Goal: Task Accomplishment & Management: Complete application form

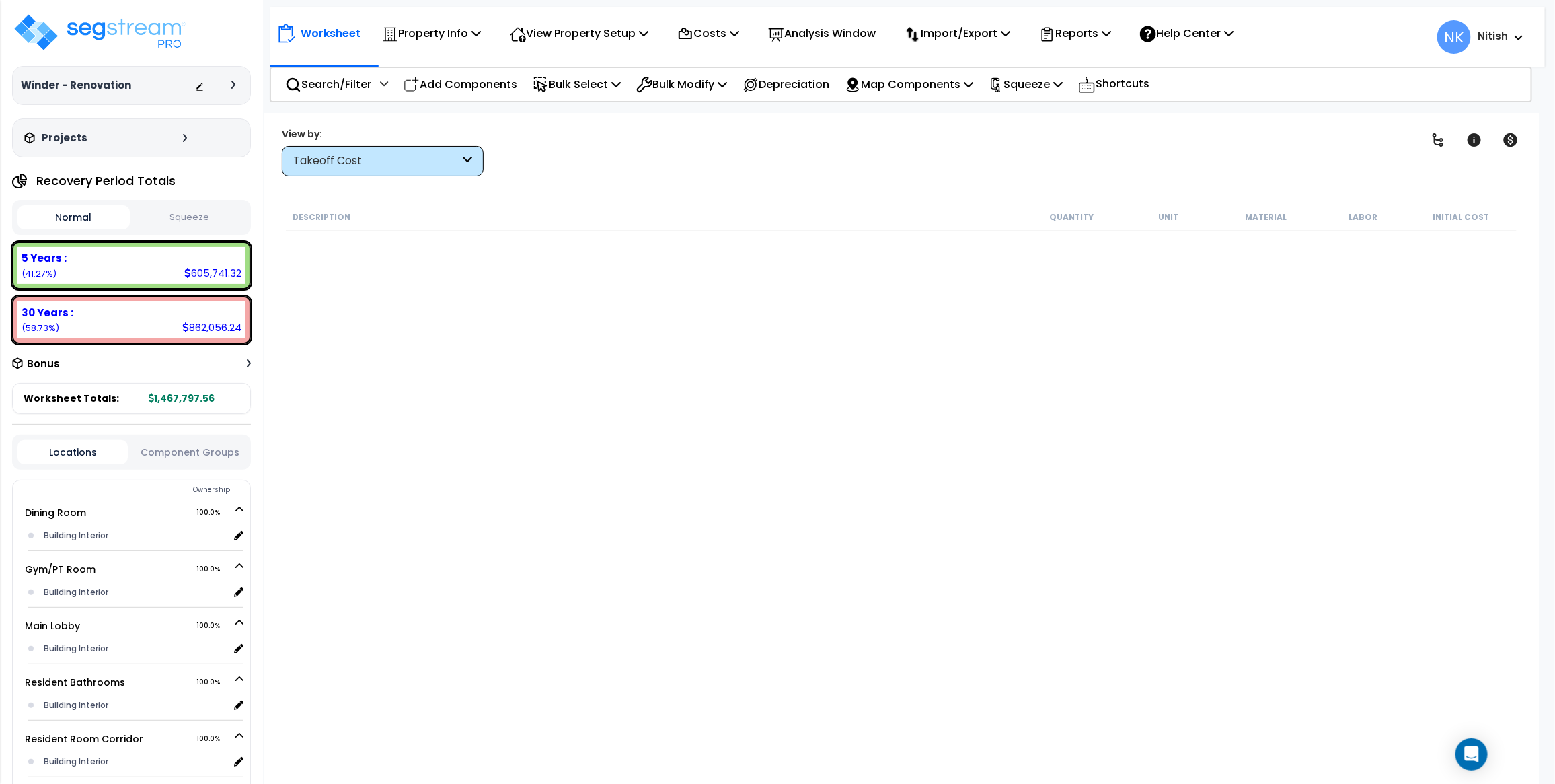
click at [367, 163] on div "Takeoff Cost" at bounding box center [376, 161] width 166 height 16
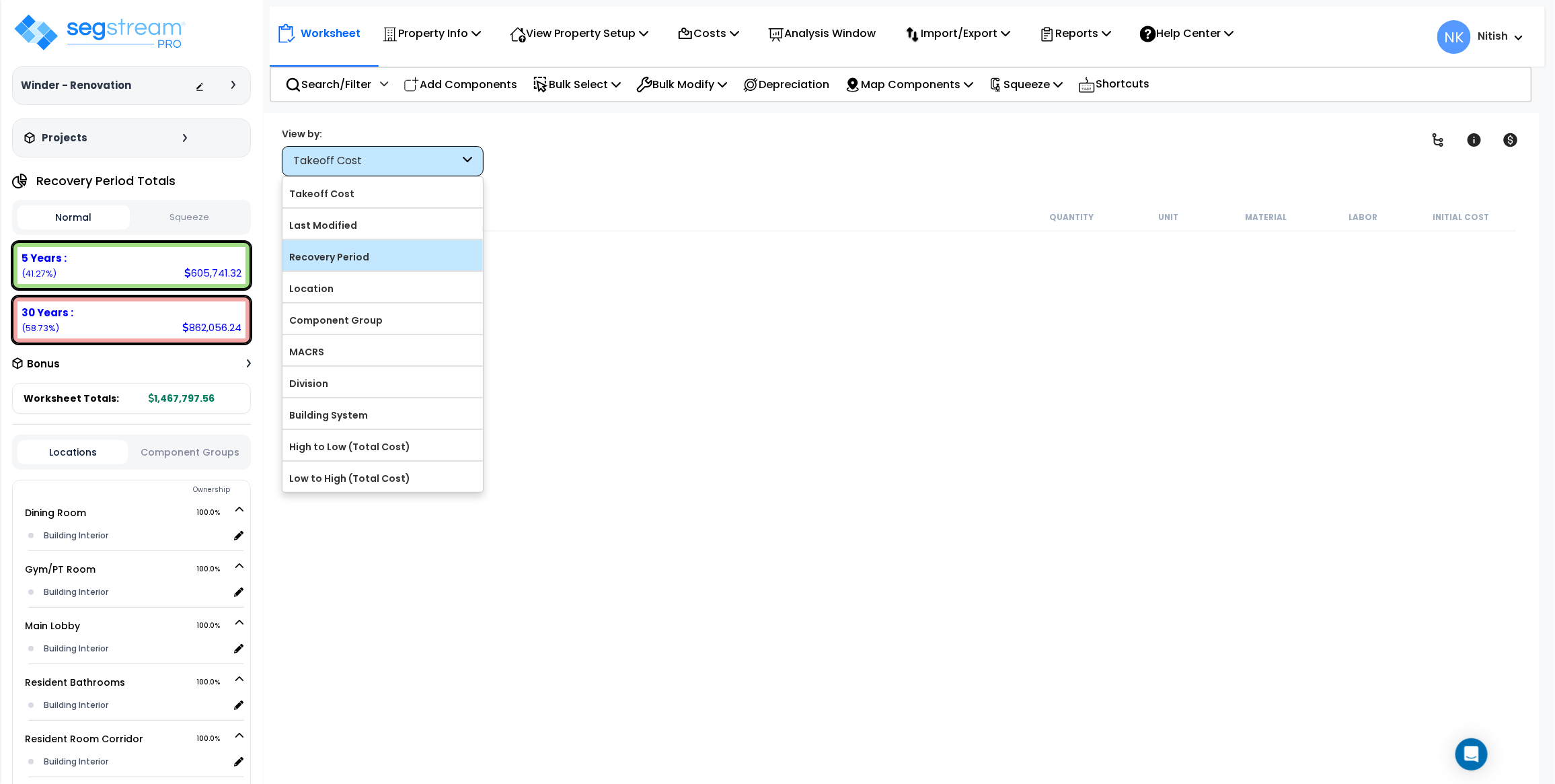
click at [350, 268] on div "Recovery Period" at bounding box center [383, 255] width 201 height 31
click at [429, 244] on div "Recovery Period" at bounding box center [383, 255] width 201 height 31
click at [565, 121] on div "Worksheet Property Info Property Setup Add Property Unit Template property Clon…" at bounding box center [901, 505] width 1275 height 784
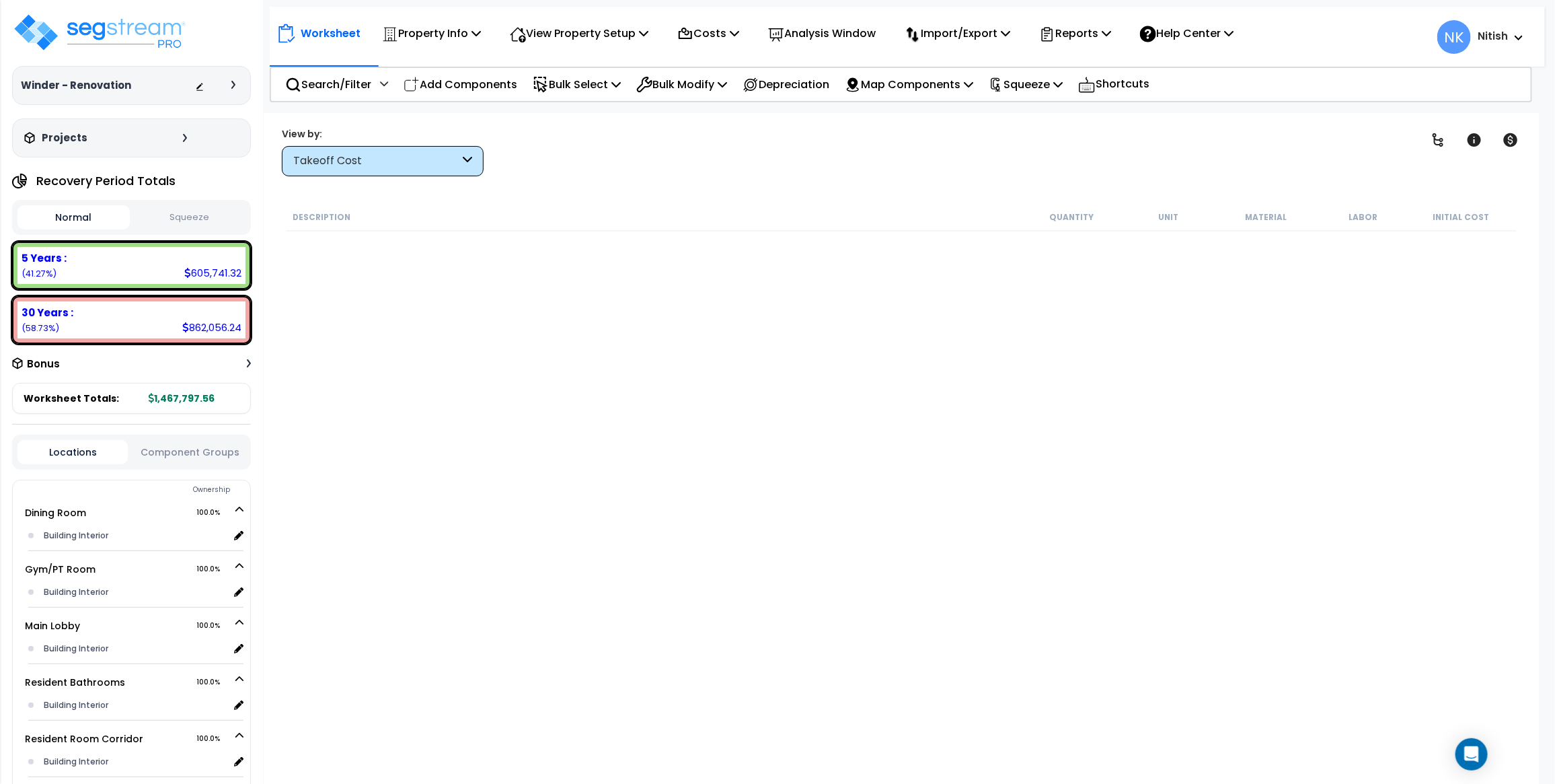
click at [231, 85] on icon at bounding box center [233, 85] width 4 height 8
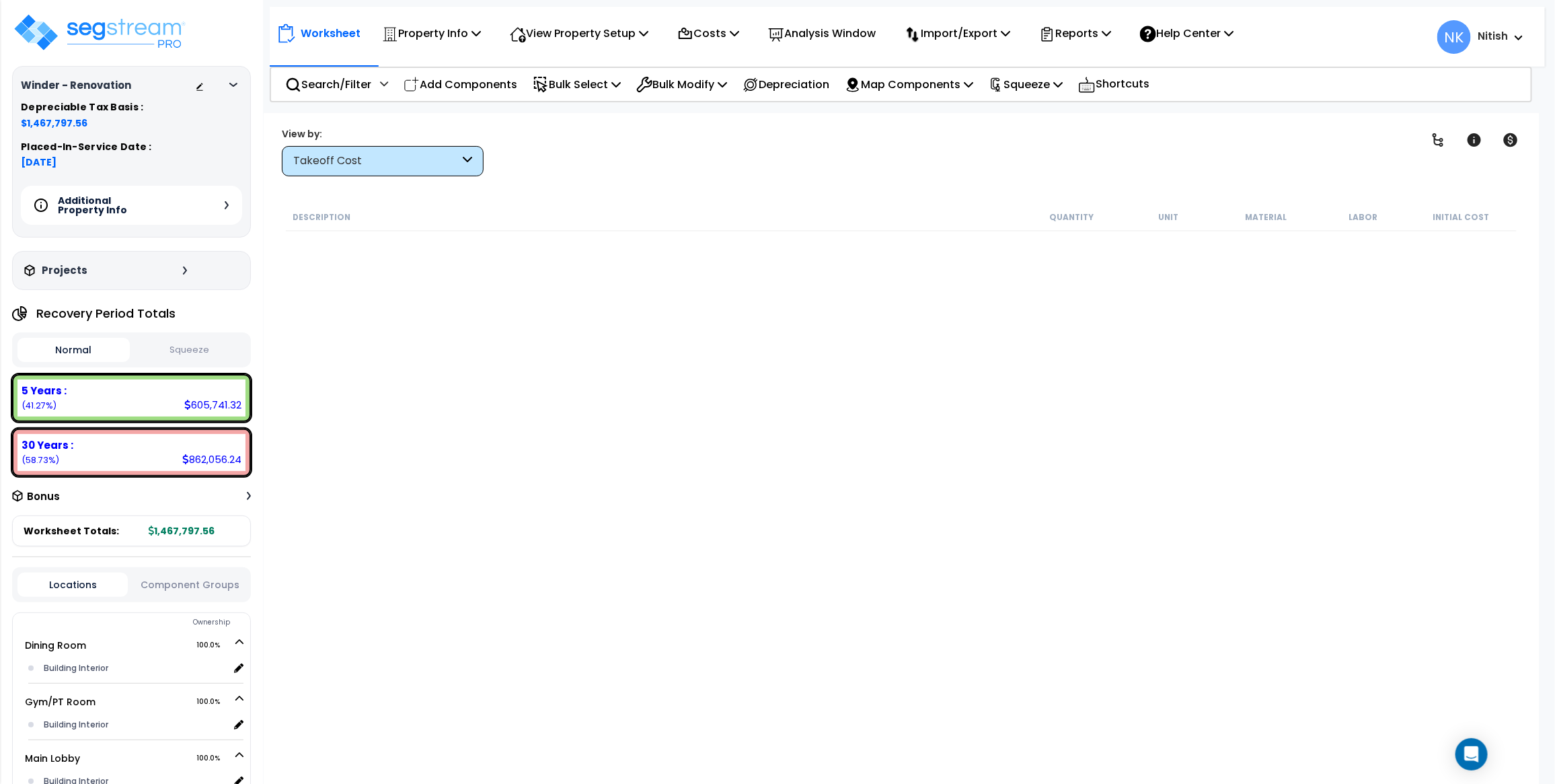
click at [218, 206] on div "Additional Property Info" at bounding box center [131, 205] width 221 height 39
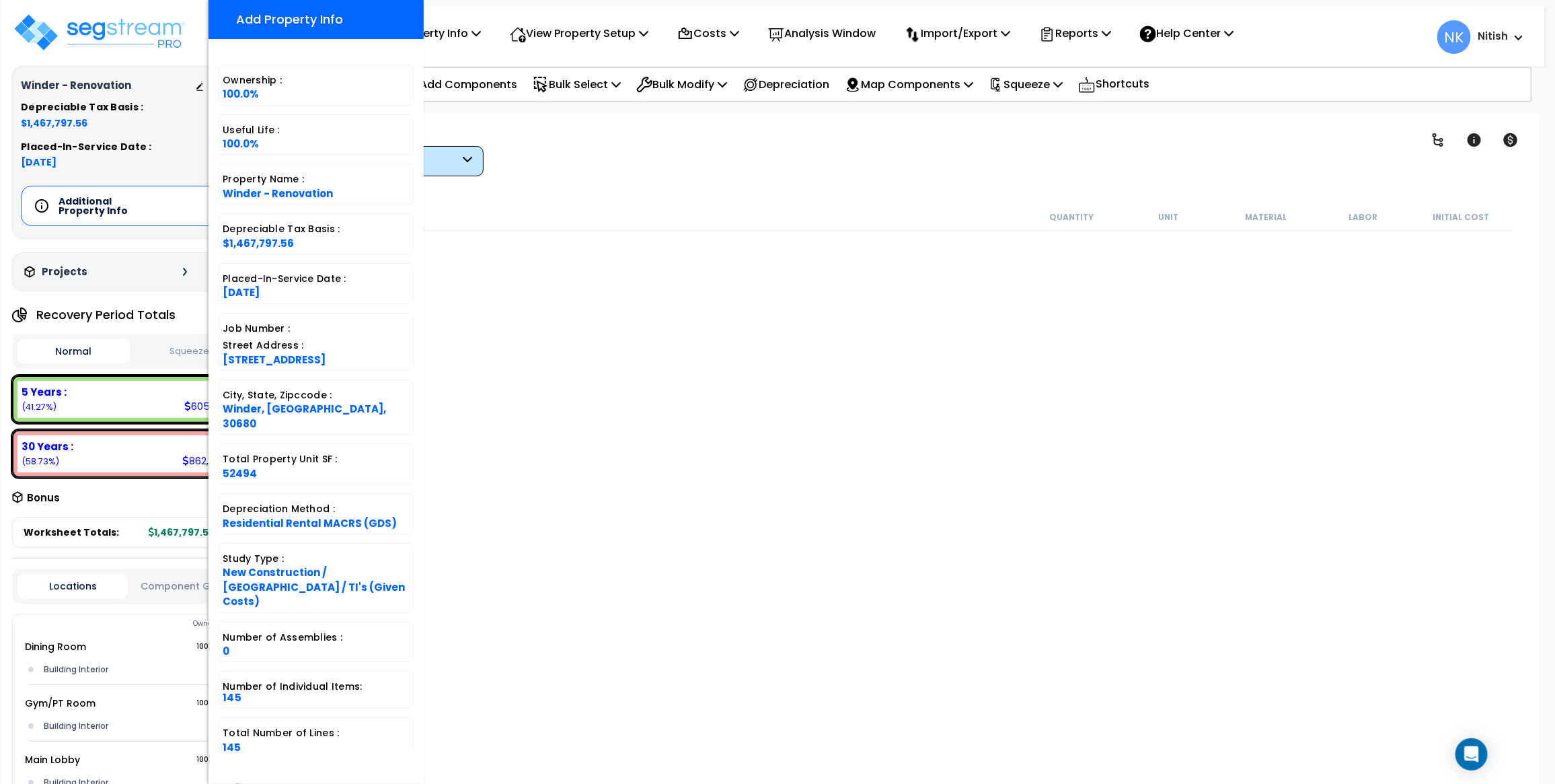
click at [582, 147] on div "Clear Filters" at bounding box center [948, 151] width 896 height 50
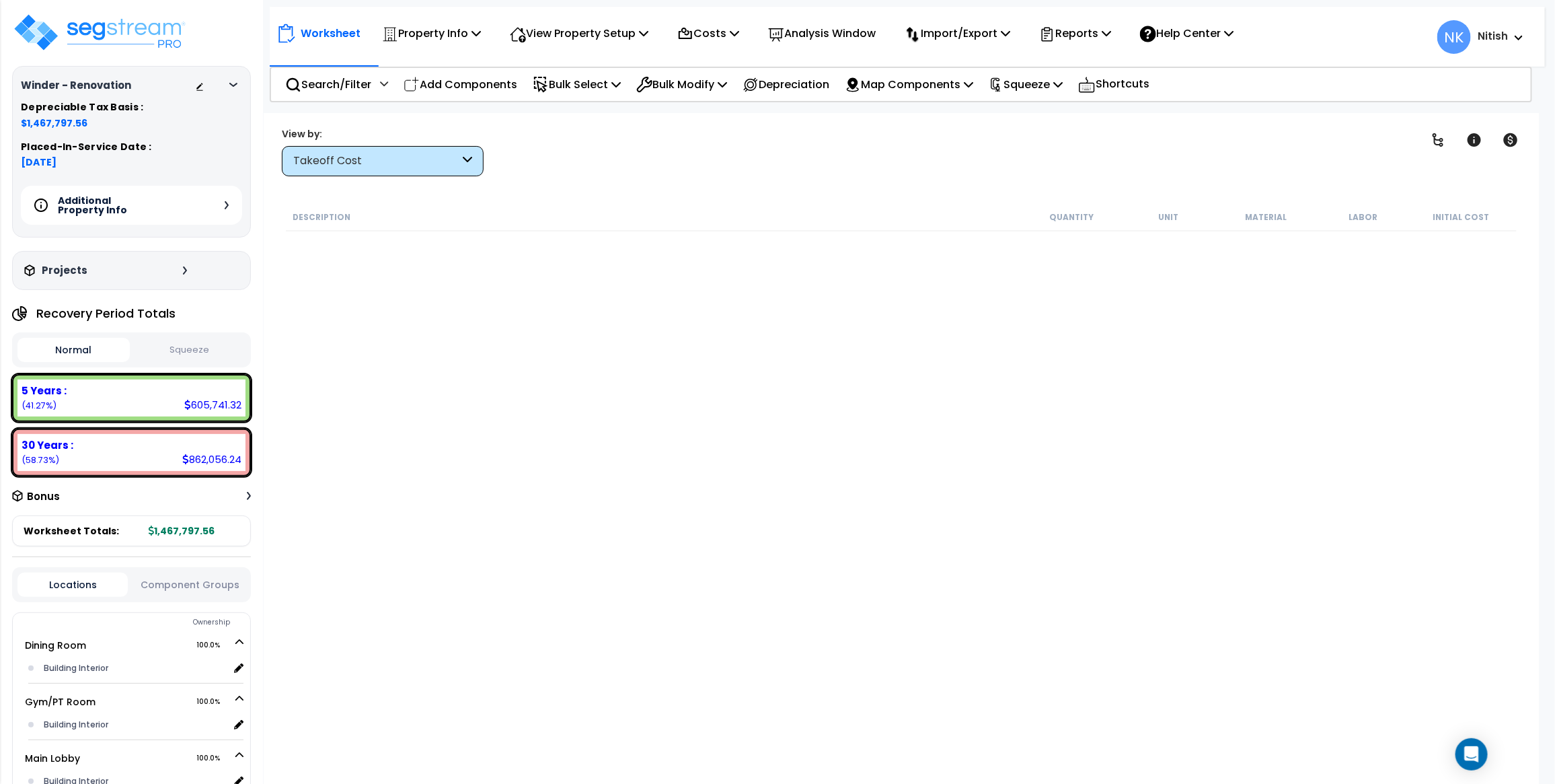
click at [581, 146] on div "Clear Filters" at bounding box center [948, 151] width 896 height 50
click at [463, 159] on icon at bounding box center [467, 161] width 9 height 16
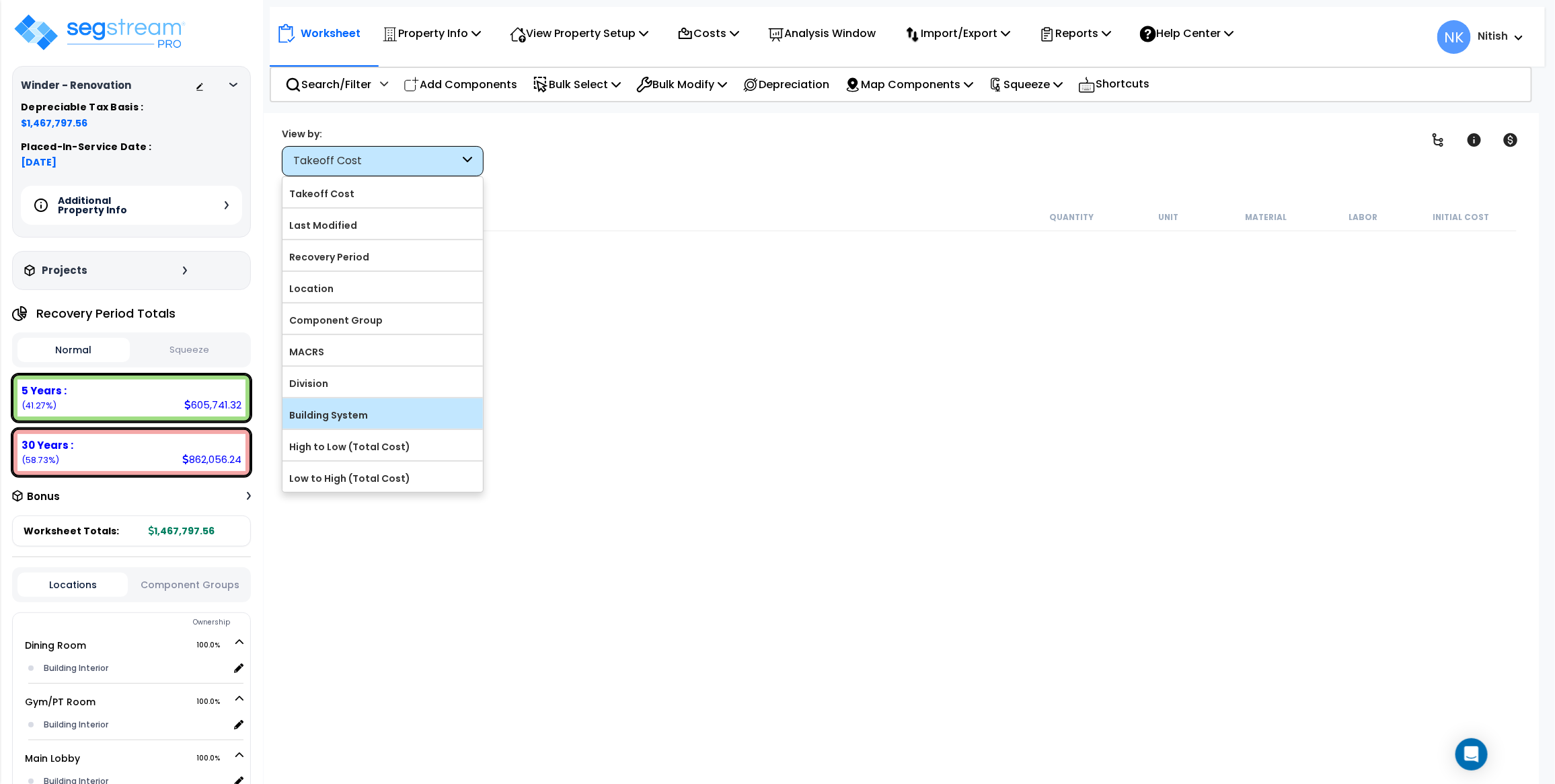
click at [333, 412] on label "Building System" at bounding box center [383, 415] width 201 height 20
click at [0, 0] on input "Building System" at bounding box center [0, 0] width 0 height 0
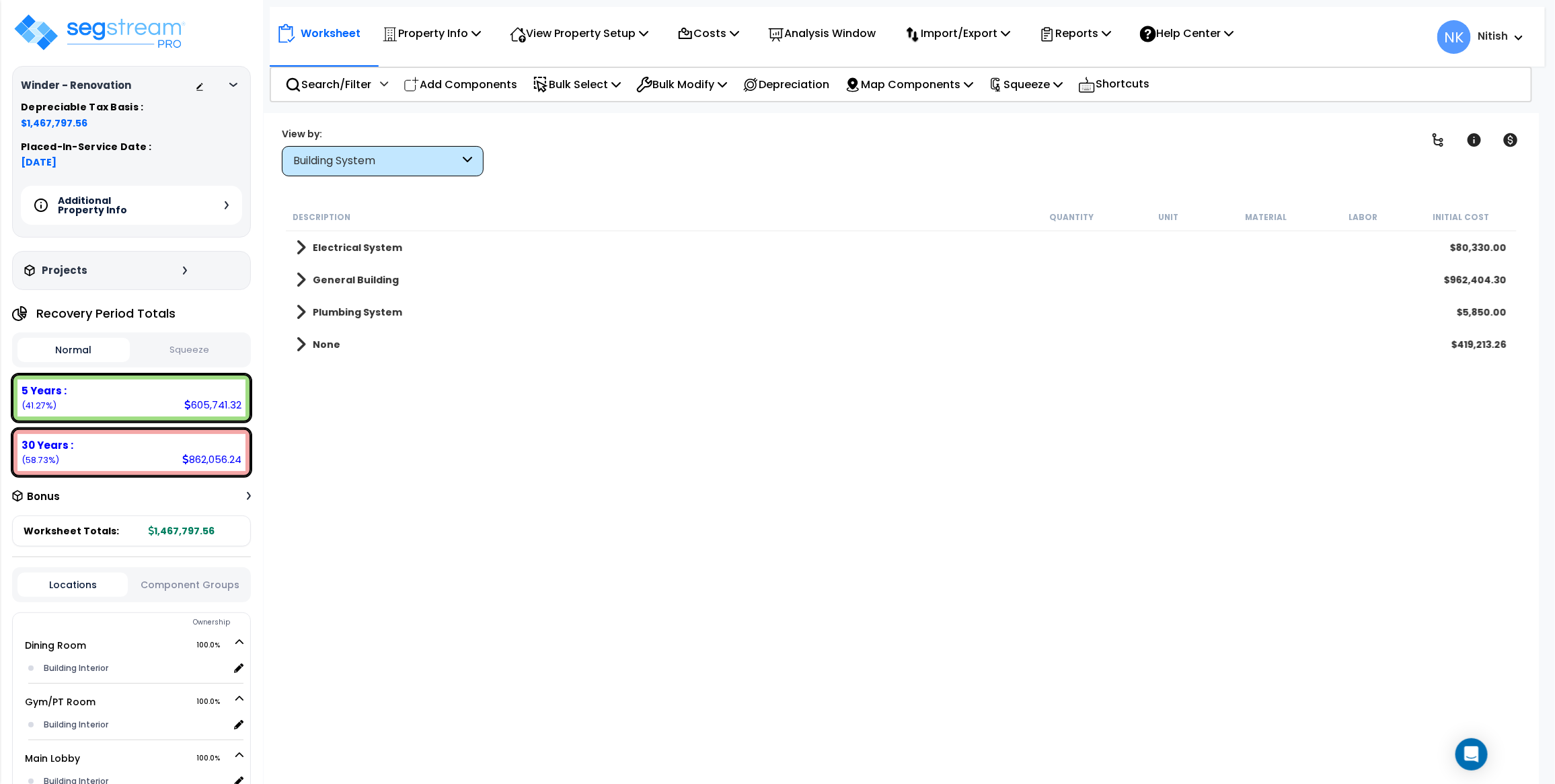
click at [435, 163] on div "Building System" at bounding box center [376, 161] width 166 height 16
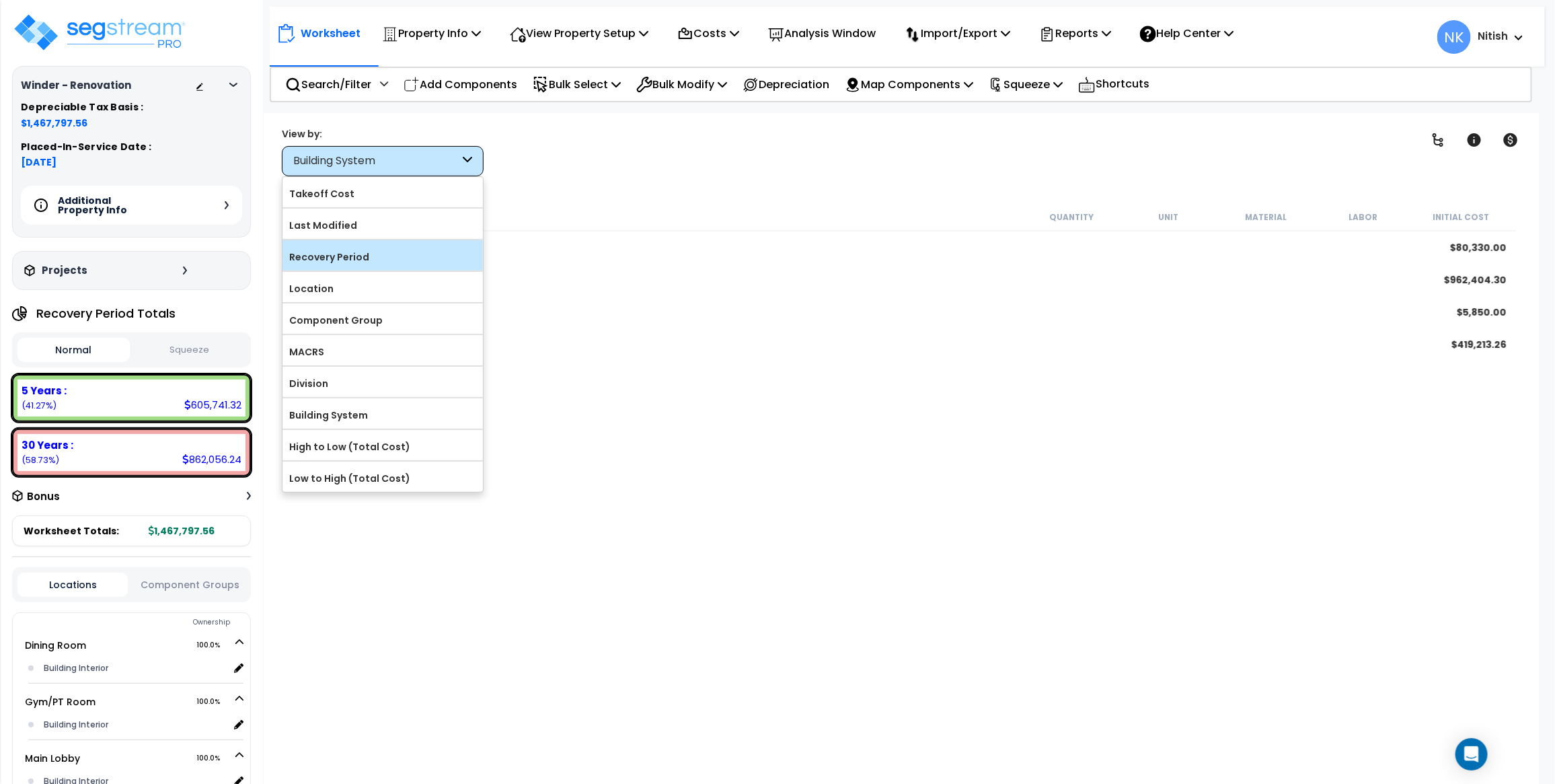
click at [355, 261] on label "Recovery Period" at bounding box center [383, 257] width 201 height 20
click at [0, 0] on input "Recovery Period" at bounding box center [0, 0] width 0 height 0
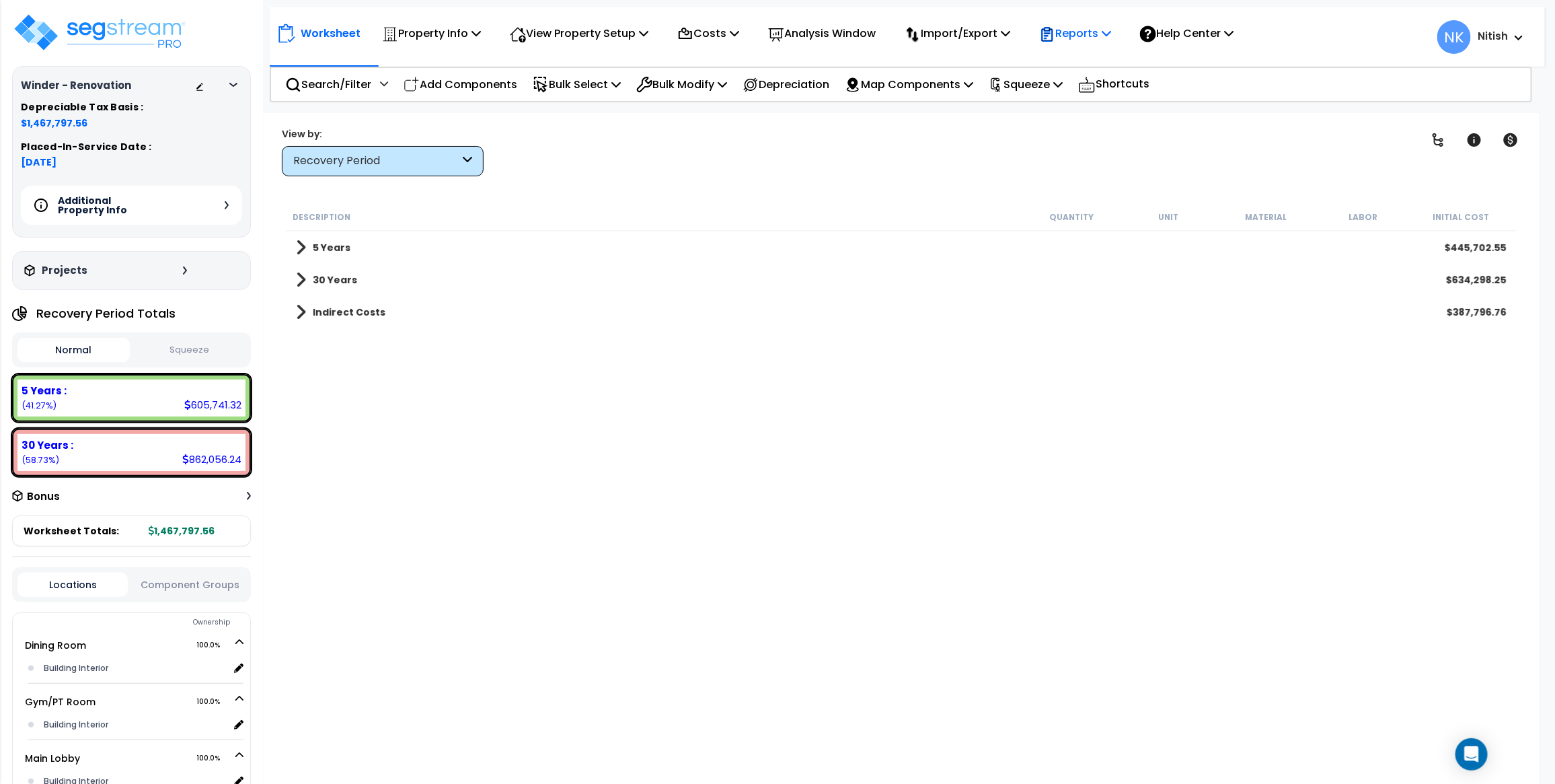
click at [1094, 34] on p "Reports" at bounding box center [1075, 33] width 72 height 19
click at [1094, 56] on link "Get Report" at bounding box center [1099, 63] width 133 height 27
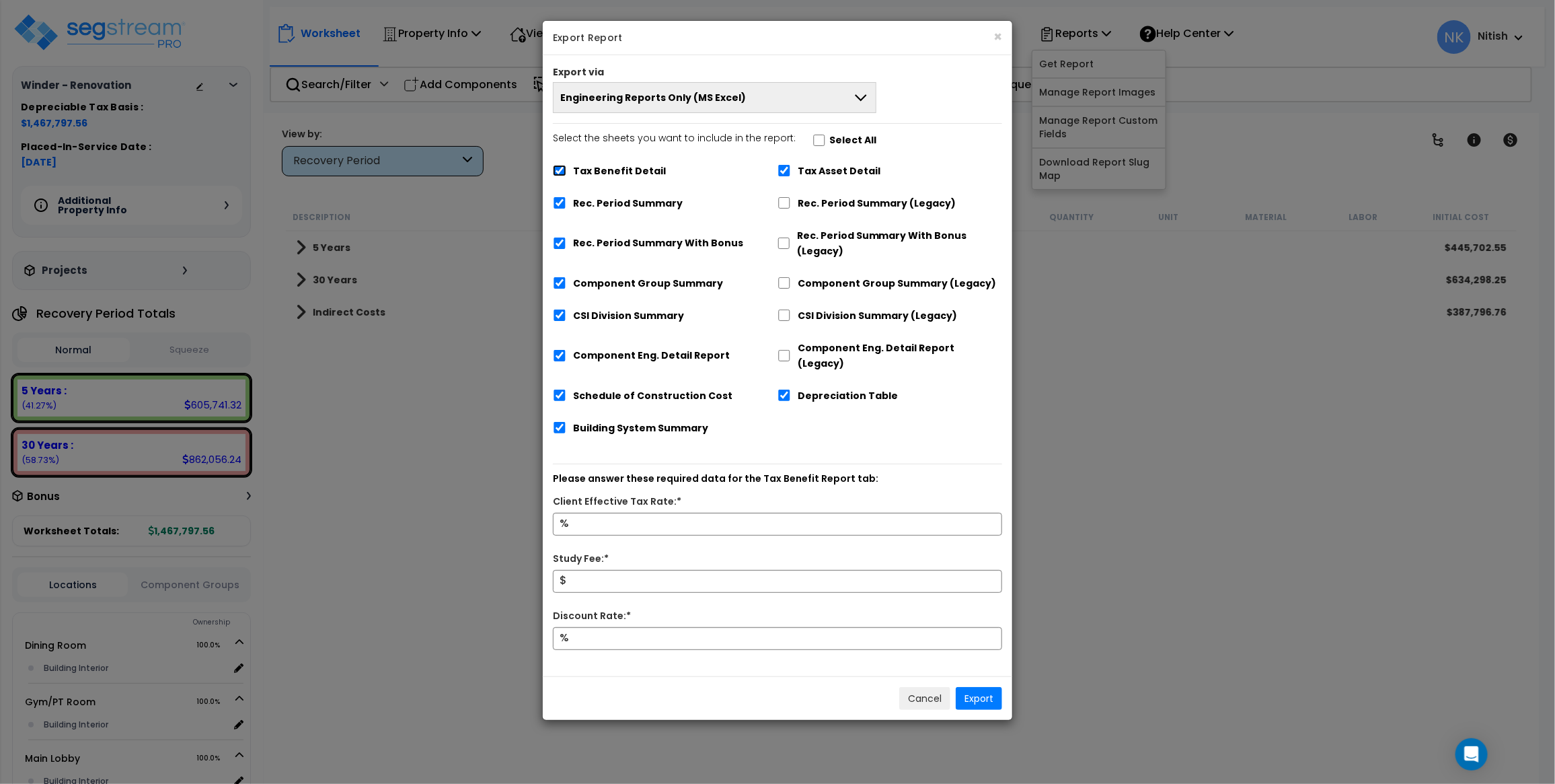
click at [564, 172] on input "Tax Benefit Detail" at bounding box center [559, 170] width 13 height 11
checkbox input "false"
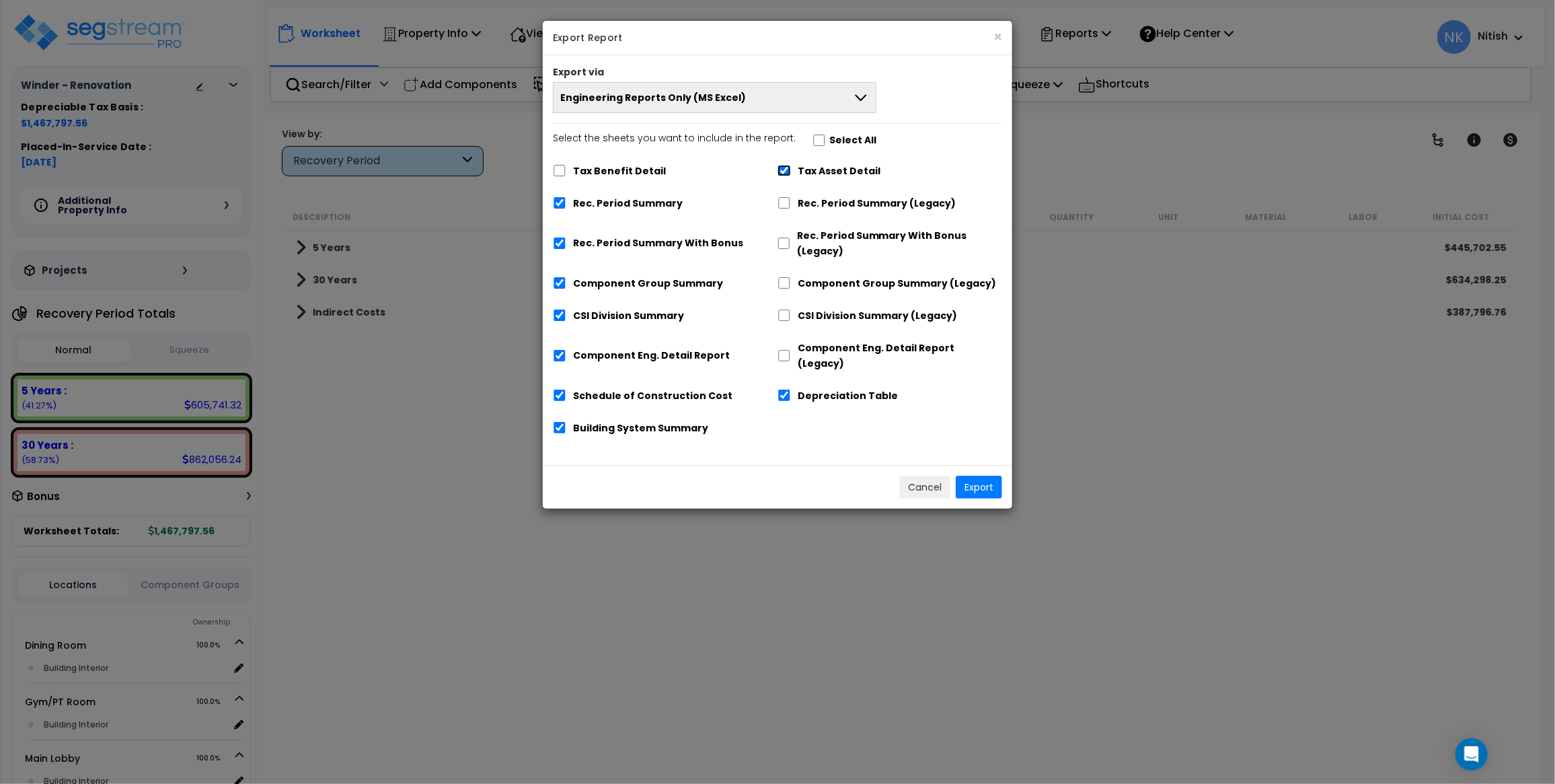
click at [780, 172] on input "Tax Asset Detail" at bounding box center [784, 170] width 13 height 11
checkbox input "false"
click at [983, 476] on button "Export" at bounding box center [979, 487] width 46 height 23
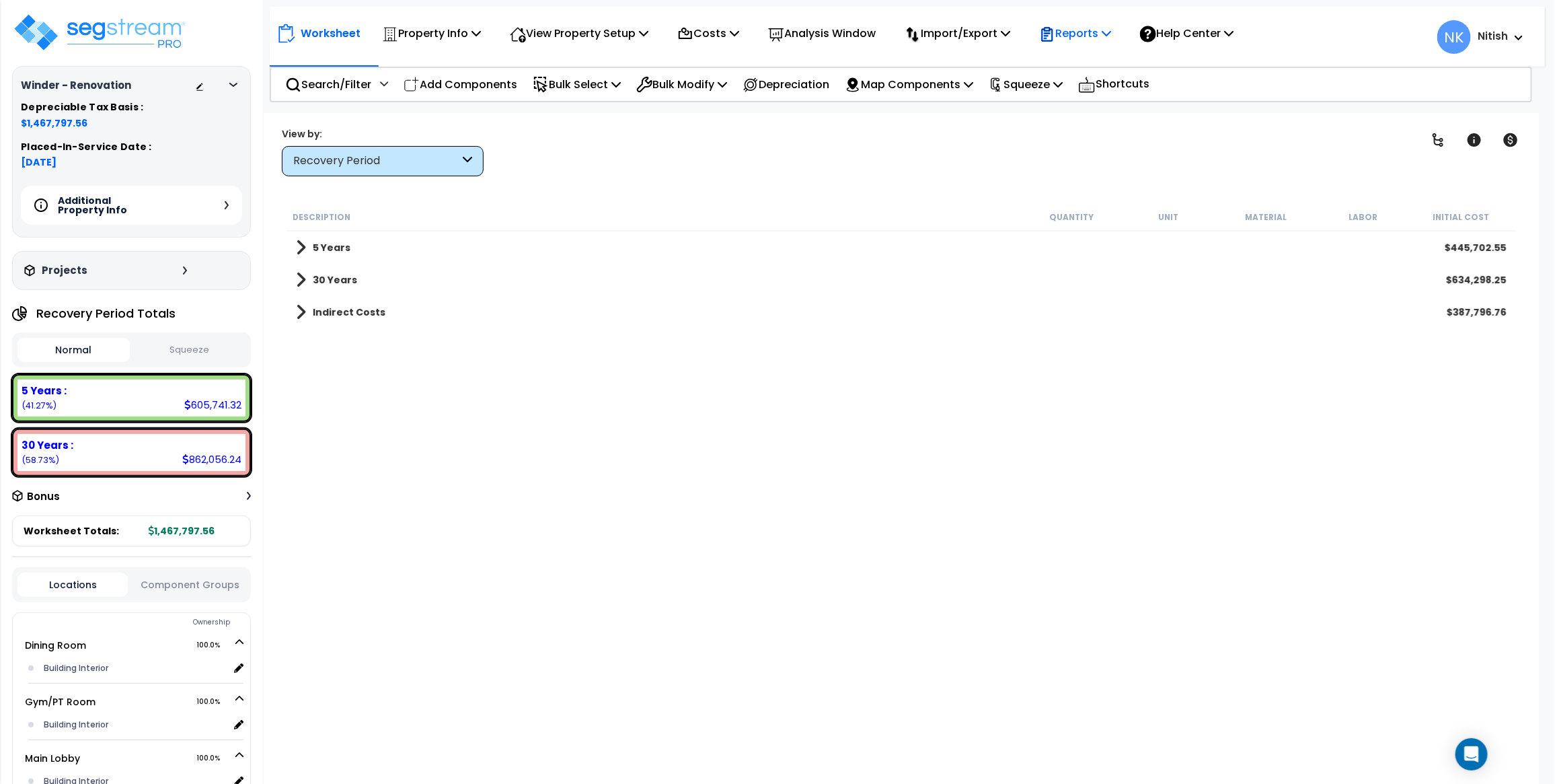
click at [1087, 35] on p "Reports" at bounding box center [1075, 33] width 72 height 19
click at [1084, 60] on link "Get Report" at bounding box center [1099, 63] width 133 height 27
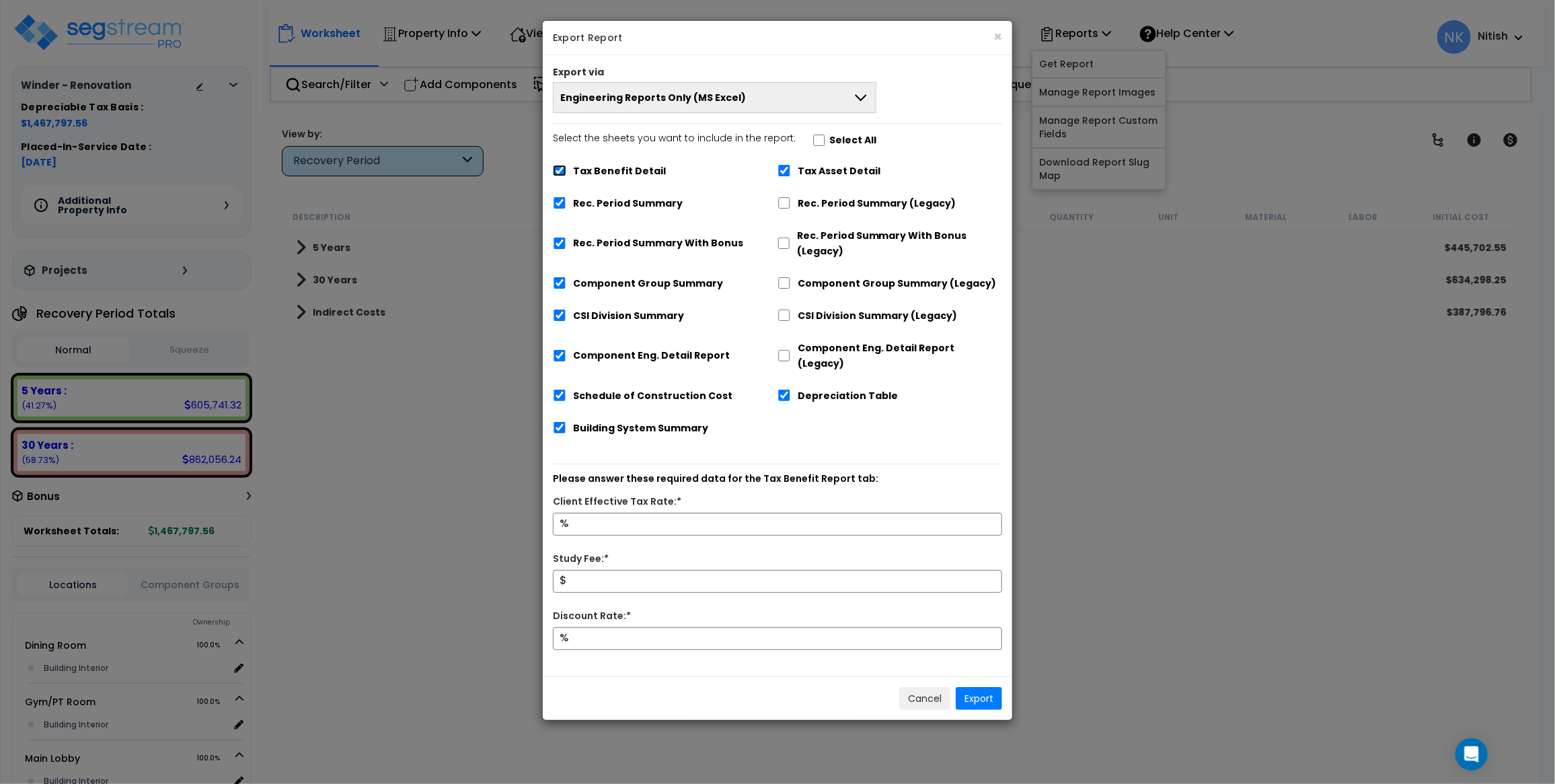
drag, startPoint x: 560, startPoint y: 173, endPoint x: 580, endPoint y: 174, distance: 20.0
click at [560, 172] on input "Tax Benefit Detail" at bounding box center [559, 170] width 13 height 11
checkbox input "false"
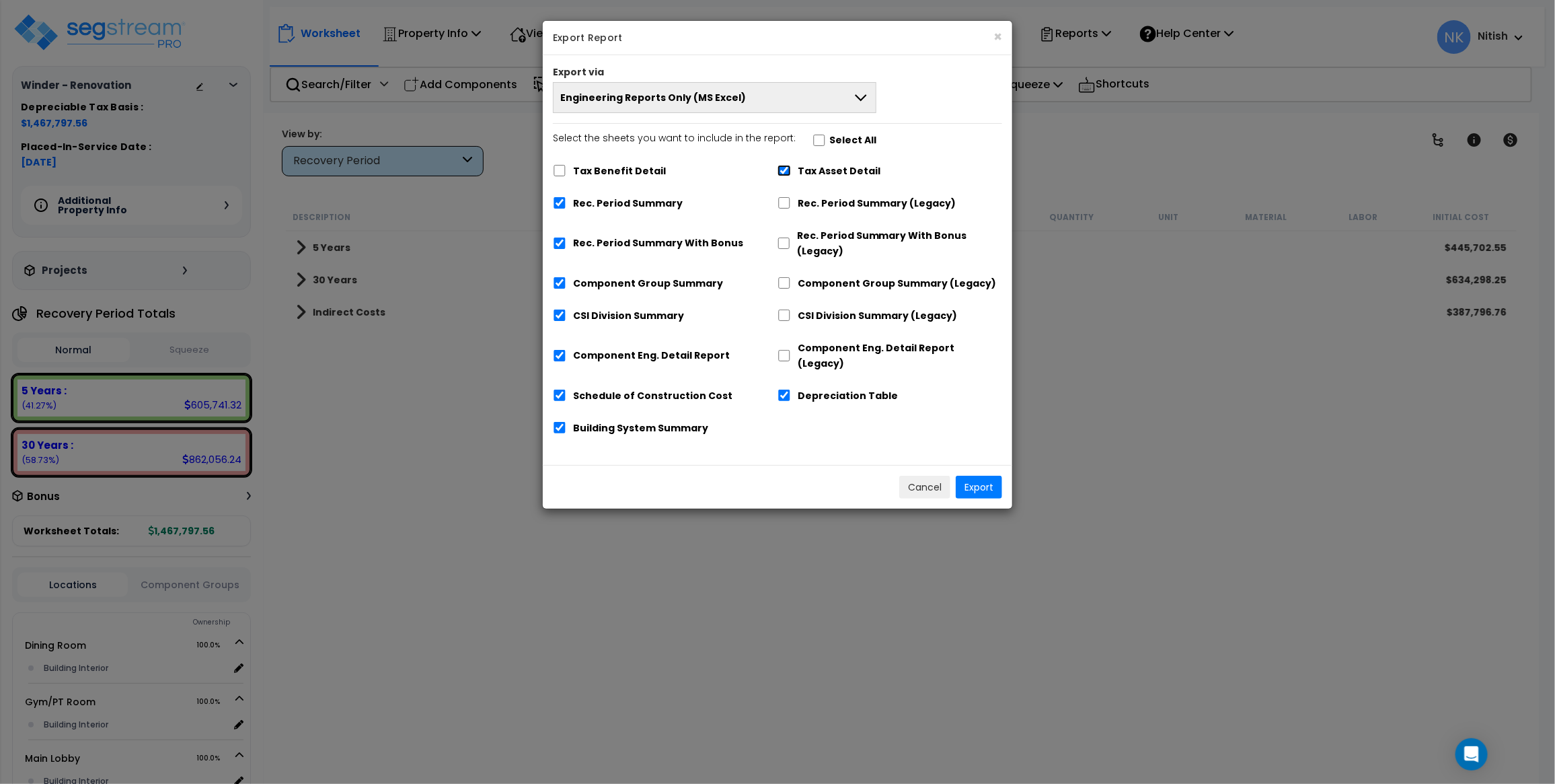
click at [784, 170] on input "Tax Asset Detail" at bounding box center [784, 170] width 13 height 11
checkbox input "false"
click at [556, 209] on input "Rec. Period Summary" at bounding box center [559, 203] width 13 height 11
checkbox input "false"
click at [562, 240] on input "Rec. Period Summary With Bonus" at bounding box center [559, 243] width 13 height 11
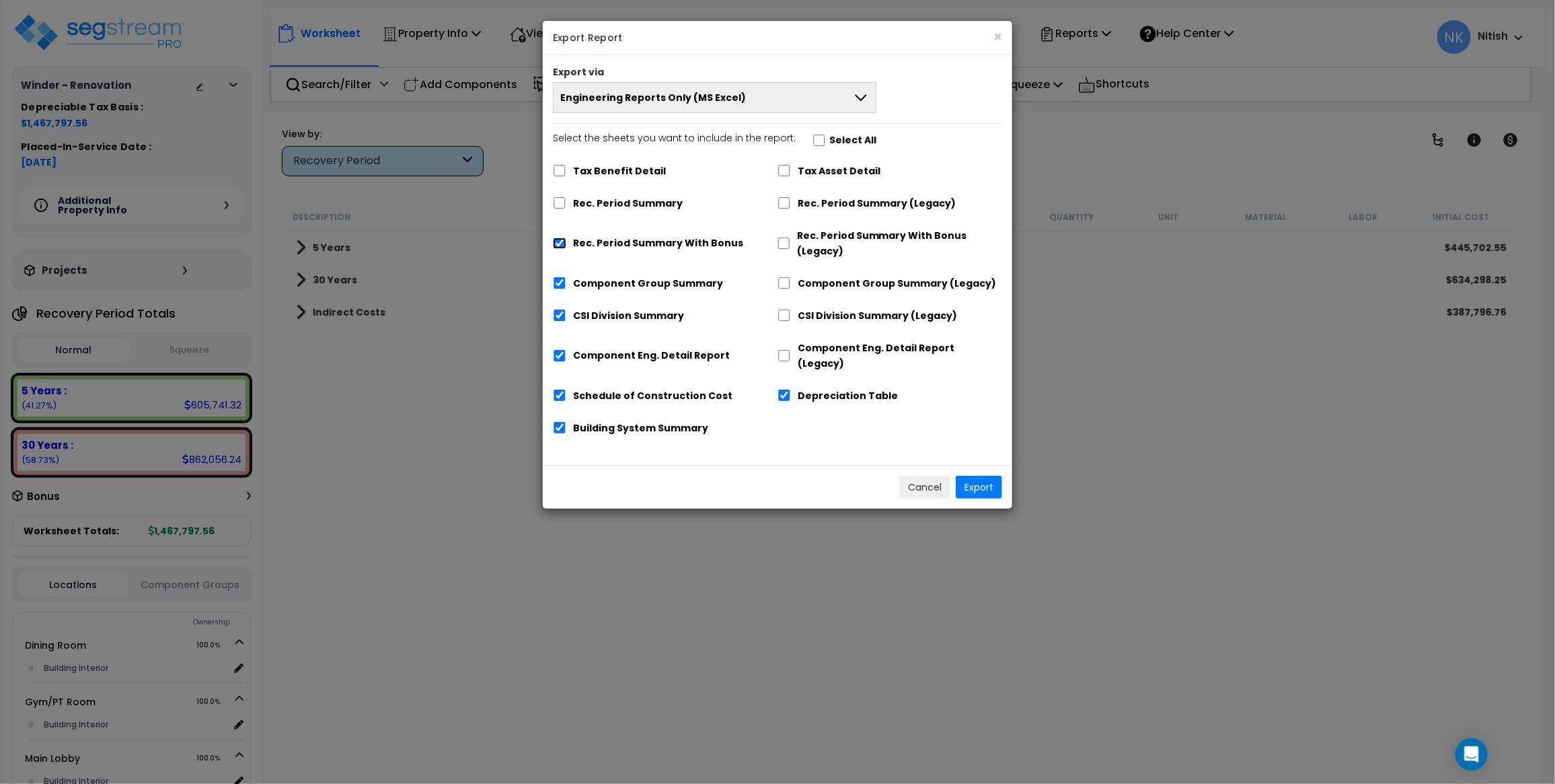
checkbox input "false"
click at [560, 292] on div "Component Group Summary" at bounding box center [665, 282] width 225 height 26
click at [556, 318] on input "CSI Division Summary" at bounding box center [559, 316] width 13 height 11
checkbox input "false"
click at [558, 277] on div "Component Group Summary" at bounding box center [665, 282] width 225 height 26
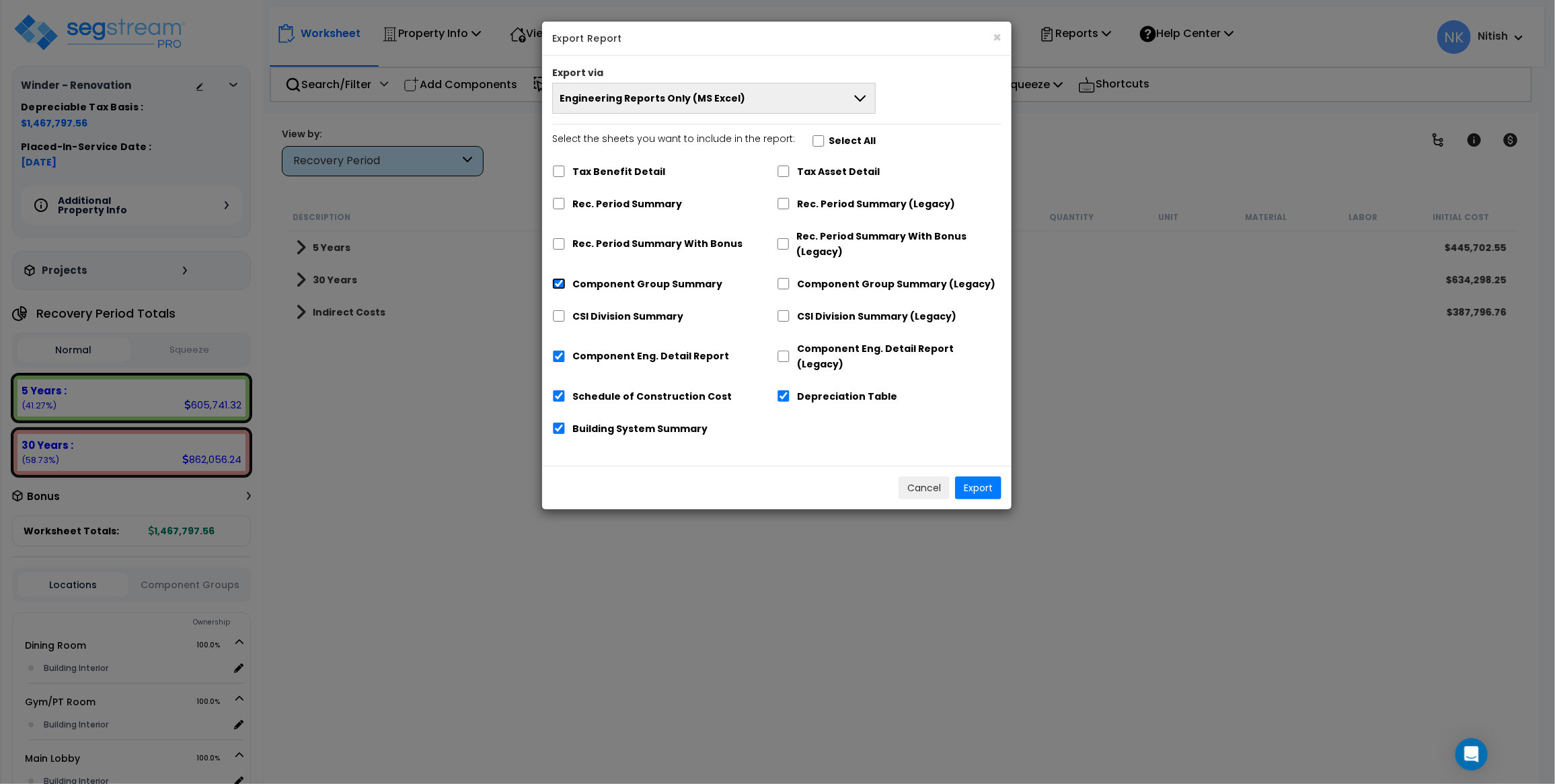
click at [559, 287] on input "Component Group Summary" at bounding box center [559, 283] width 13 height 11
checkbox input "false"
click at [559, 350] on input "Component Eng. Detail Report" at bounding box center [559, 356] width 13 height 11
checkbox input "false"
click at [560, 423] on input "Building System Summary" at bounding box center [559, 428] width 13 height 11
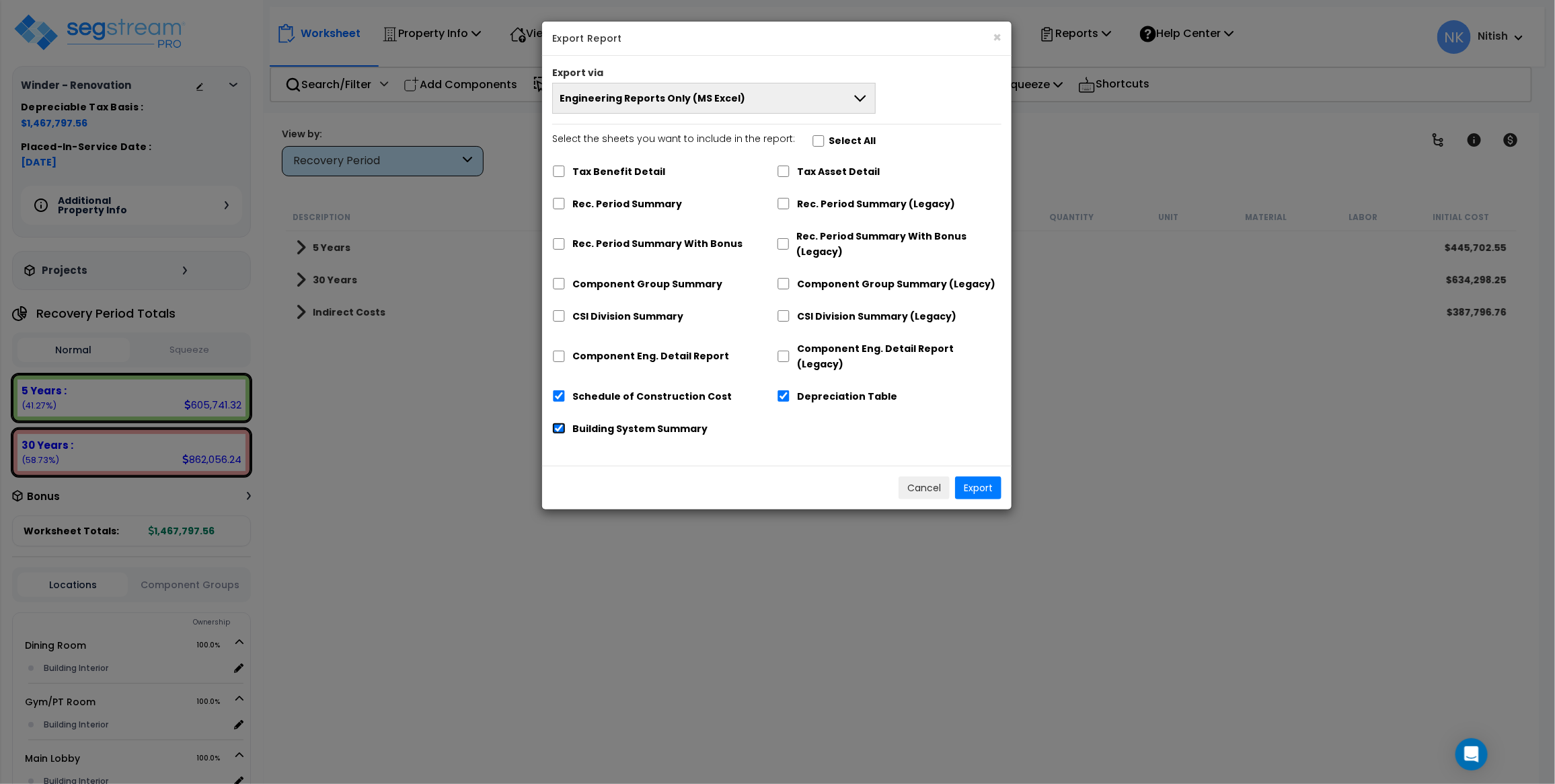
checkbox input "false"
click at [990, 477] on button "Export" at bounding box center [978, 488] width 46 height 23
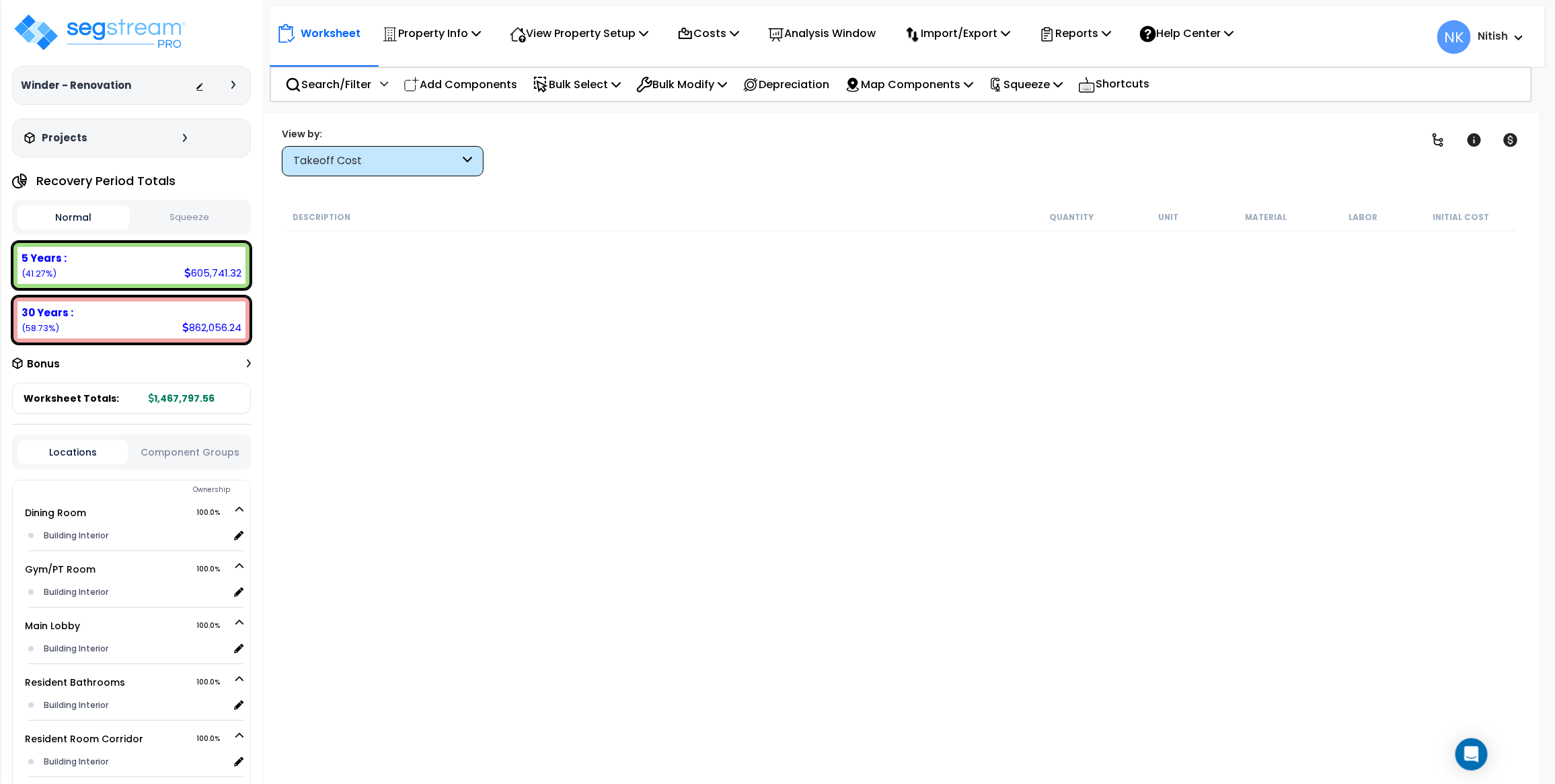
click at [350, 172] on div "Takeoff Cost" at bounding box center [382, 161] width 202 height 31
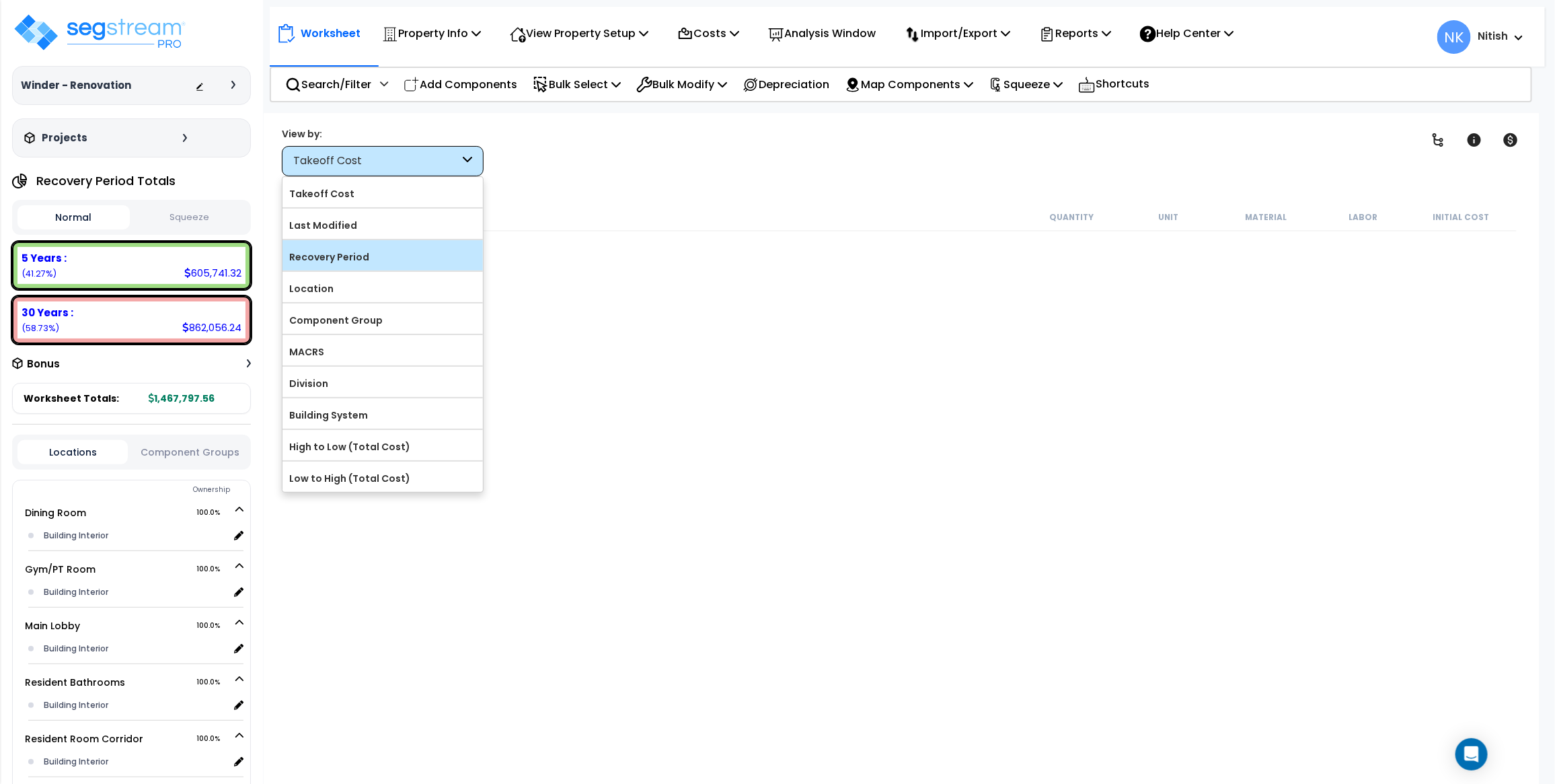
click at [344, 262] on label "Recovery Period" at bounding box center [383, 257] width 201 height 20
click at [0, 0] on input "Recovery Period" at bounding box center [0, 0] width 0 height 0
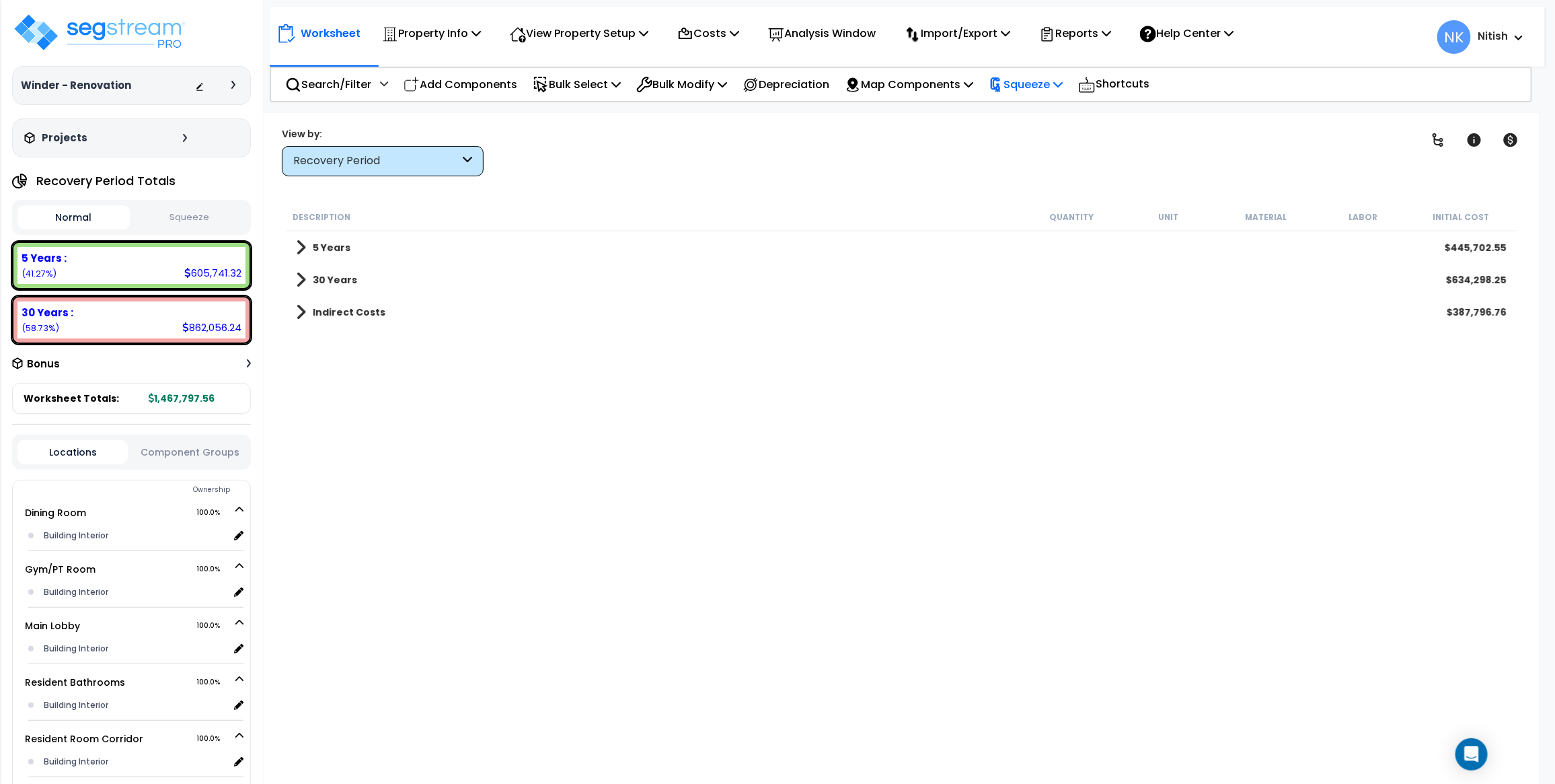
click at [1055, 79] on p "Squeeze" at bounding box center [1026, 85] width 74 height 19
click at [865, 194] on div "Worksheet Property Info Property Setup Add Property Unit Template property Clon…" at bounding box center [901, 505] width 1275 height 784
click at [1095, 33] on p "Reports" at bounding box center [1075, 33] width 72 height 19
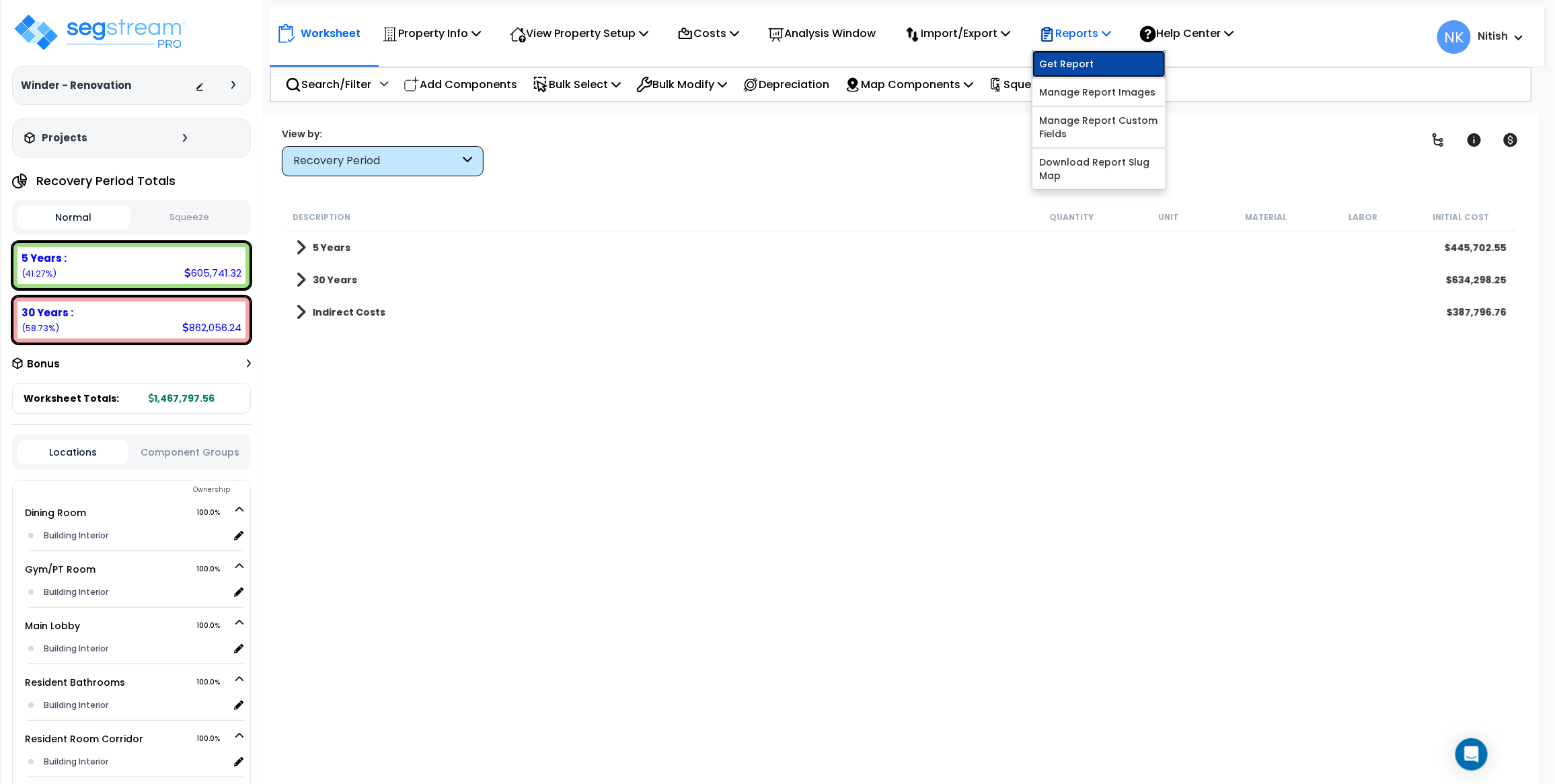
click at [1089, 58] on link "Get Report" at bounding box center [1099, 63] width 133 height 27
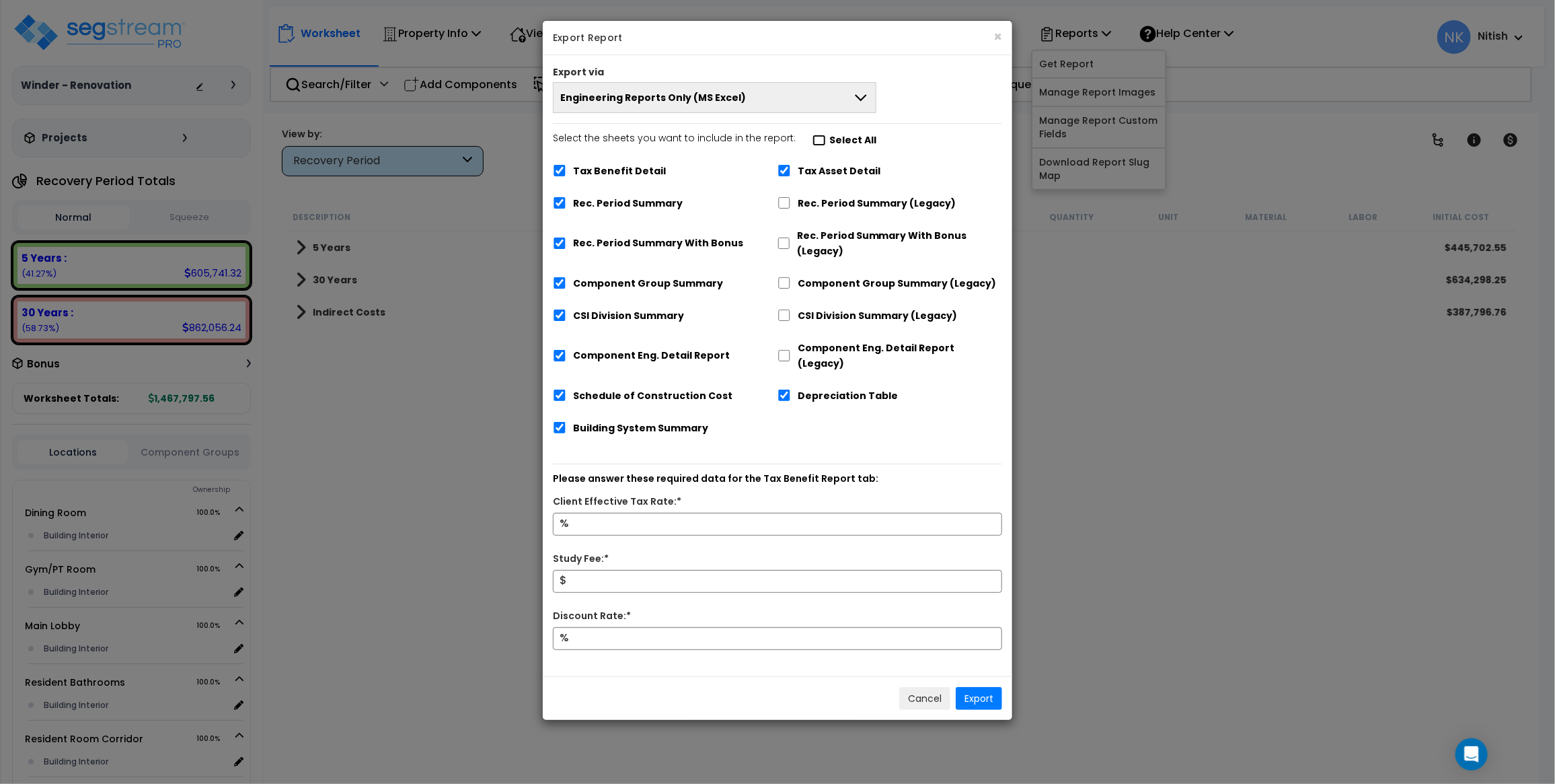
click at [813, 140] on input "Select the sheets you want to include in the report: Select All" at bounding box center [819, 140] width 13 height 11
checkbox input "false"
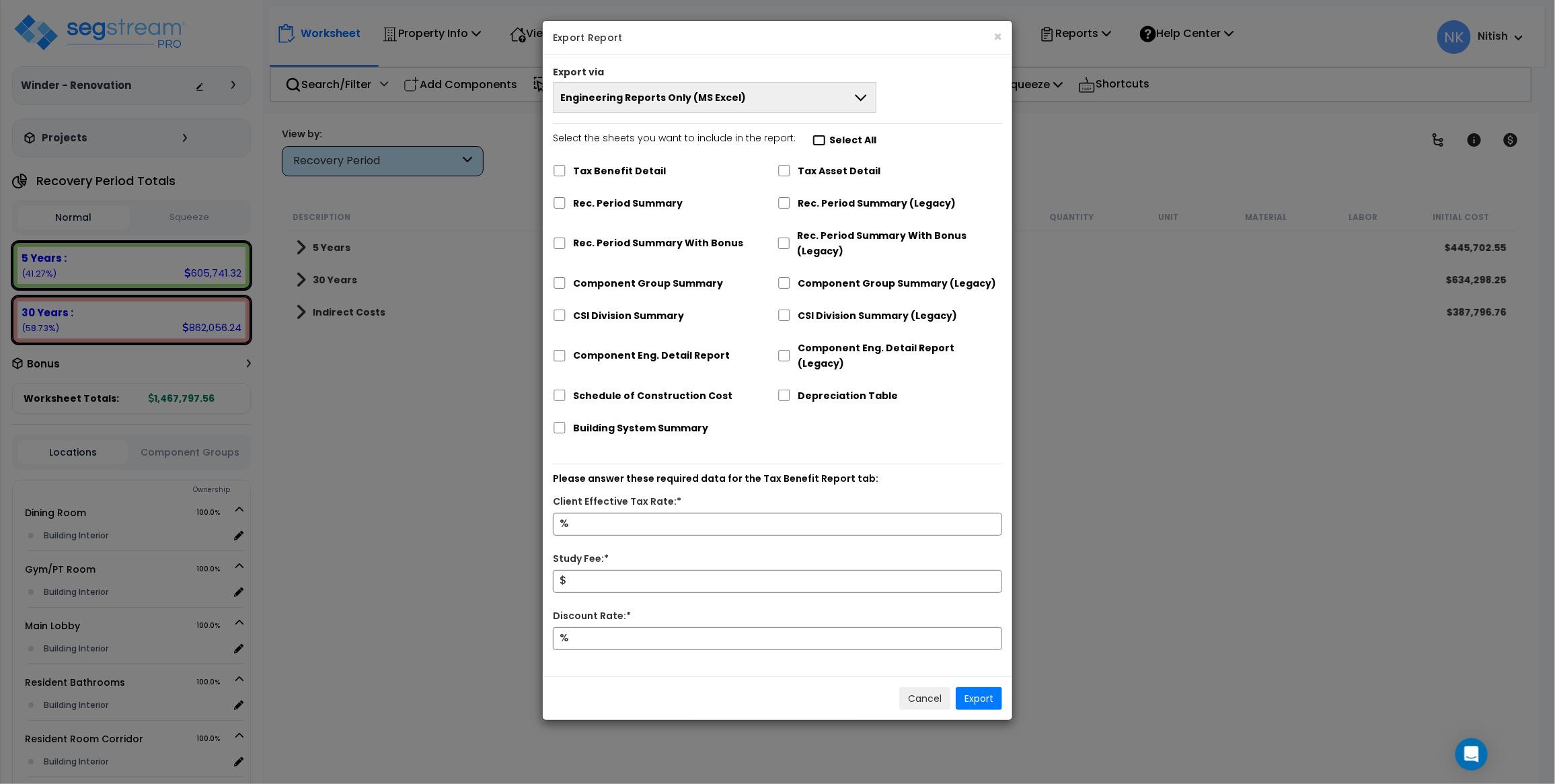
checkbox input "false"
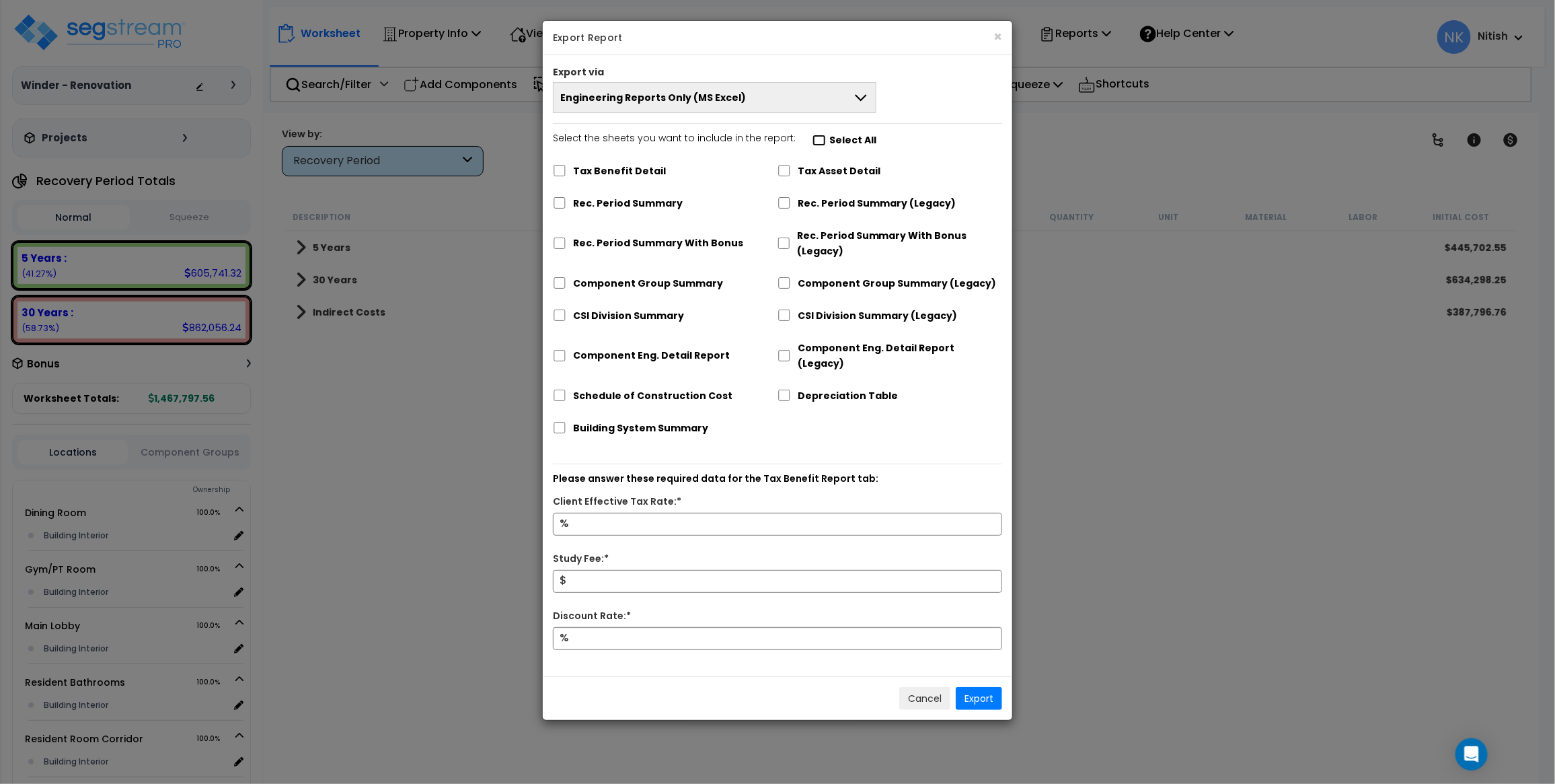
checkbox input "false"
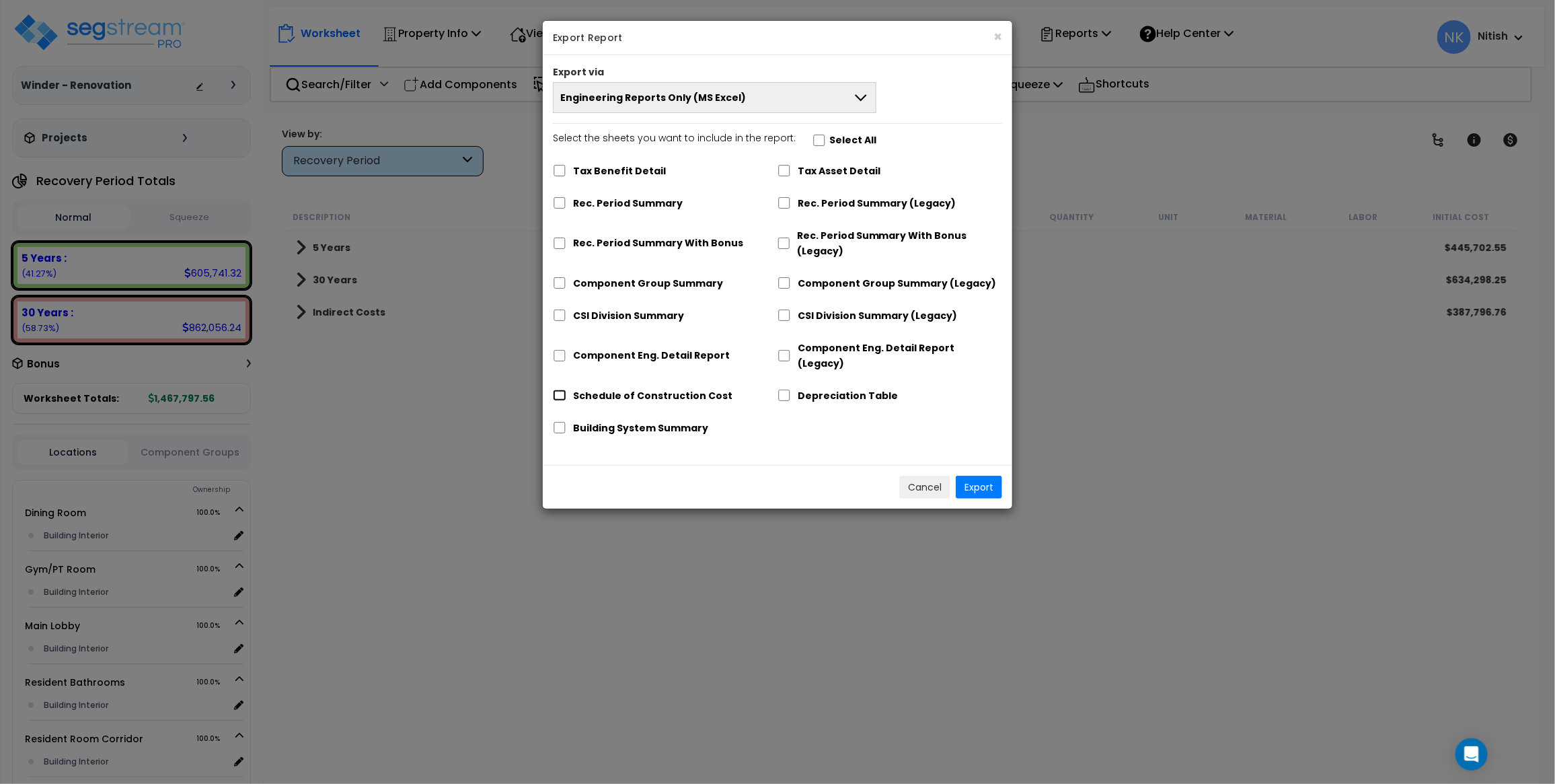
click at [563, 389] on input "Schedule of Construction Cost" at bounding box center [559, 395] width 13 height 11
checkbox input "true"
click at [788, 389] on input "Depreciation Table" at bounding box center [784, 395] width 13 height 11
checkbox input "true"
click at [974, 476] on button "Export" at bounding box center [979, 487] width 46 height 23
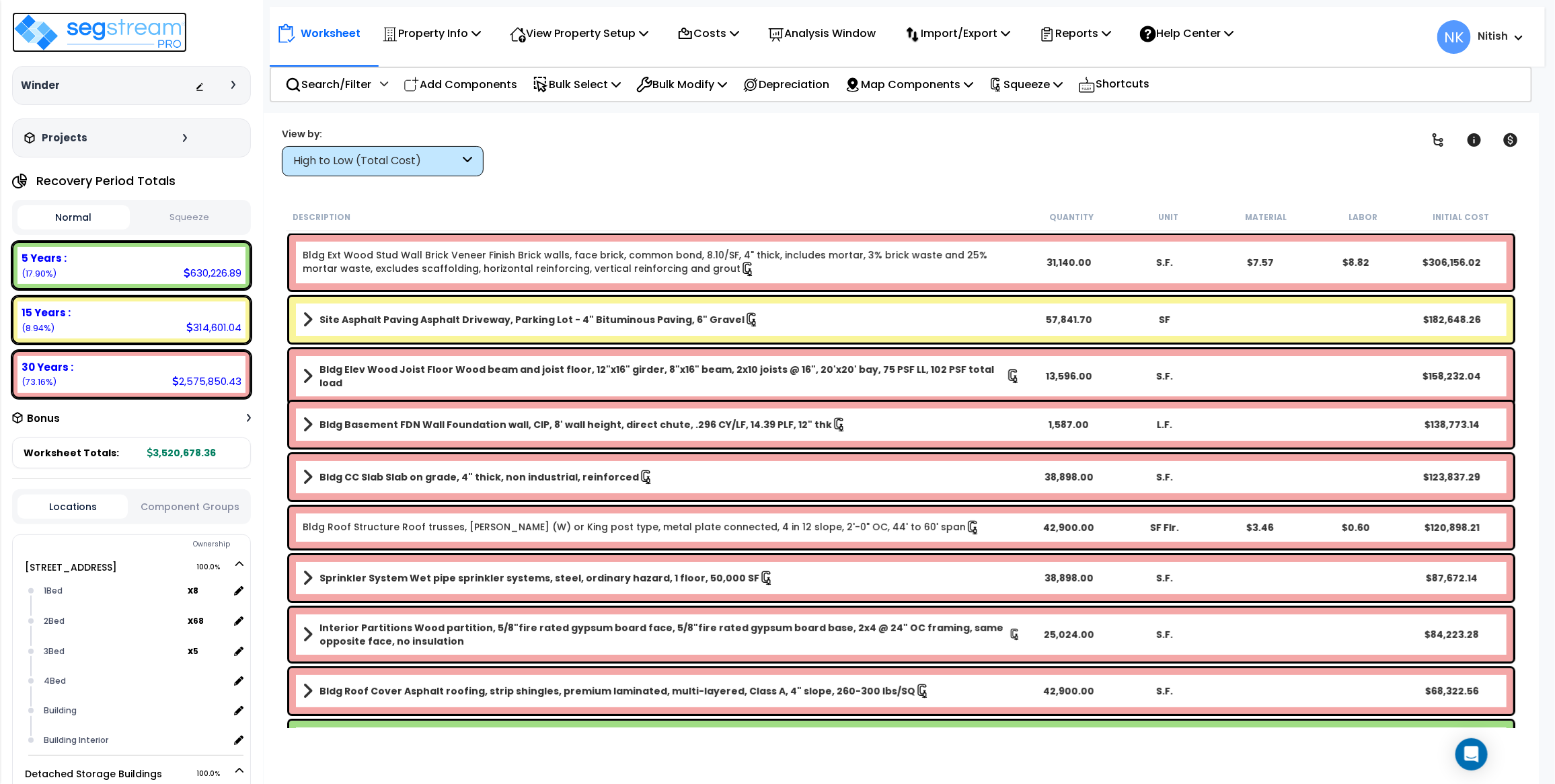
click at [104, 28] on img at bounding box center [99, 32] width 175 height 40
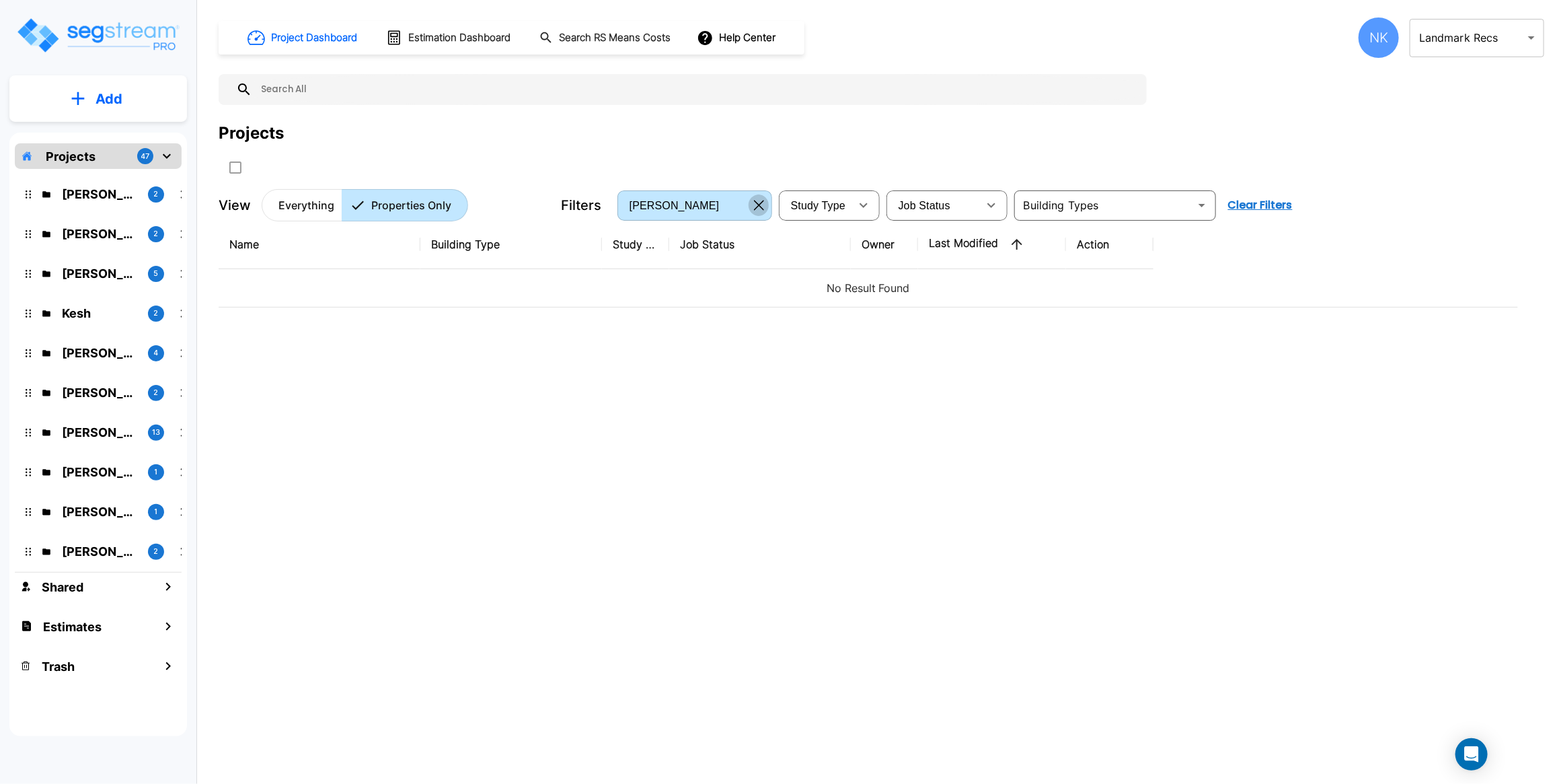
click at [759, 206] on icon "button" at bounding box center [759, 205] width 10 height 10
click at [727, 170] on div at bounding box center [480, 167] width 525 height 22
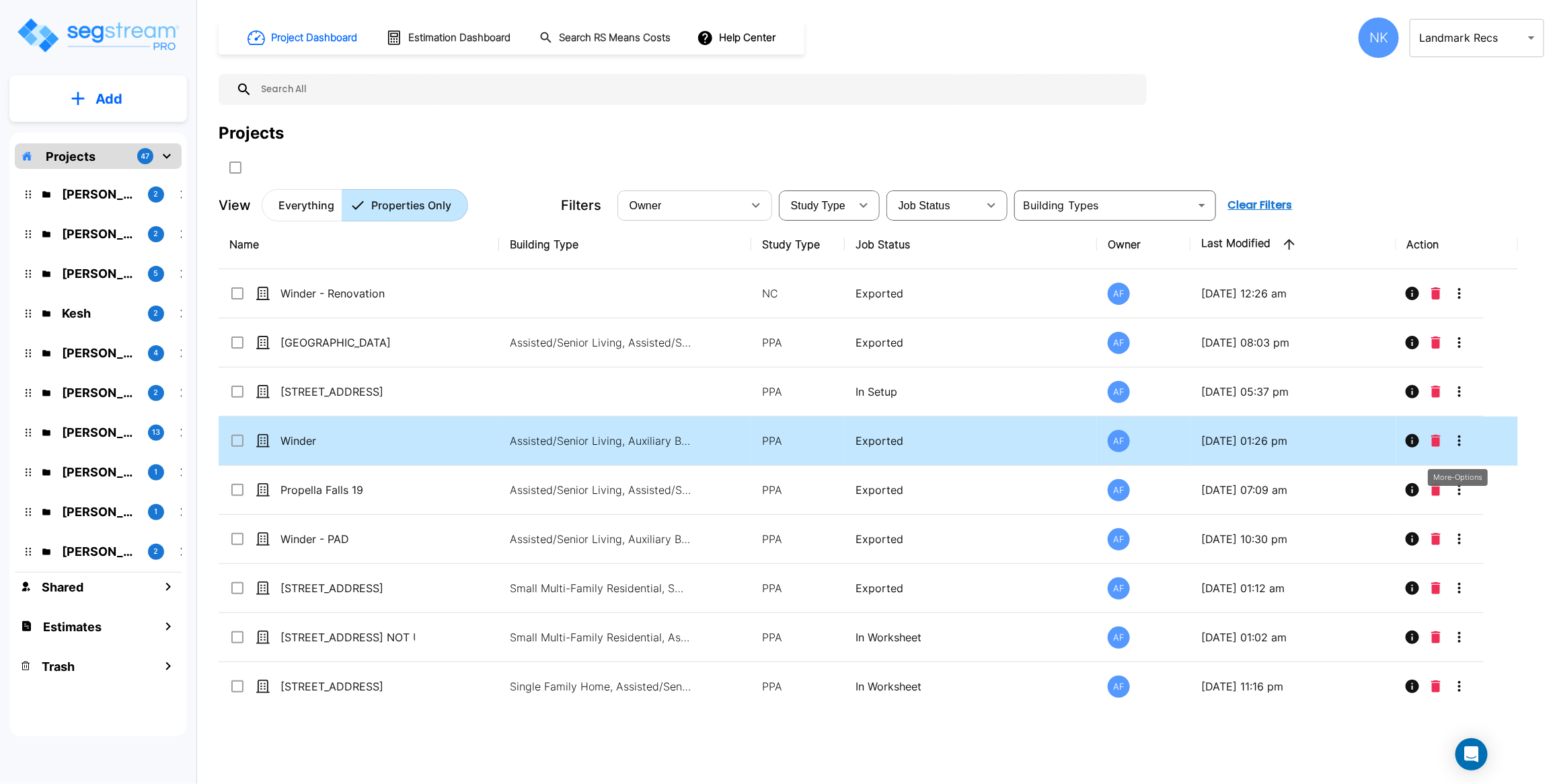
click at [1454, 443] on icon "More-Options" at bounding box center [1459, 440] width 16 height 16
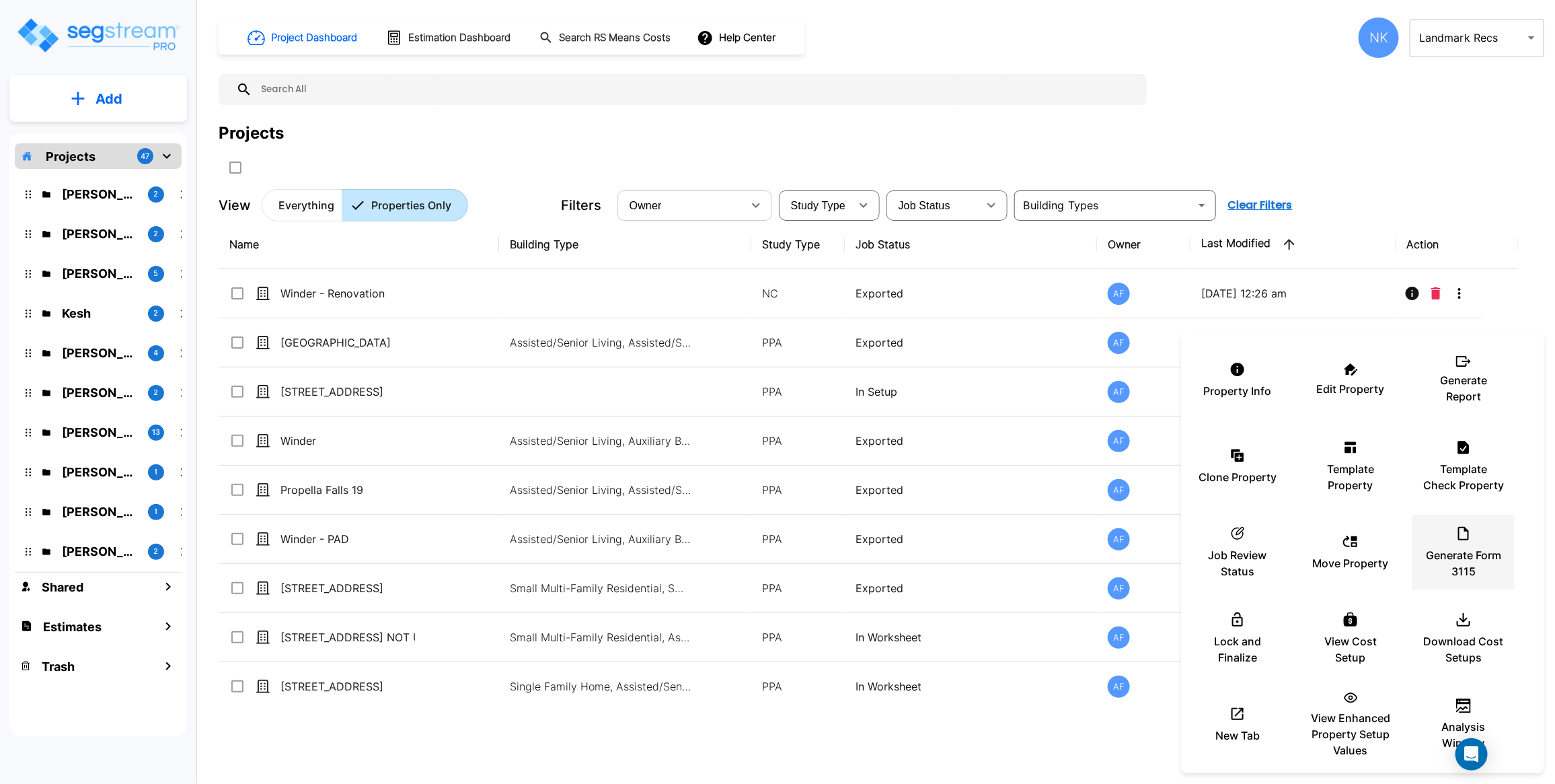
click at [1460, 547] on p "Generate Form 3115" at bounding box center [1463, 563] width 81 height 33
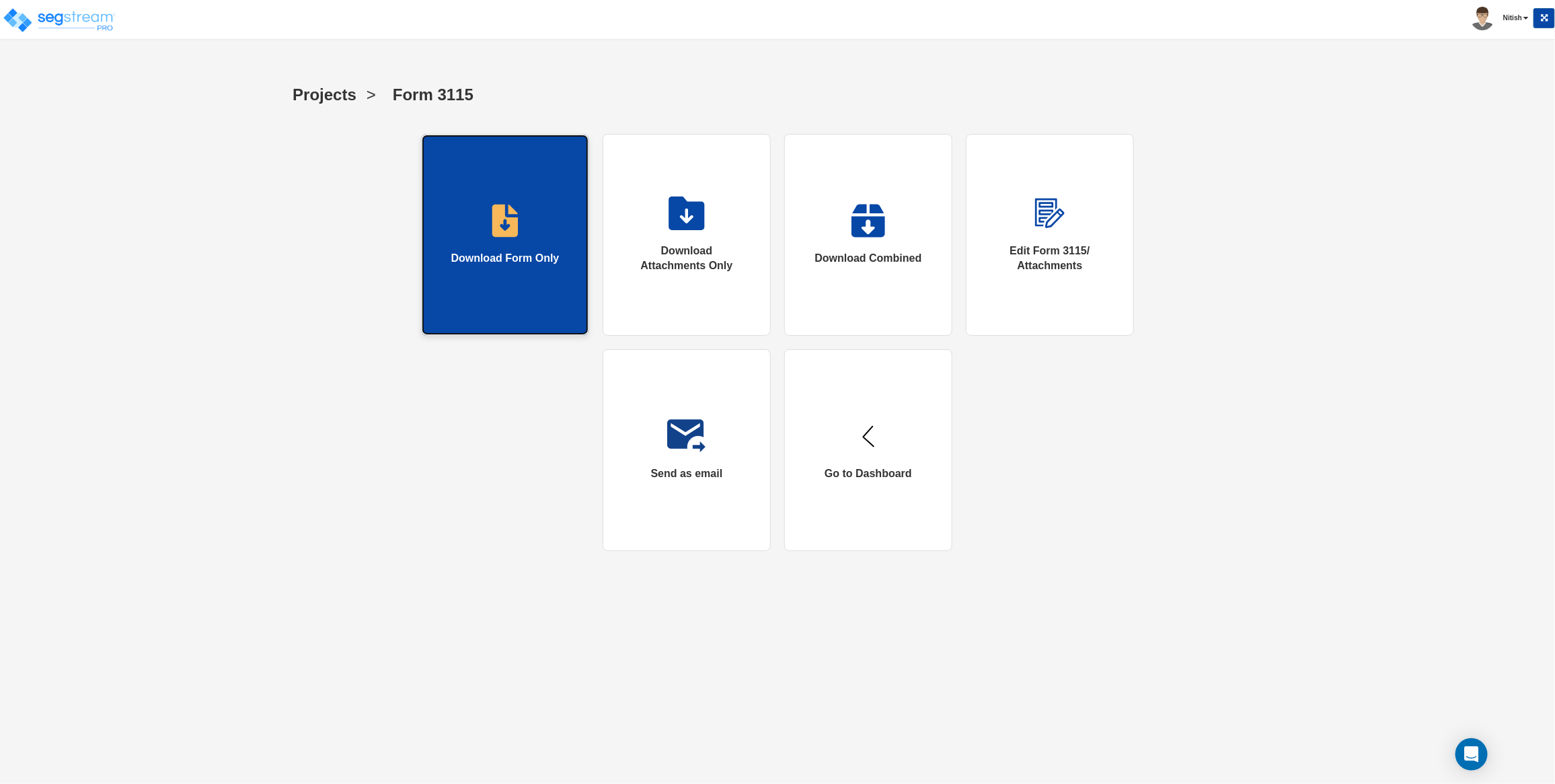
click at [541, 260] on div "Download Form Only" at bounding box center [505, 258] width 109 height 16
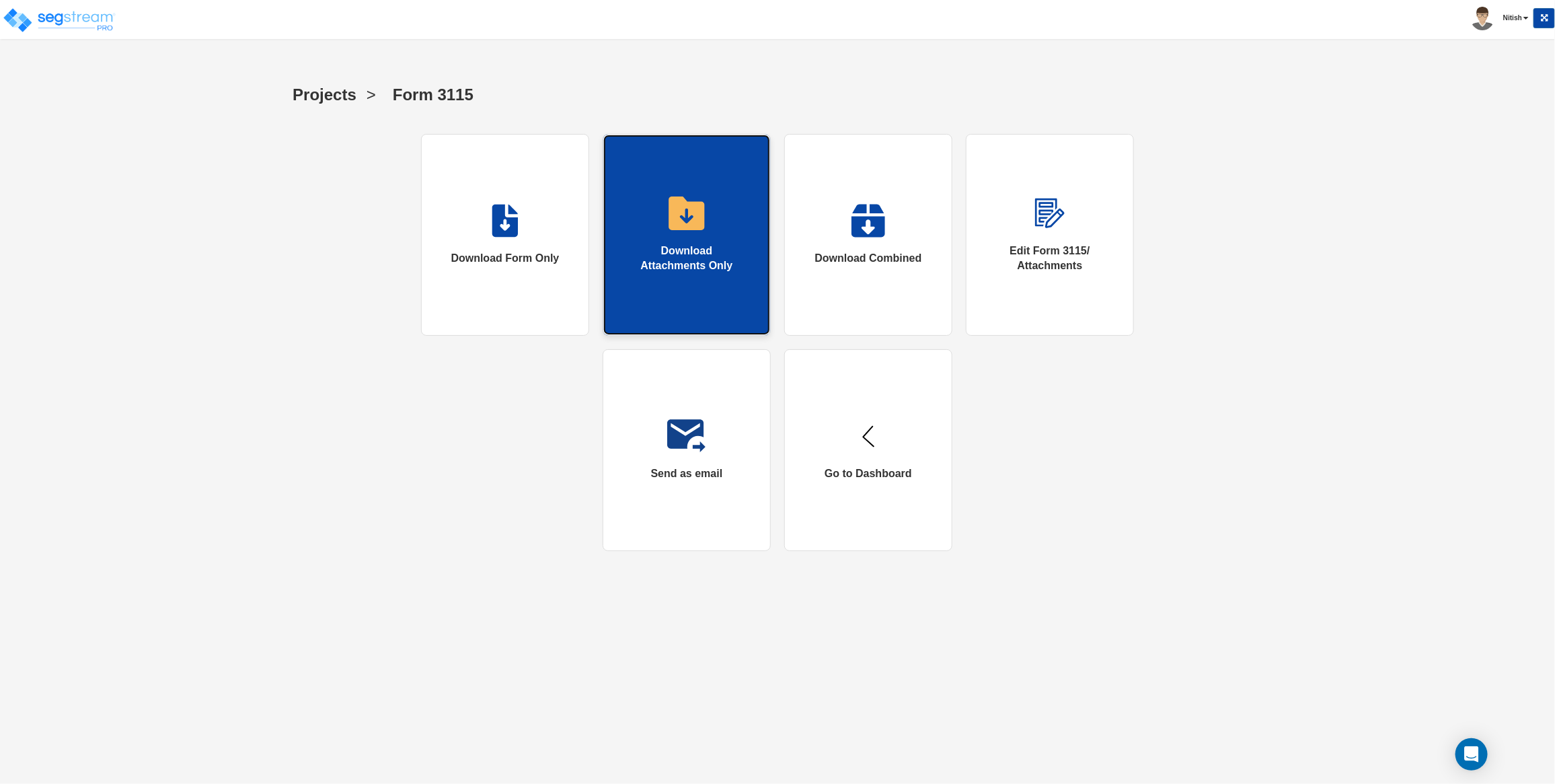
click at [673, 260] on div "Download Attachments Only" at bounding box center [687, 258] width 113 height 31
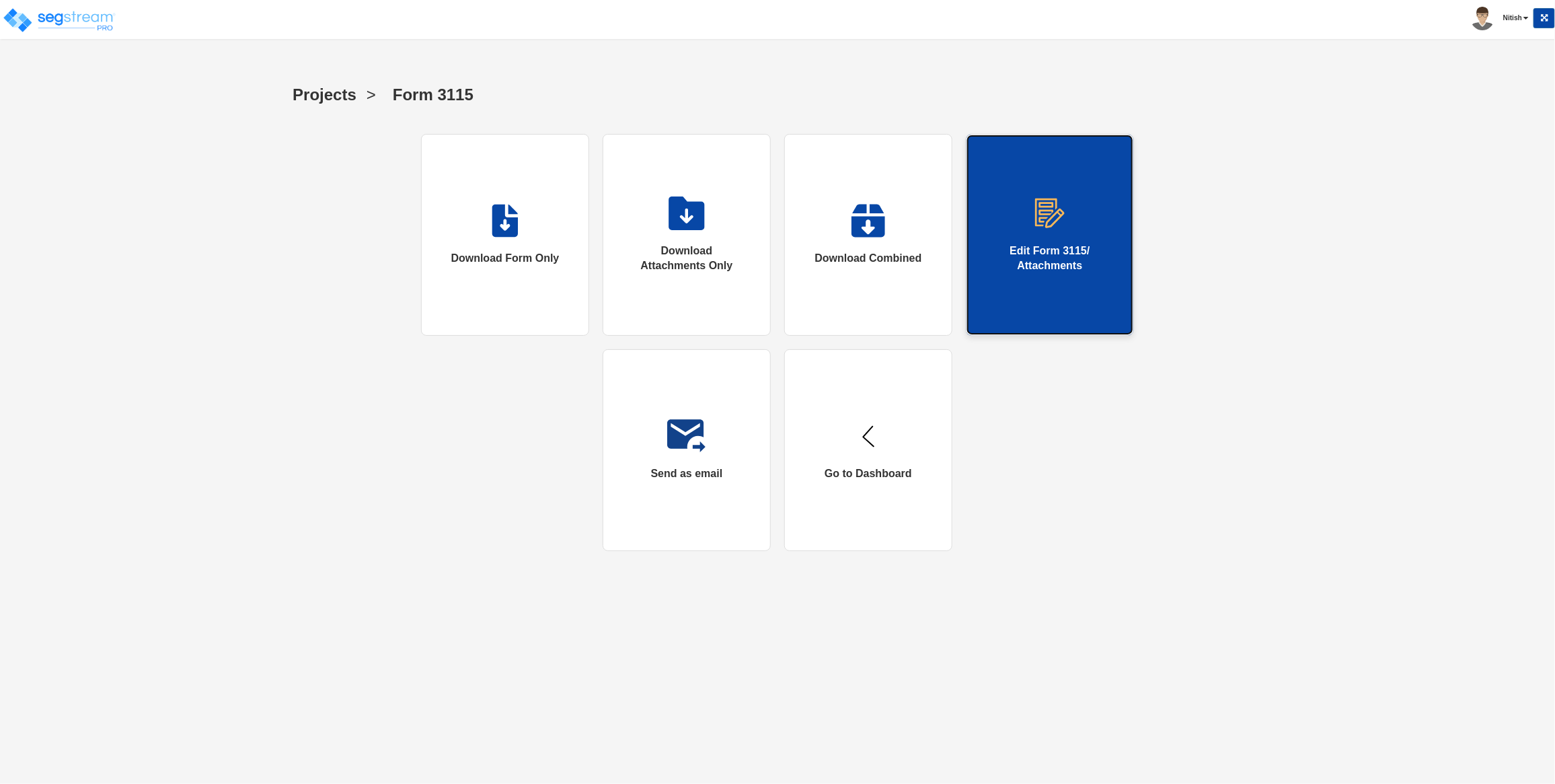
click at [1023, 234] on link "Edit Form 3115/ Attachments" at bounding box center [1050, 234] width 168 height 202
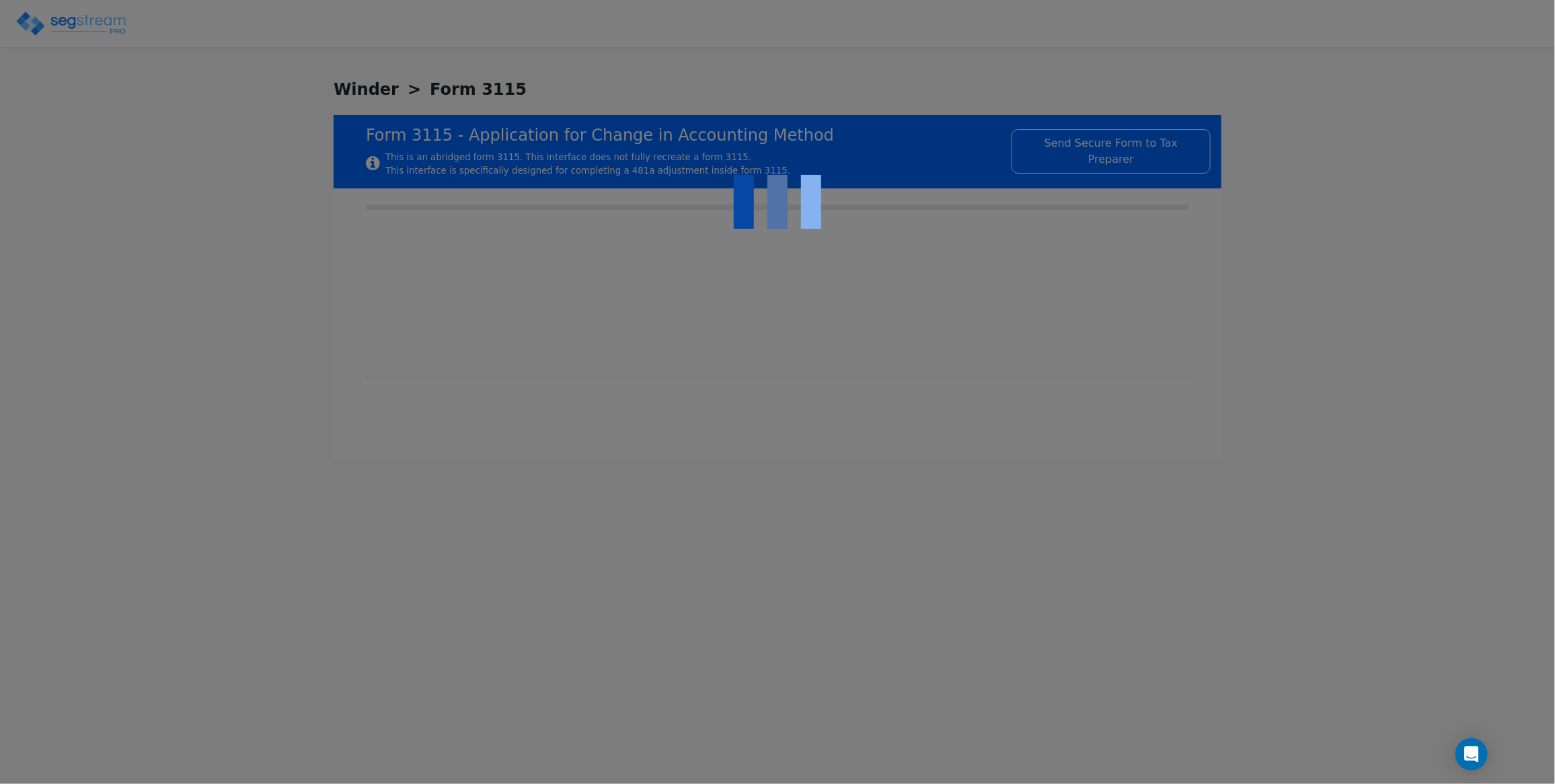
checkbox input "true"
type input "RESIDENTIAL NURSING FACILITY"
type input "RESIDENTIAL"
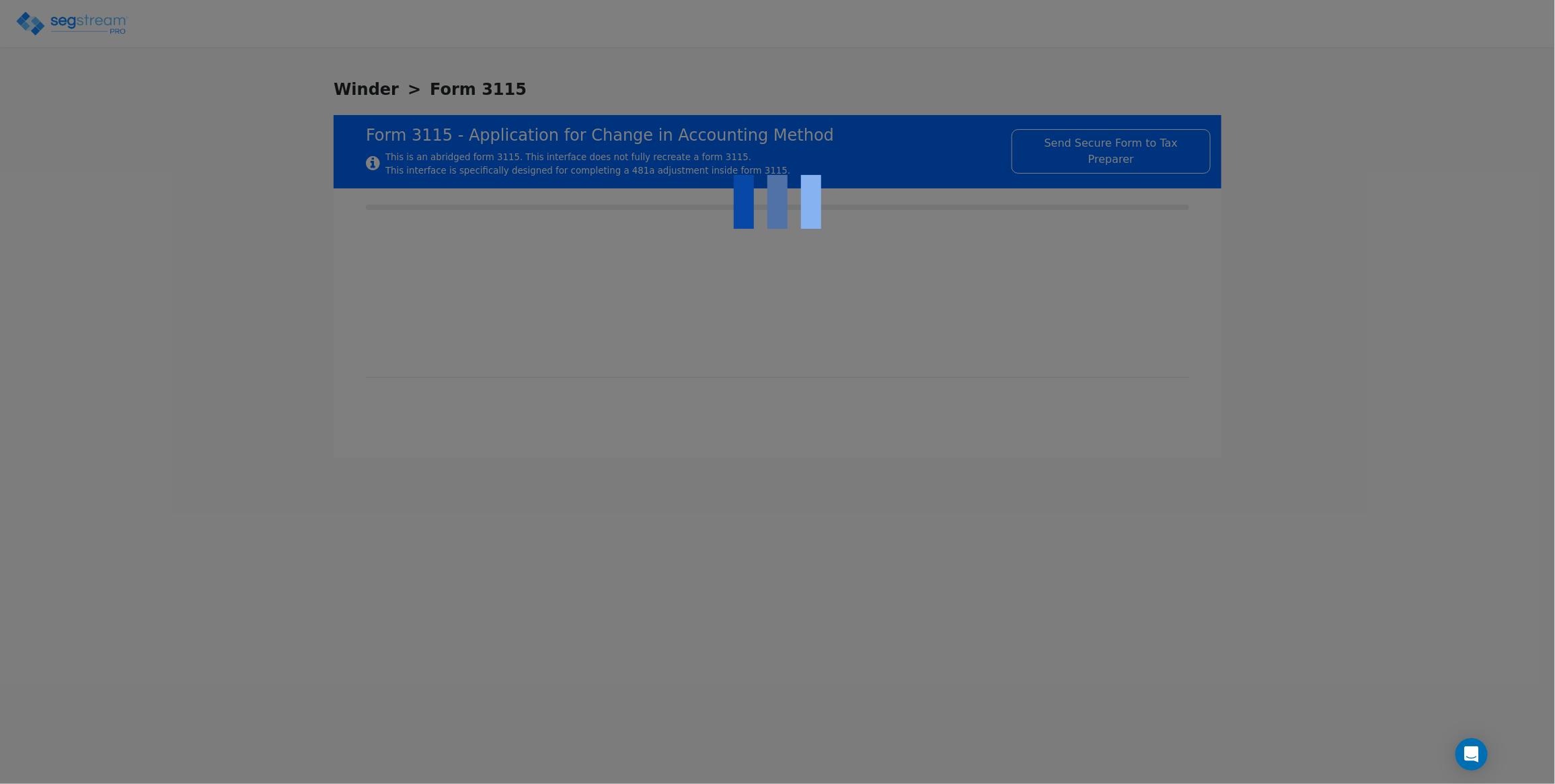
type input "2023"
type input "RENTAL"
type input "N/A"
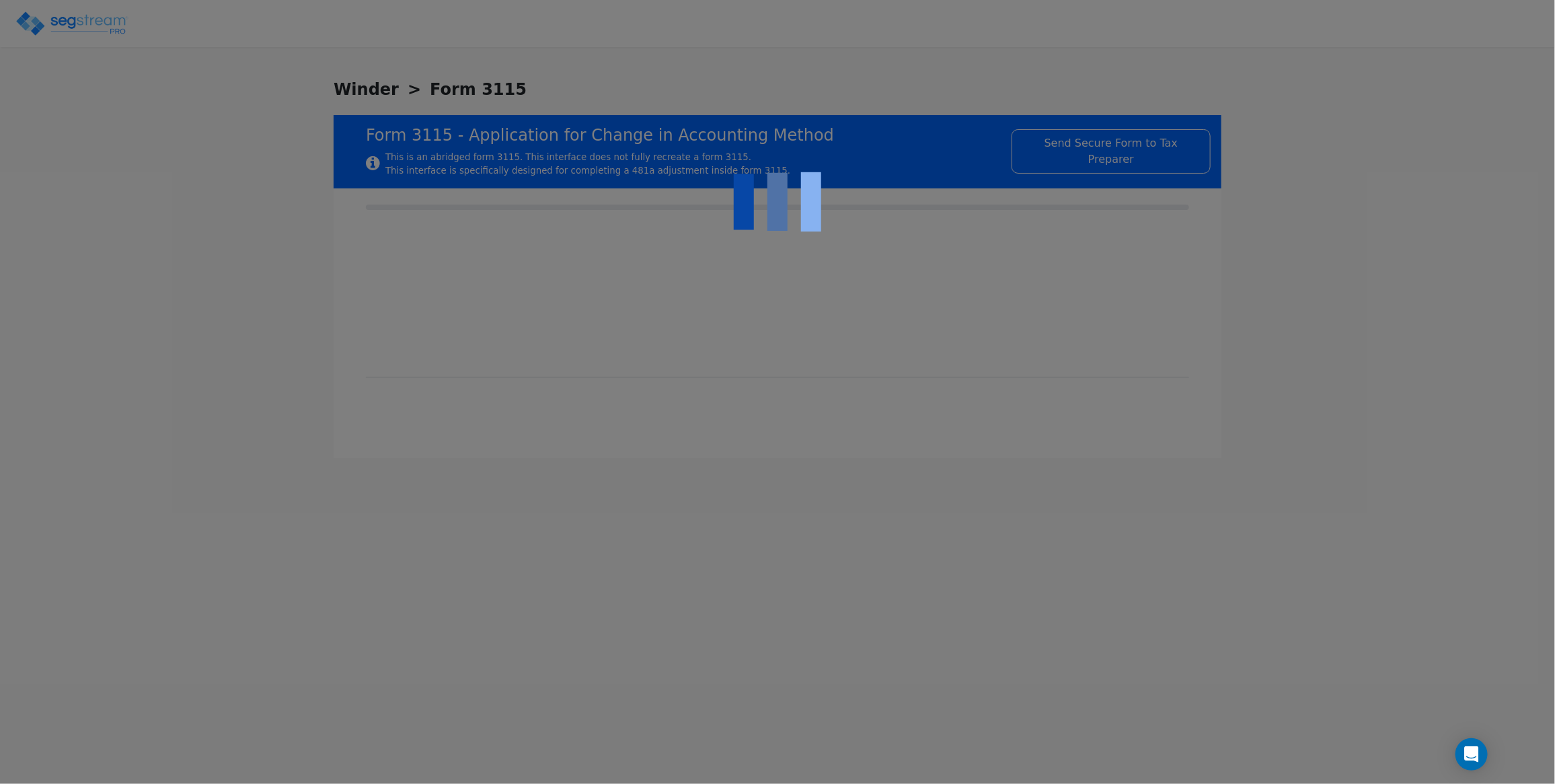
checkbox input "true"
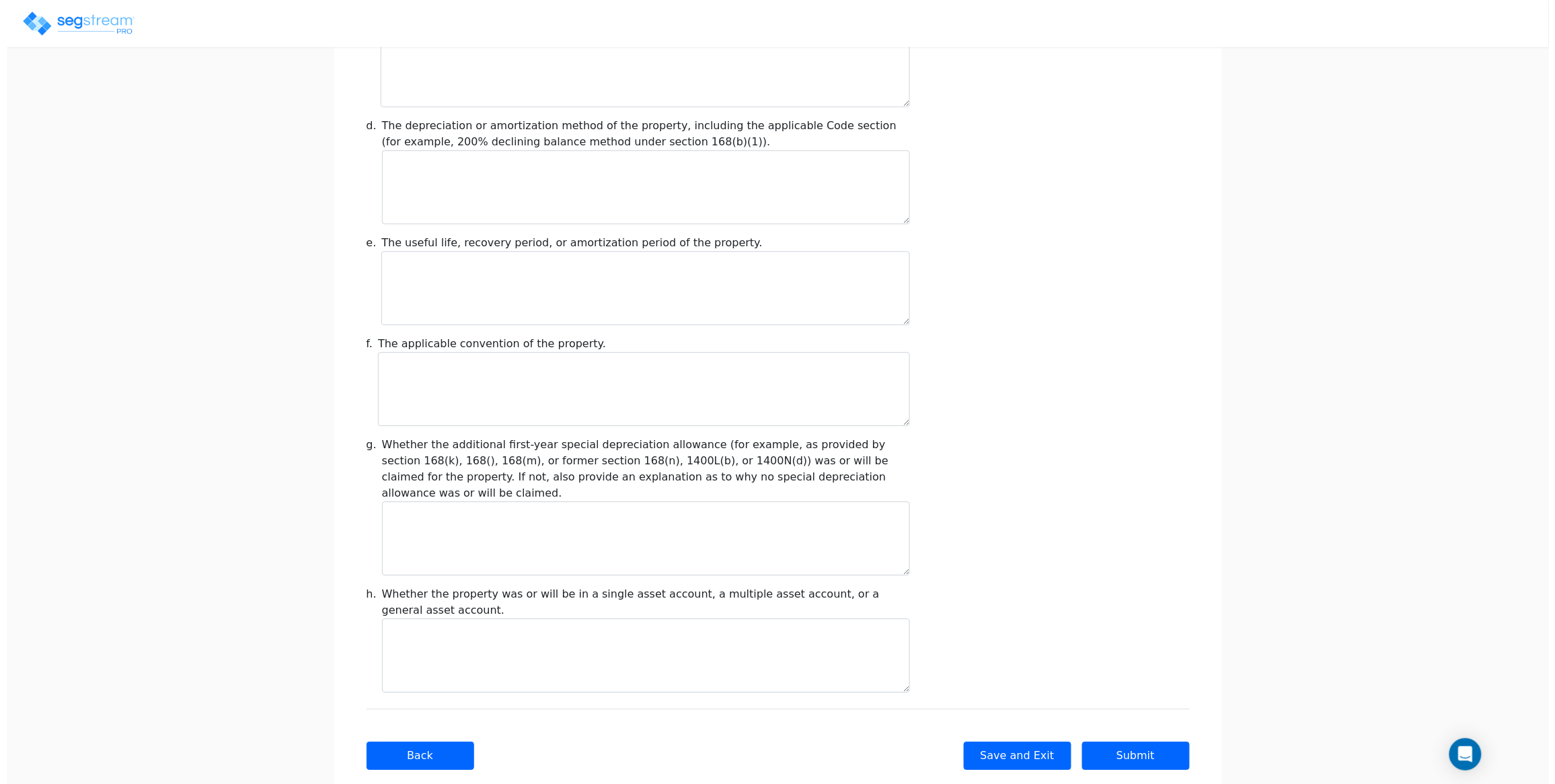
scroll to position [1514, 0]
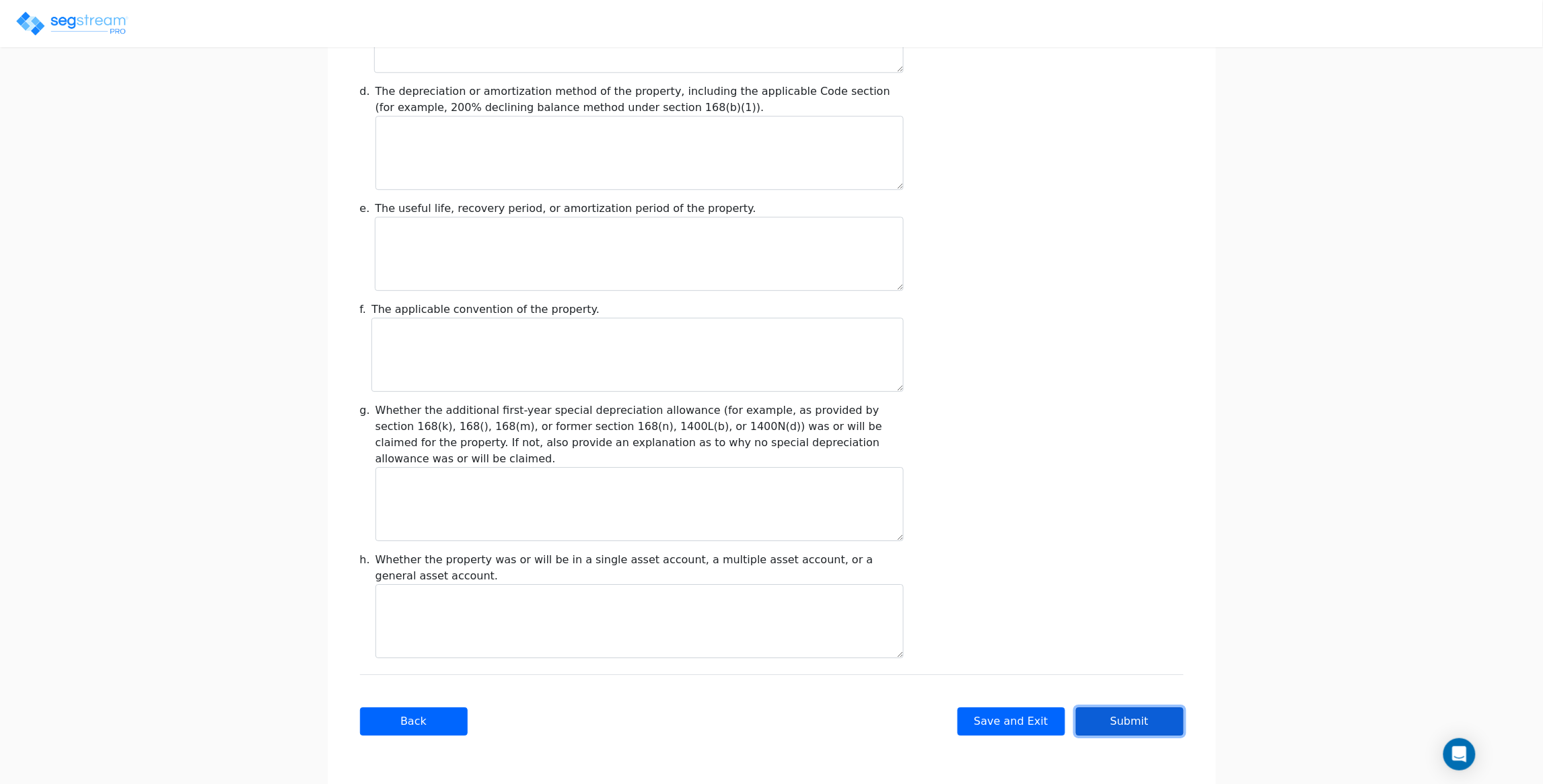
click at [1135, 724] on button "Submit" at bounding box center [1130, 721] width 108 height 28
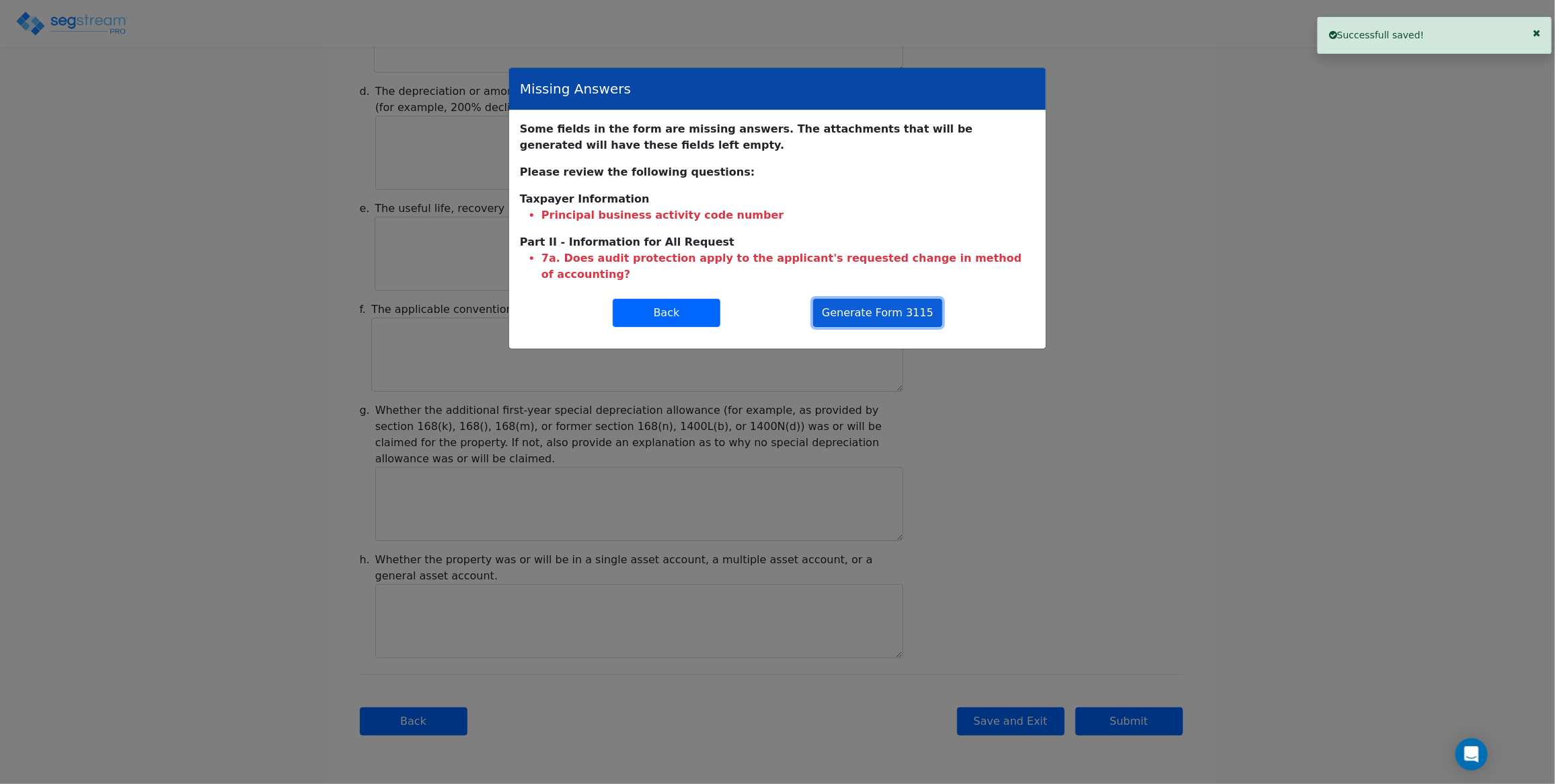
click at [887, 327] on button "Generate Form 3115" at bounding box center [878, 313] width 129 height 28
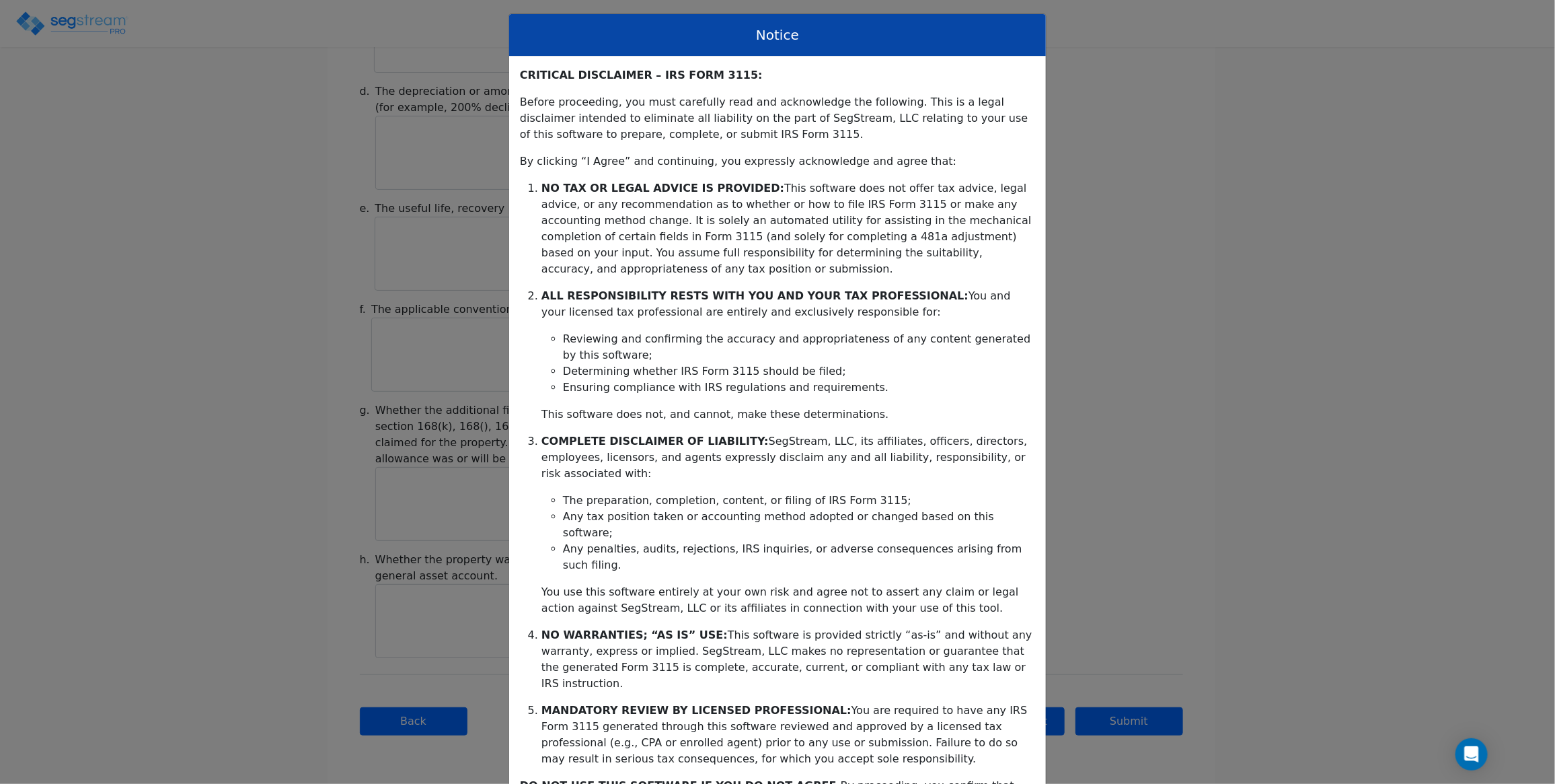
scroll to position [167, 0]
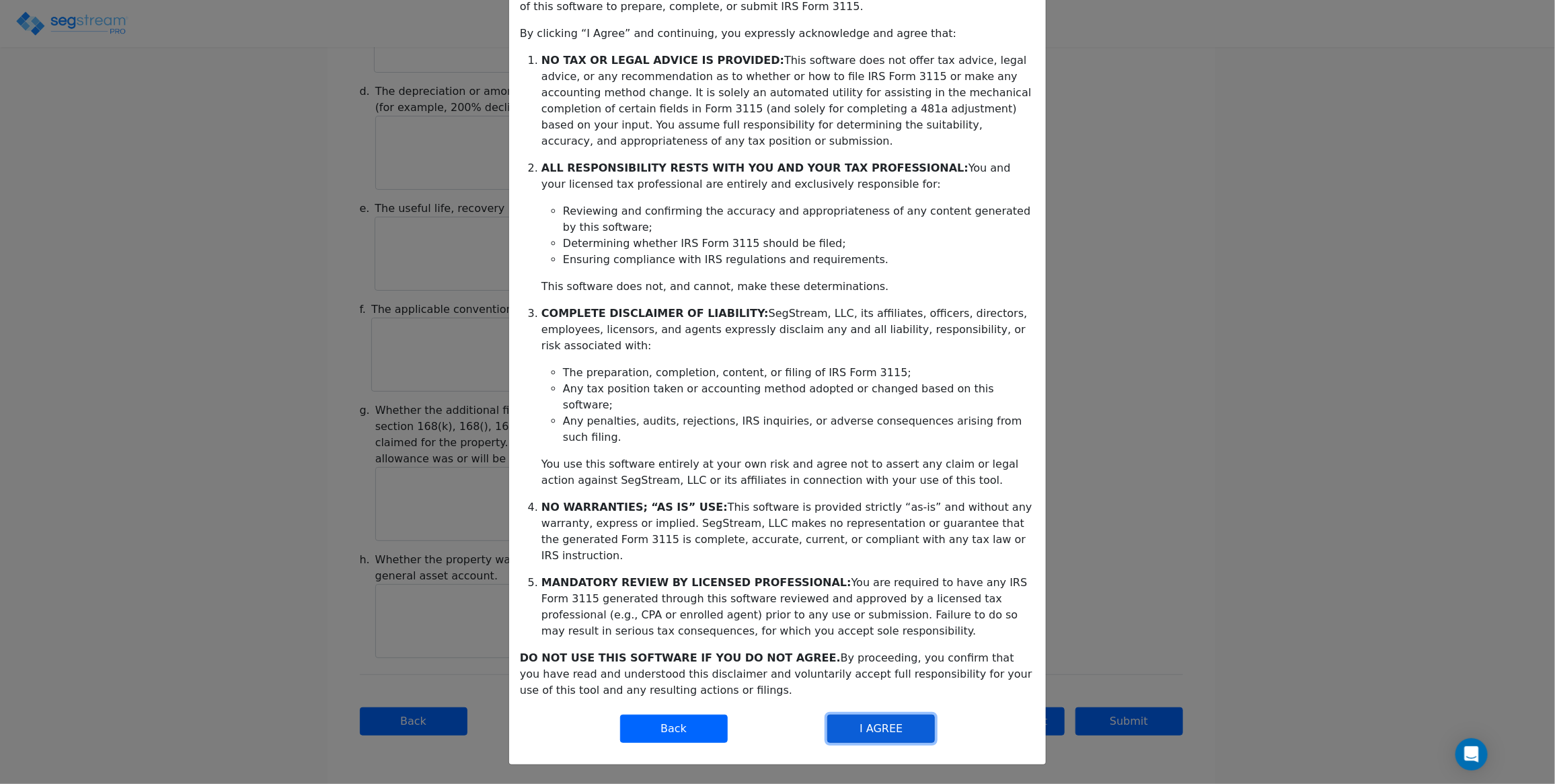
click at [874, 724] on button "I AGREE" at bounding box center [882, 728] width 108 height 28
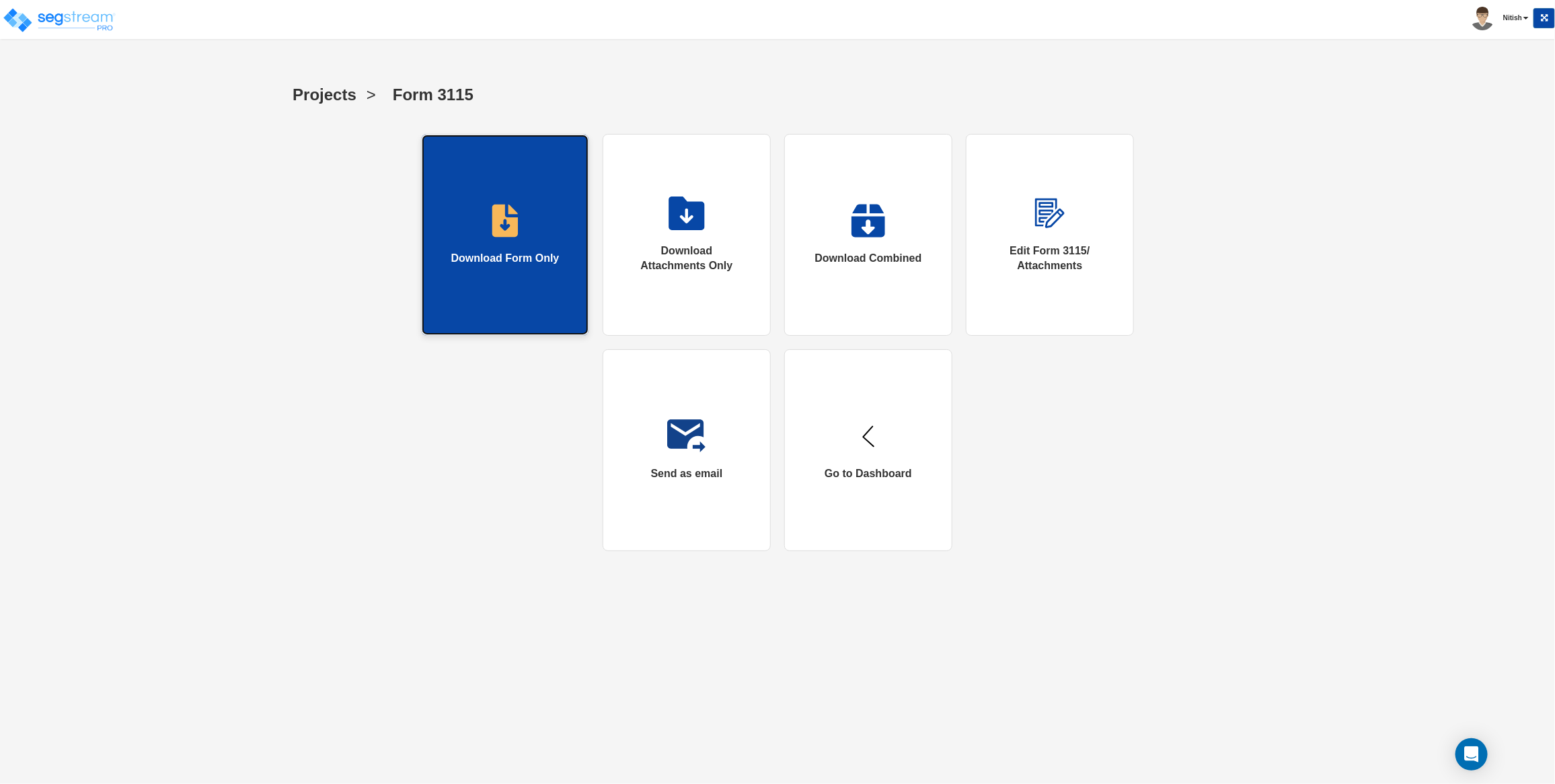
click at [504, 268] on link "Download Form Only" at bounding box center [504, 234] width 168 height 202
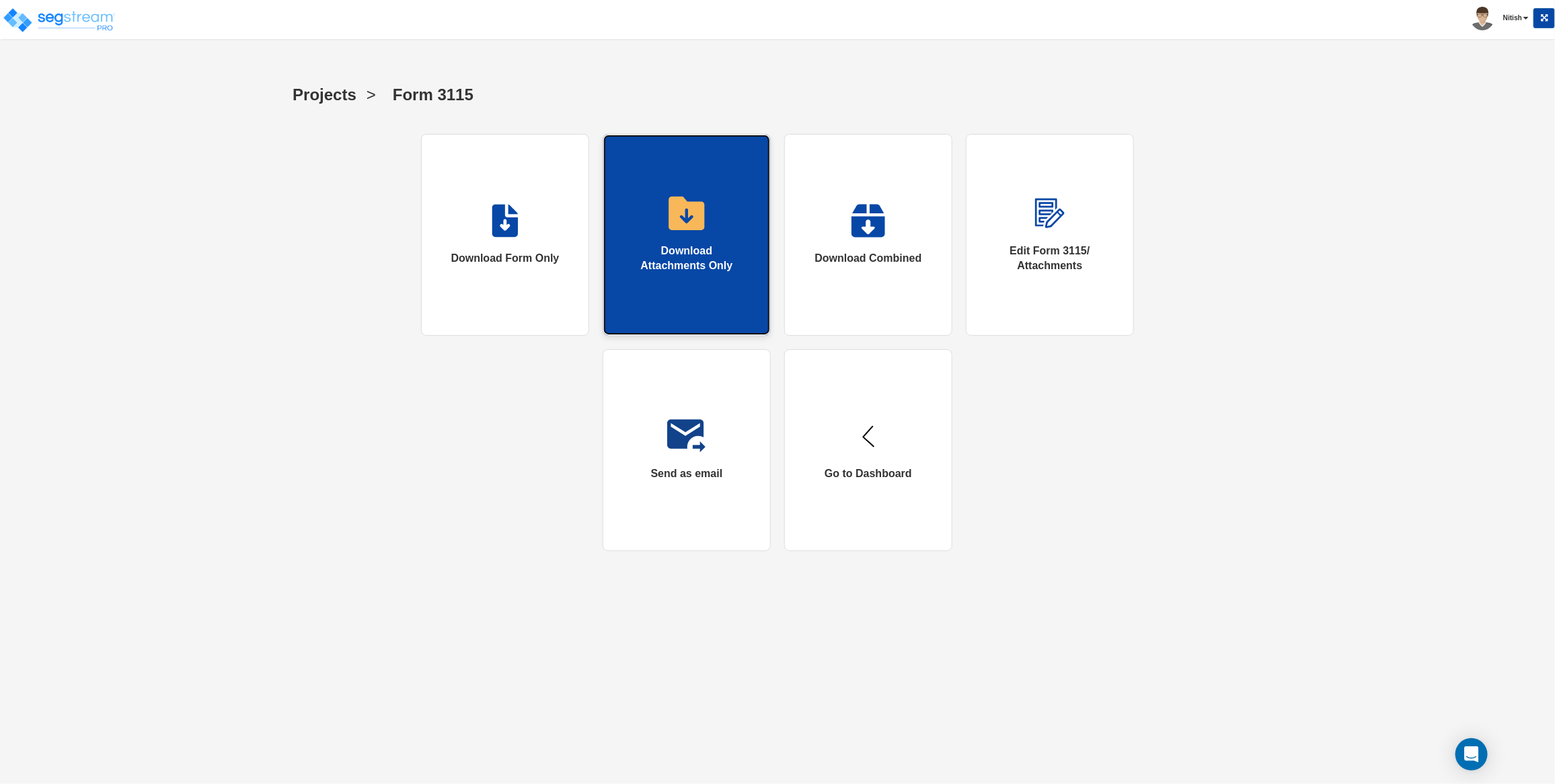
click at [693, 211] on img at bounding box center [686, 213] width 35 height 33
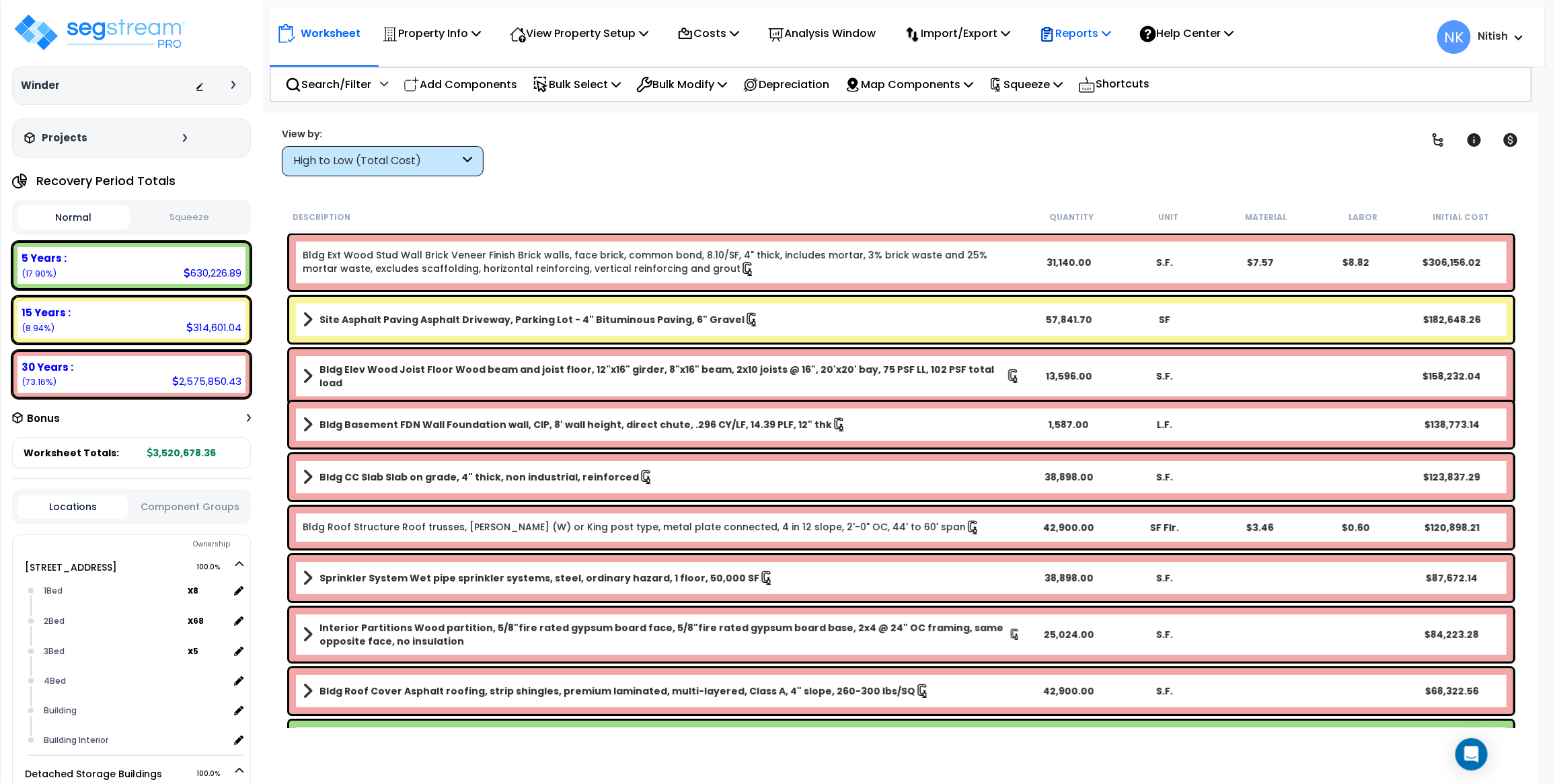
click at [1055, 34] on icon at bounding box center [1047, 33] width 16 height 16
click at [1070, 55] on link "Get Report" at bounding box center [1099, 63] width 133 height 27
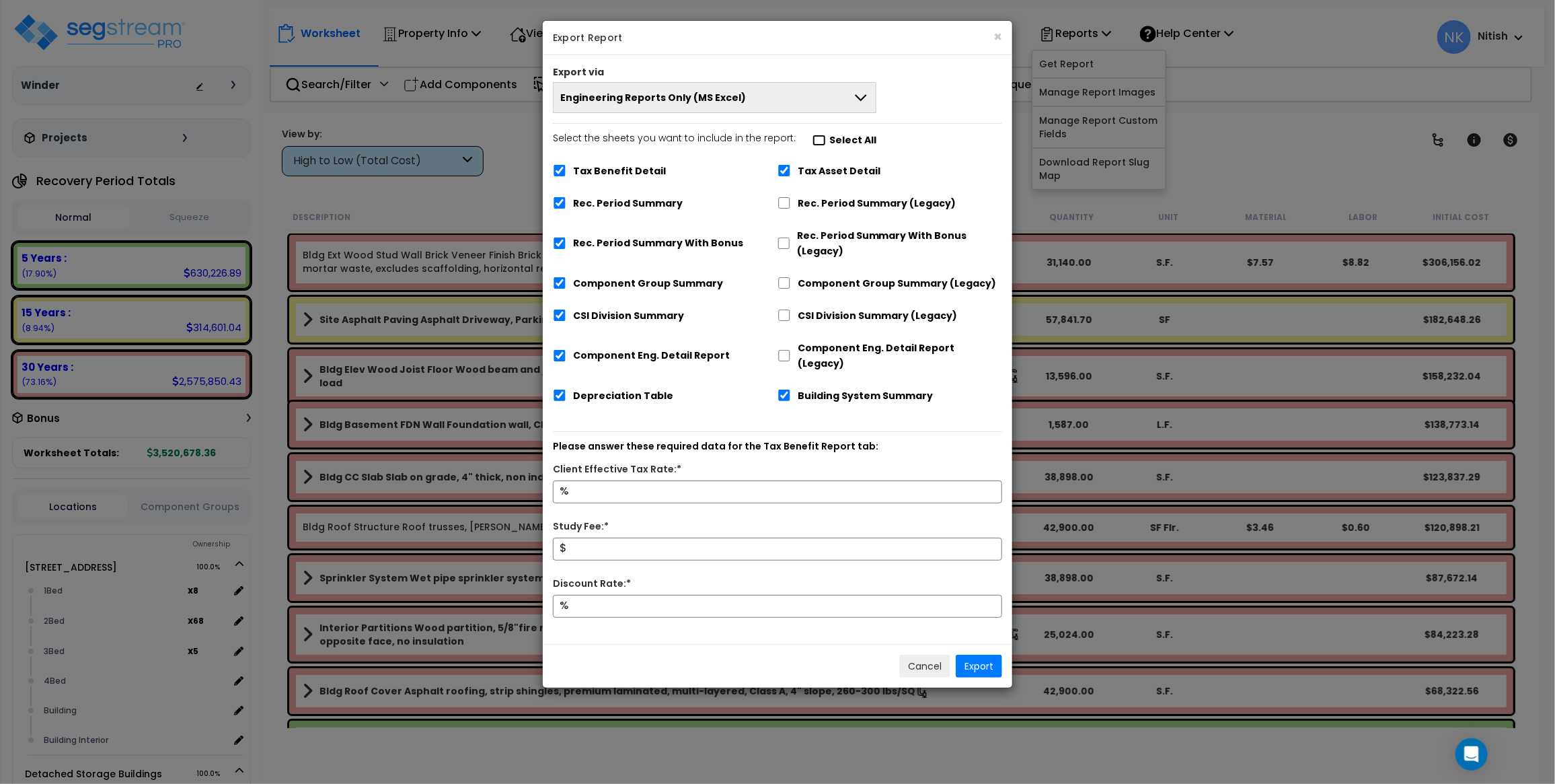
click at [815, 137] on input "Select the sheets you want to include in the report: Select All" at bounding box center [819, 140] width 13 height 11
checkbox input "false"
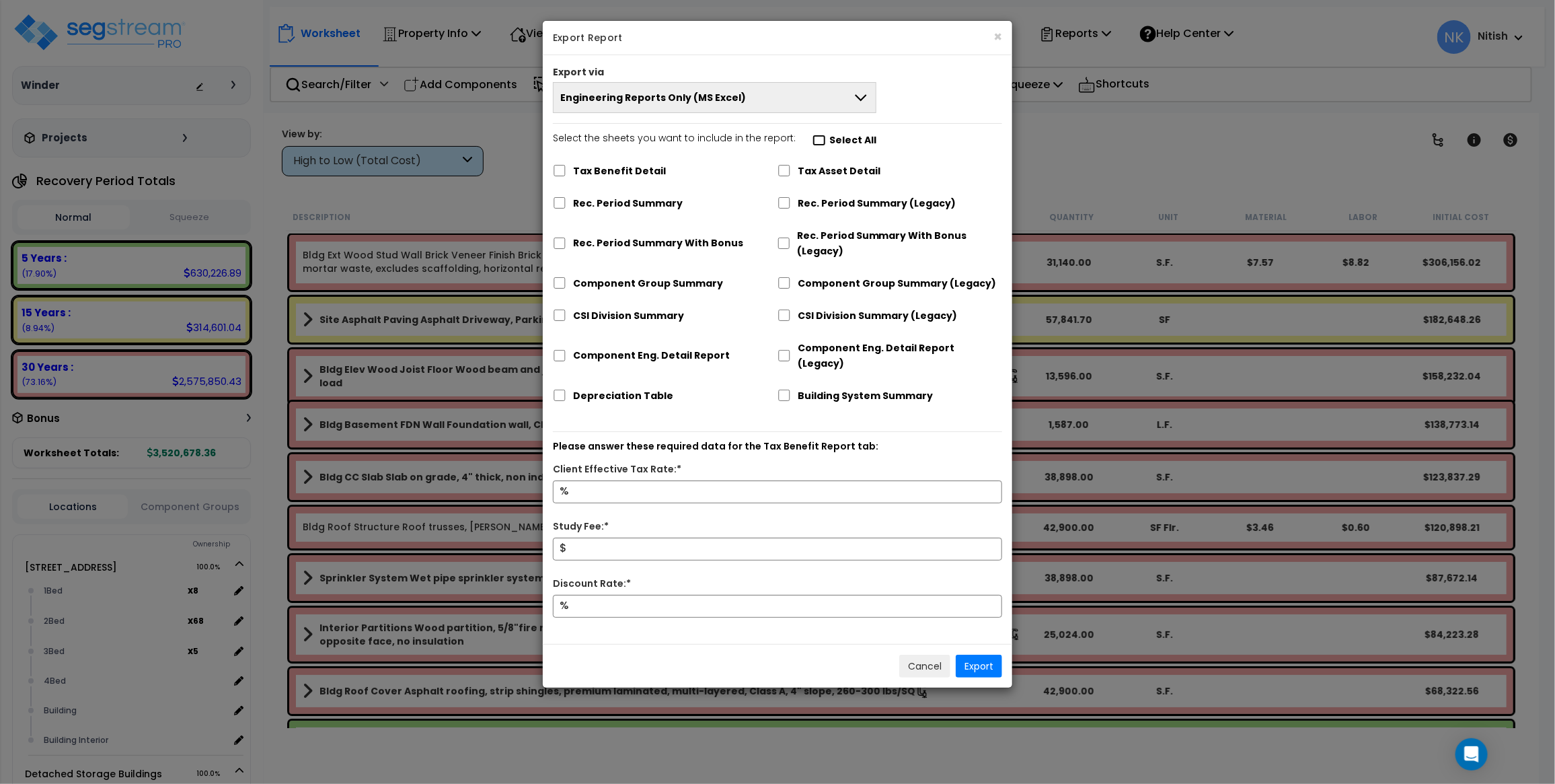
checkbox input "false"
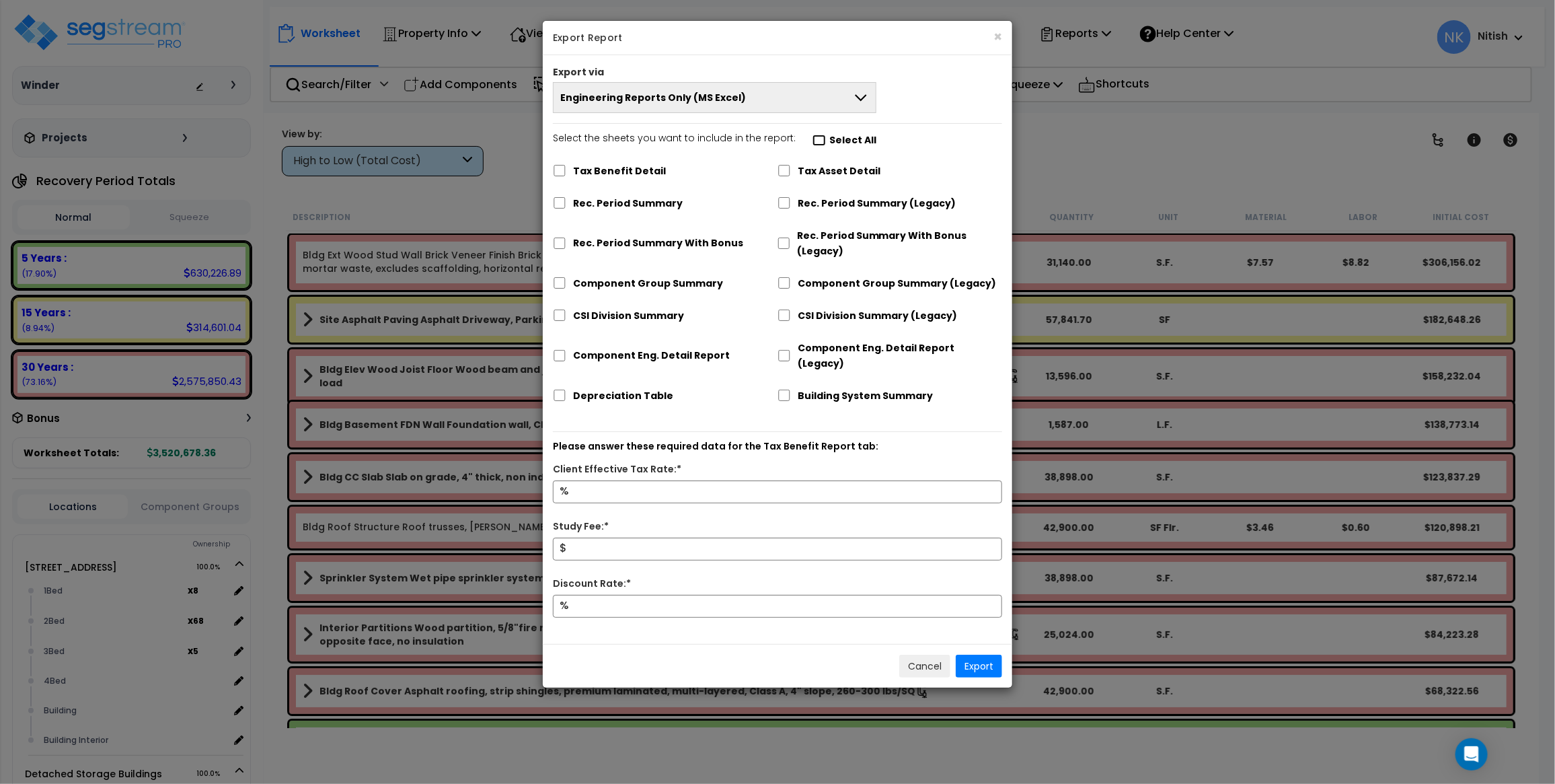
checkbox input "false"
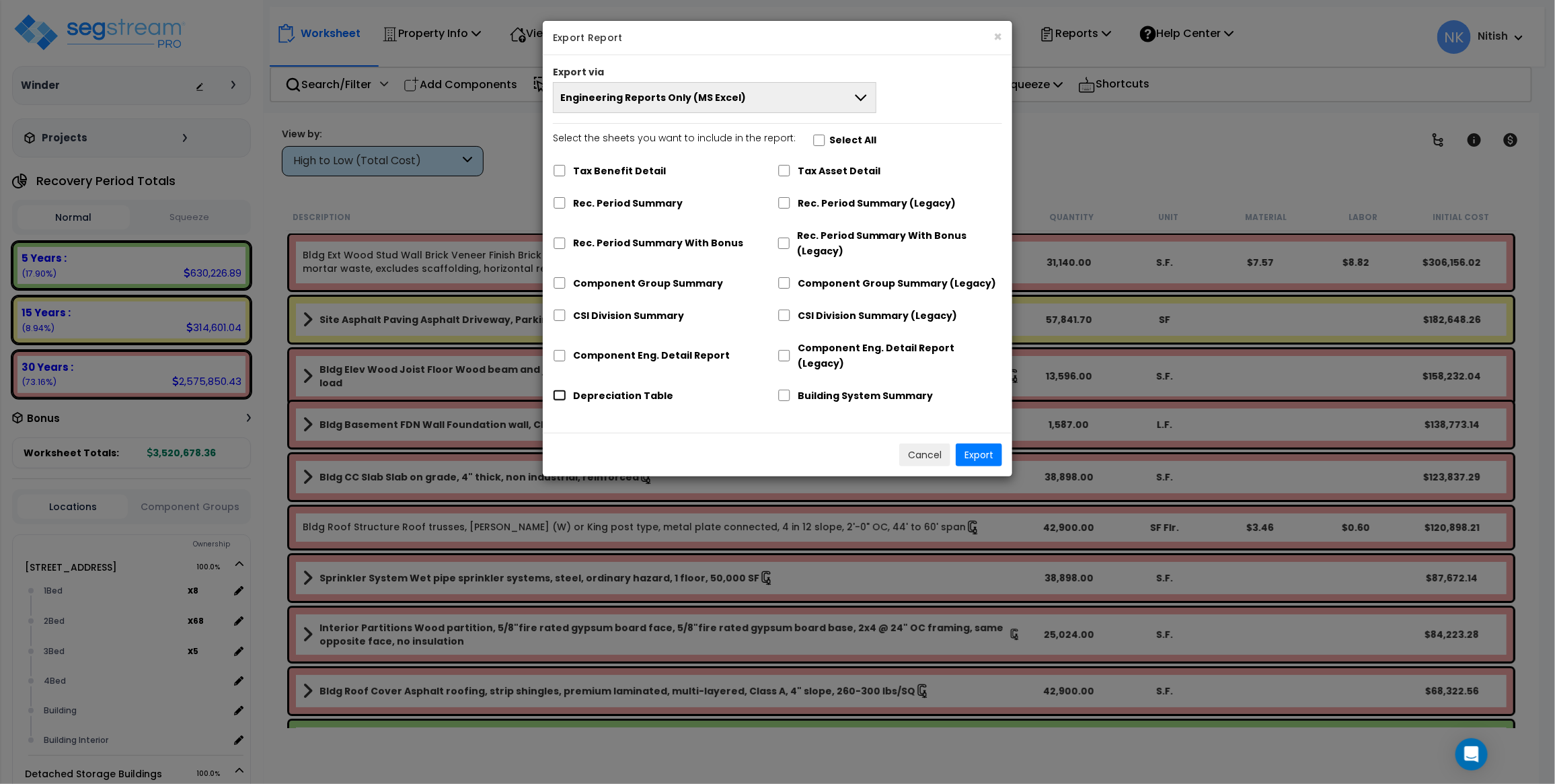
click at [562, 389] on input "Depreciation Table" at bounding box center [559, 395] width 13 height 11
checkbox input "true"
click at [974, 443] on button "Export" at bounding box center [979, 454] width 46 height 23
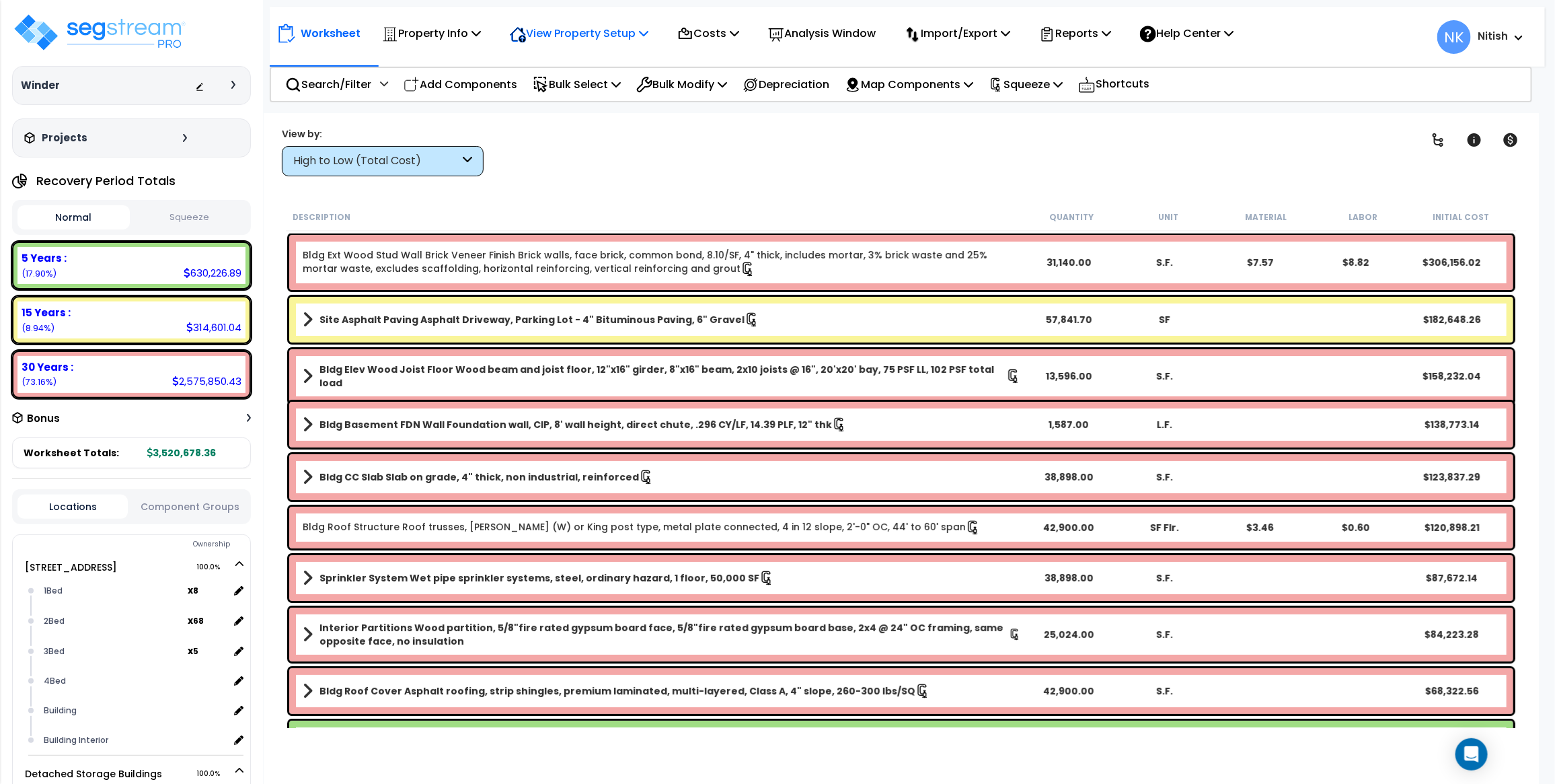
click at [481, 35] on p "View Property Setup" at bounding box center [431, 33] width 98 height 19
click at [477, 34] on icon at bounding box center [477, 33] width 9 height 11
click at [477, 35] on icon at bounding box center [477, 33] width 9 height 11
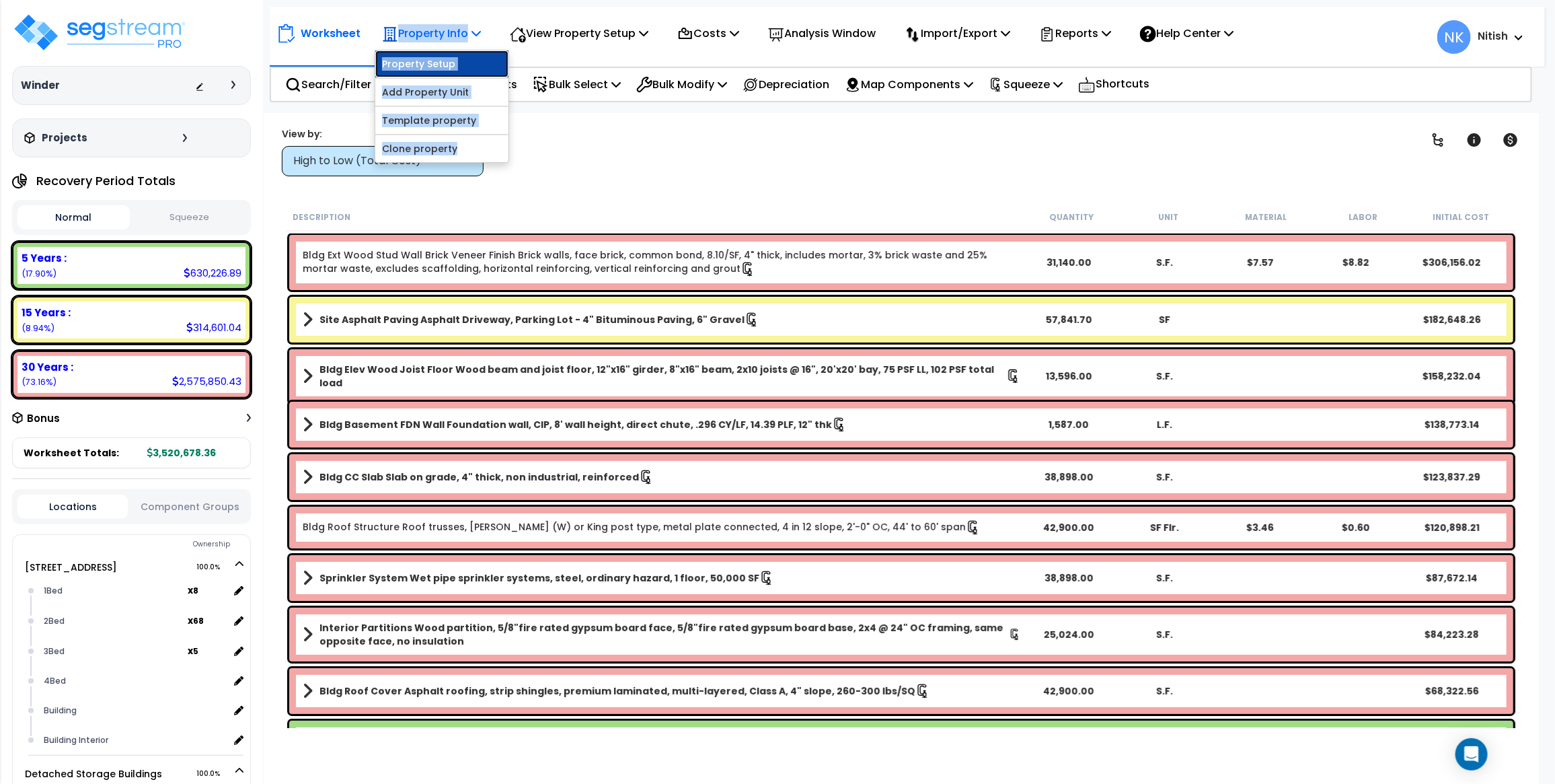
click at [462, 68] on link "Property Setup" at bounding box center [441, 63] width 133 height 27
click at [452, 37] on p "Property Info" at bounding box center [431, 33] width 98 height 19
click at [682, 155] on div "Clear Filters" at bounding box center [948, 151] width 896 height 50
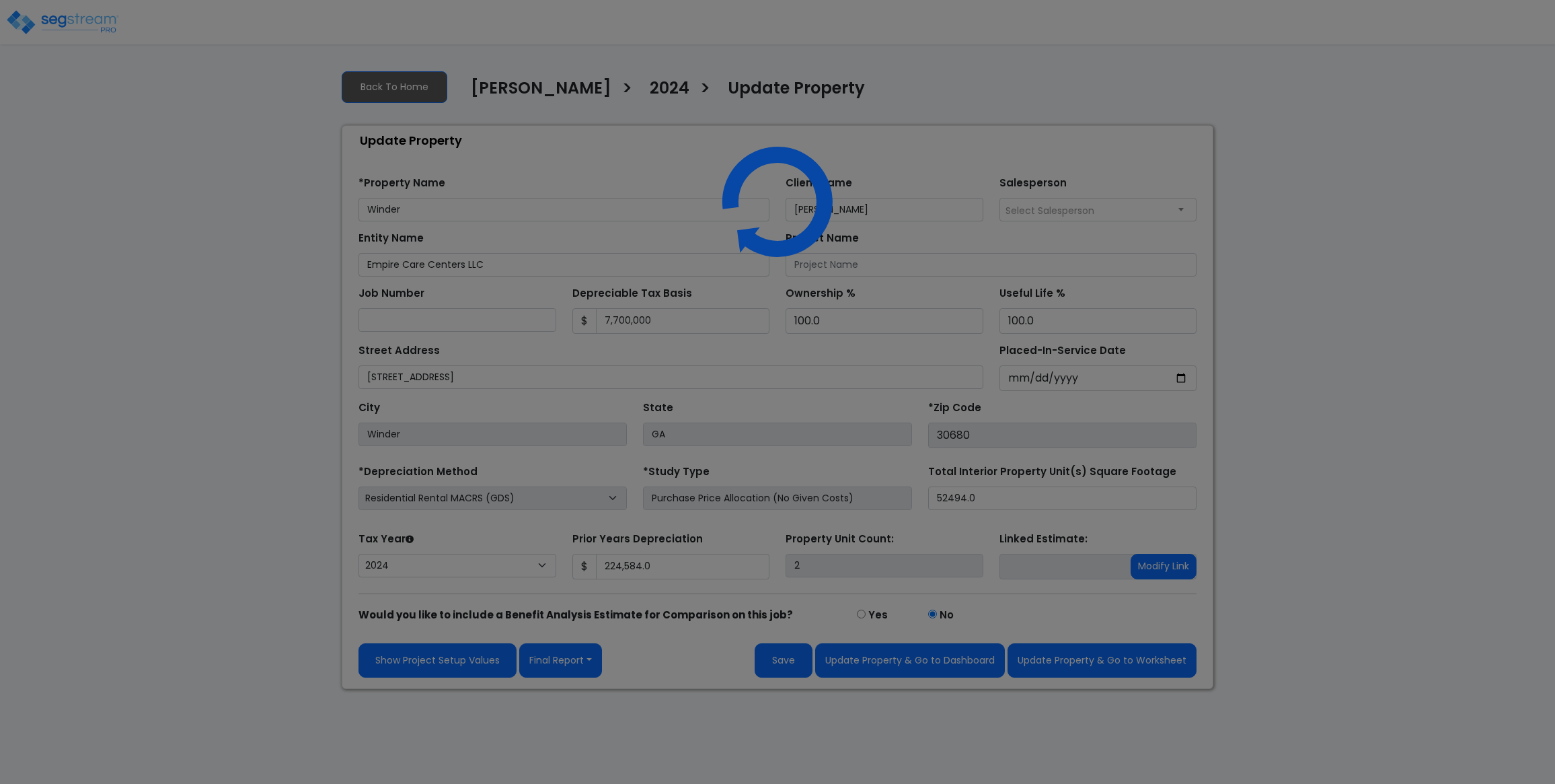
select select "2024"
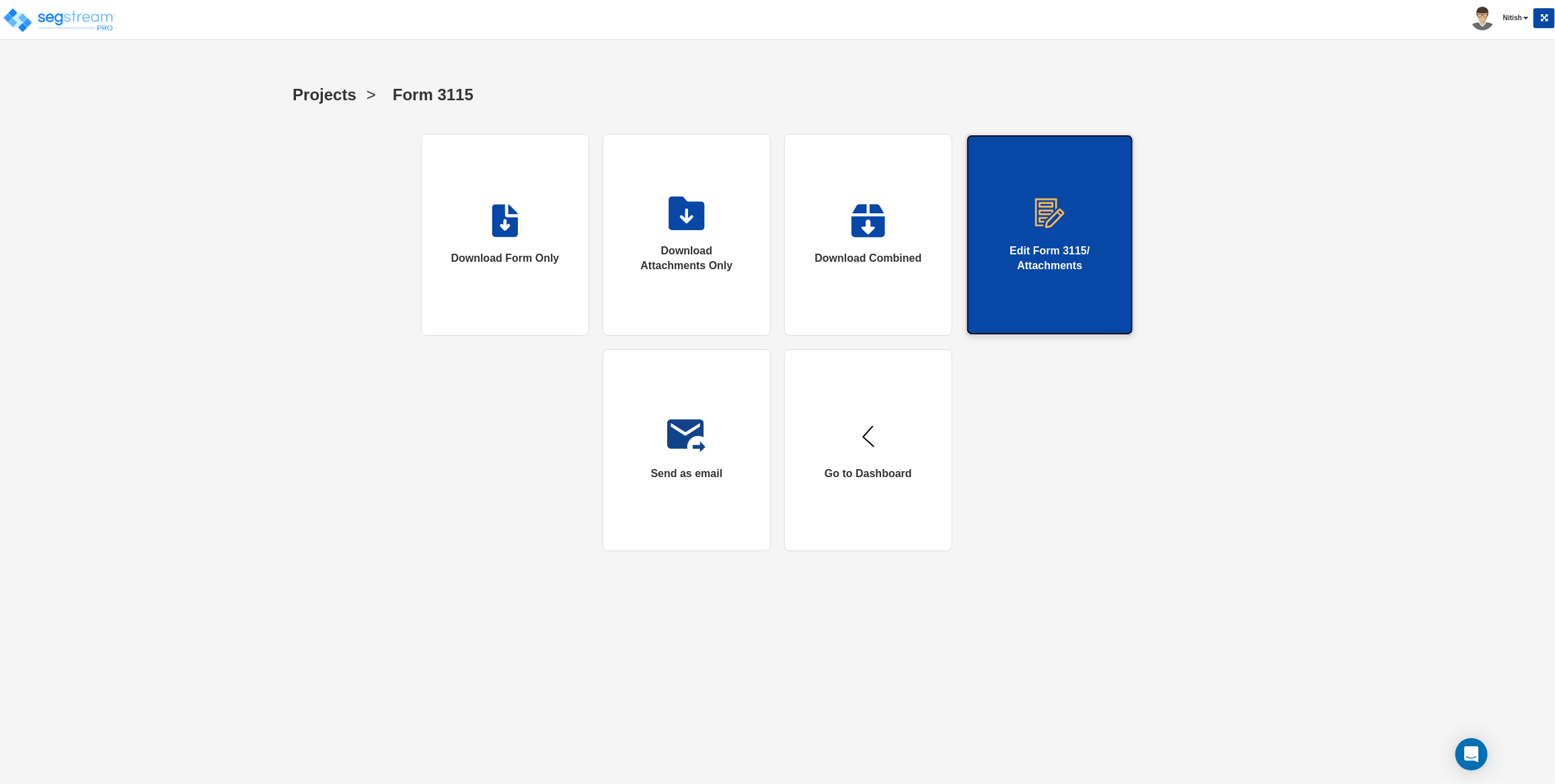
click at [1028, 261] on div "Edit Form 3115/ Attachments" at bounding box center [1051, 258] width 113 height 31
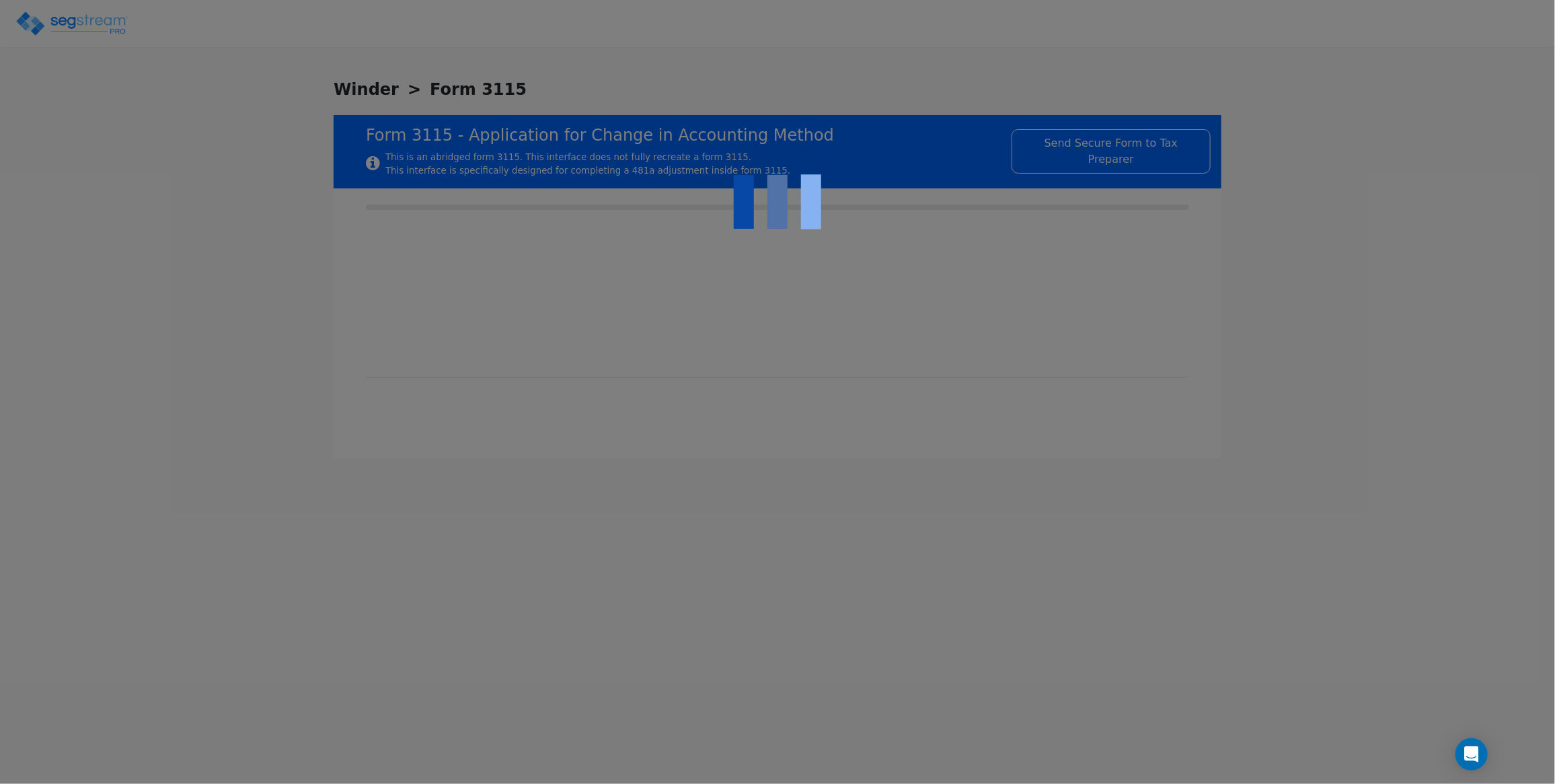
checkbox input "true"
type input "RESIDENTIAL NURSING FACILITY"
type input "RESIDENTIAL"
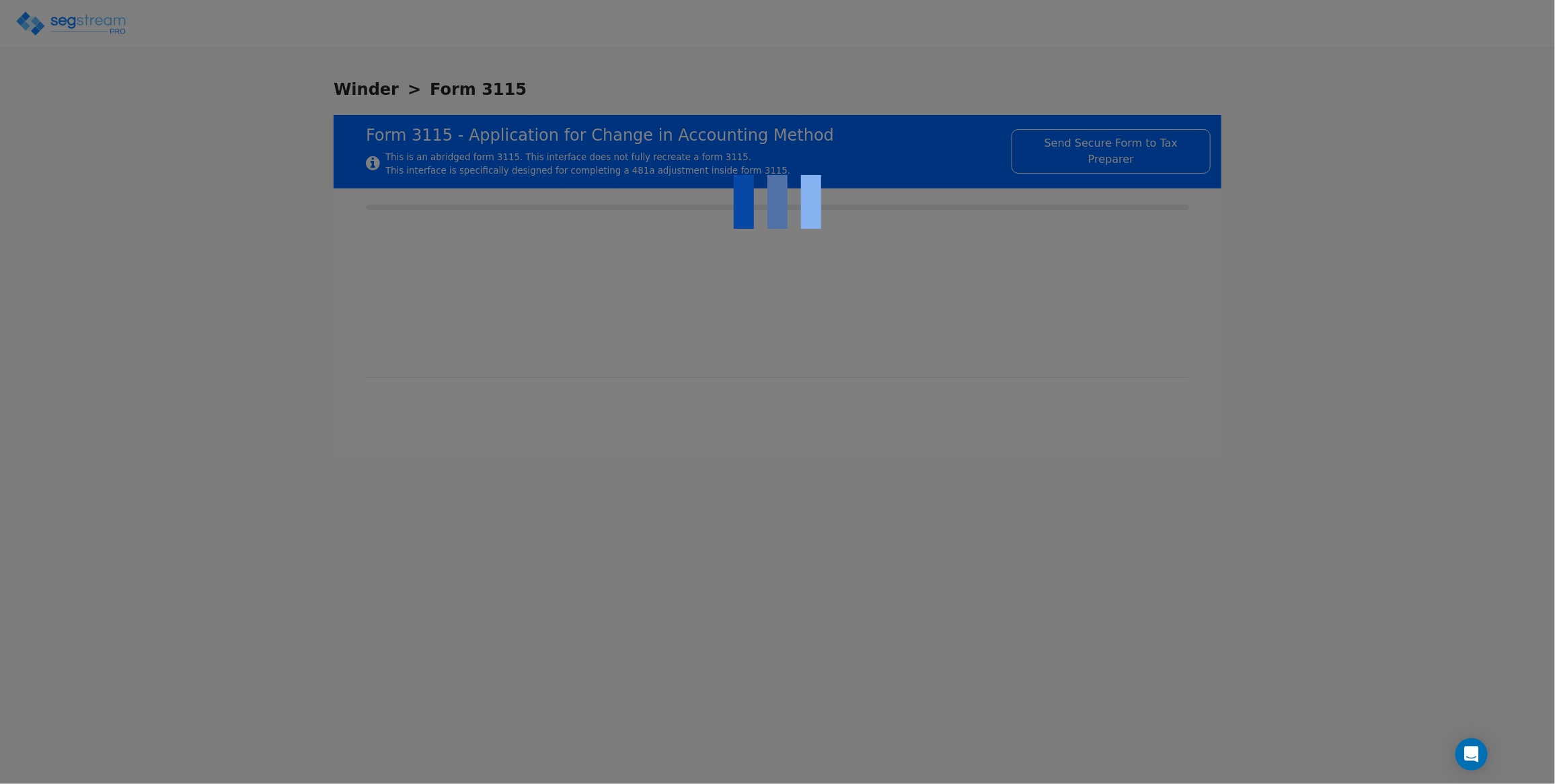
type input "2023"
type input "RENTAL"
type input "N/A"
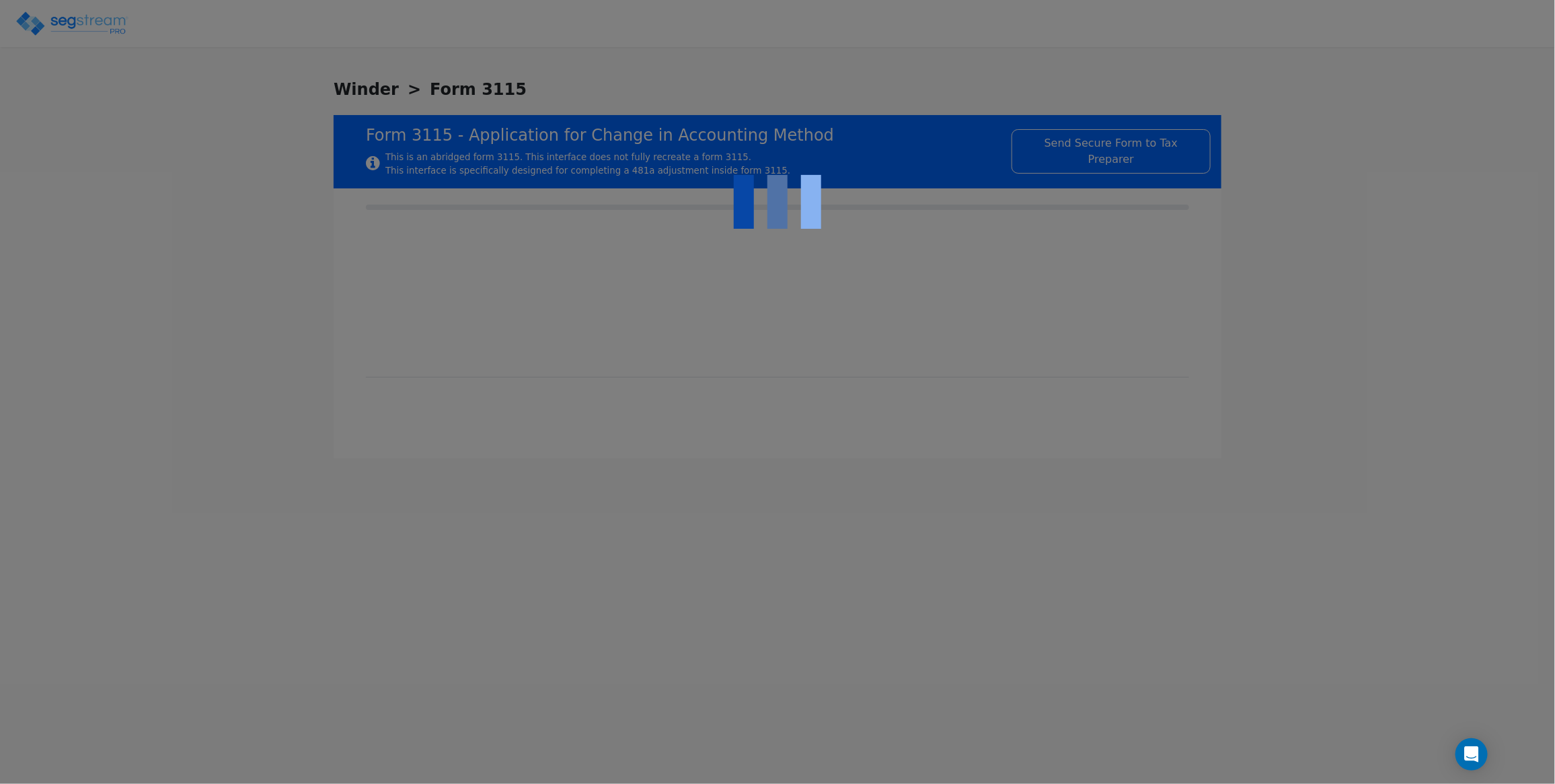
checkbox input "true"
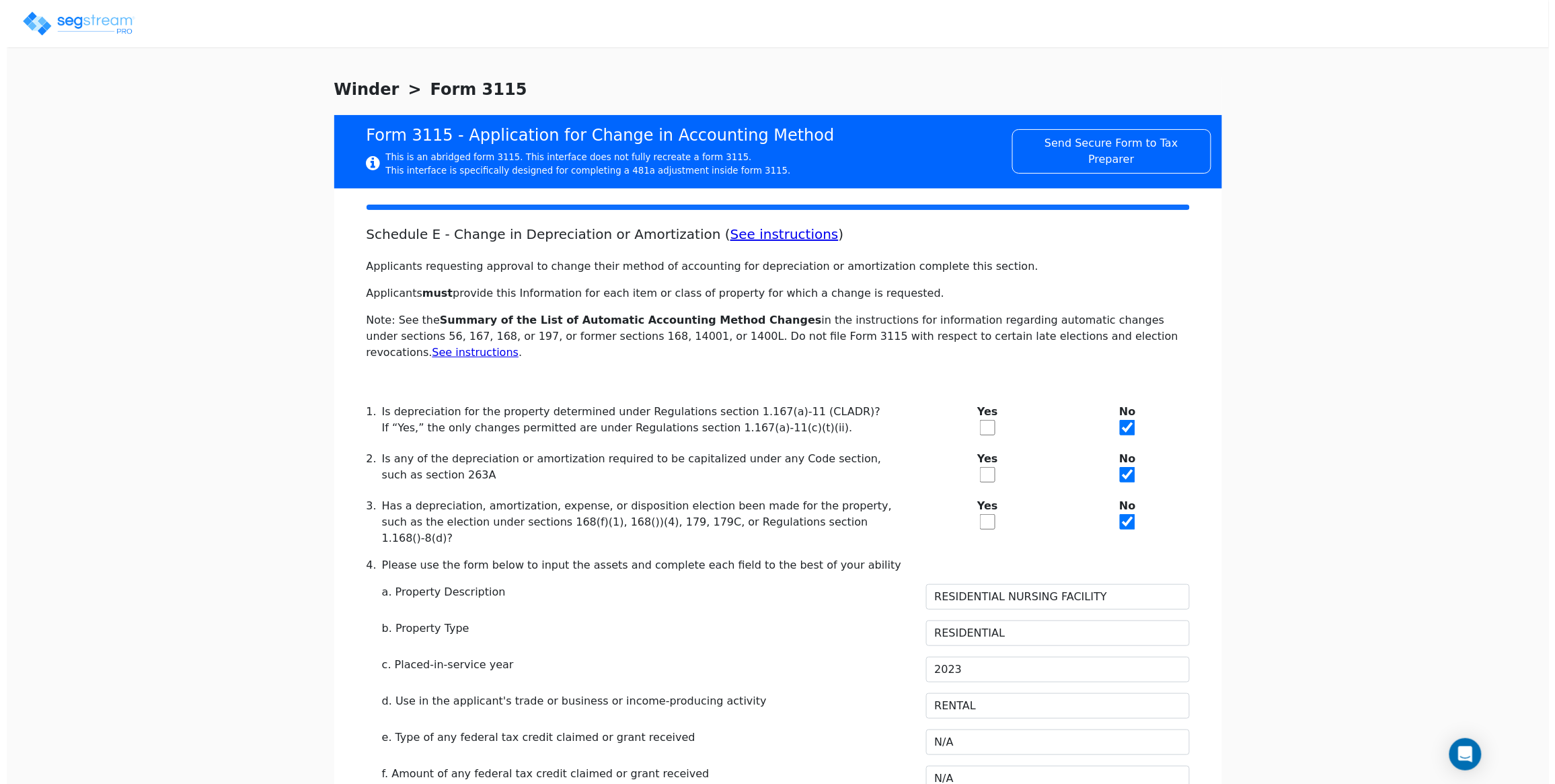
scroll to position [1514, 0]
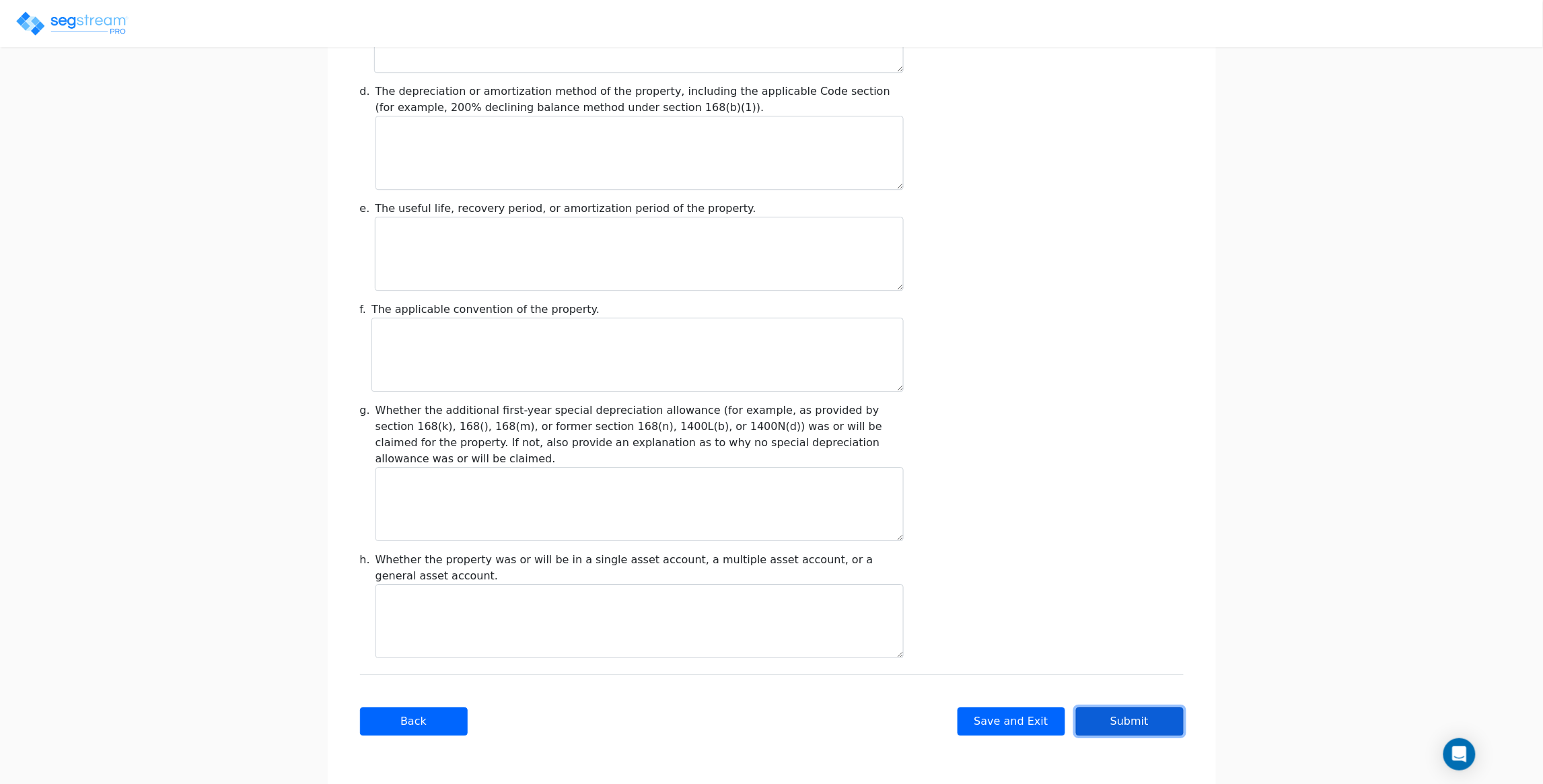
click at [1106, 730] on button "Submit" at bounding box center [1130, 721] width 108 height 28
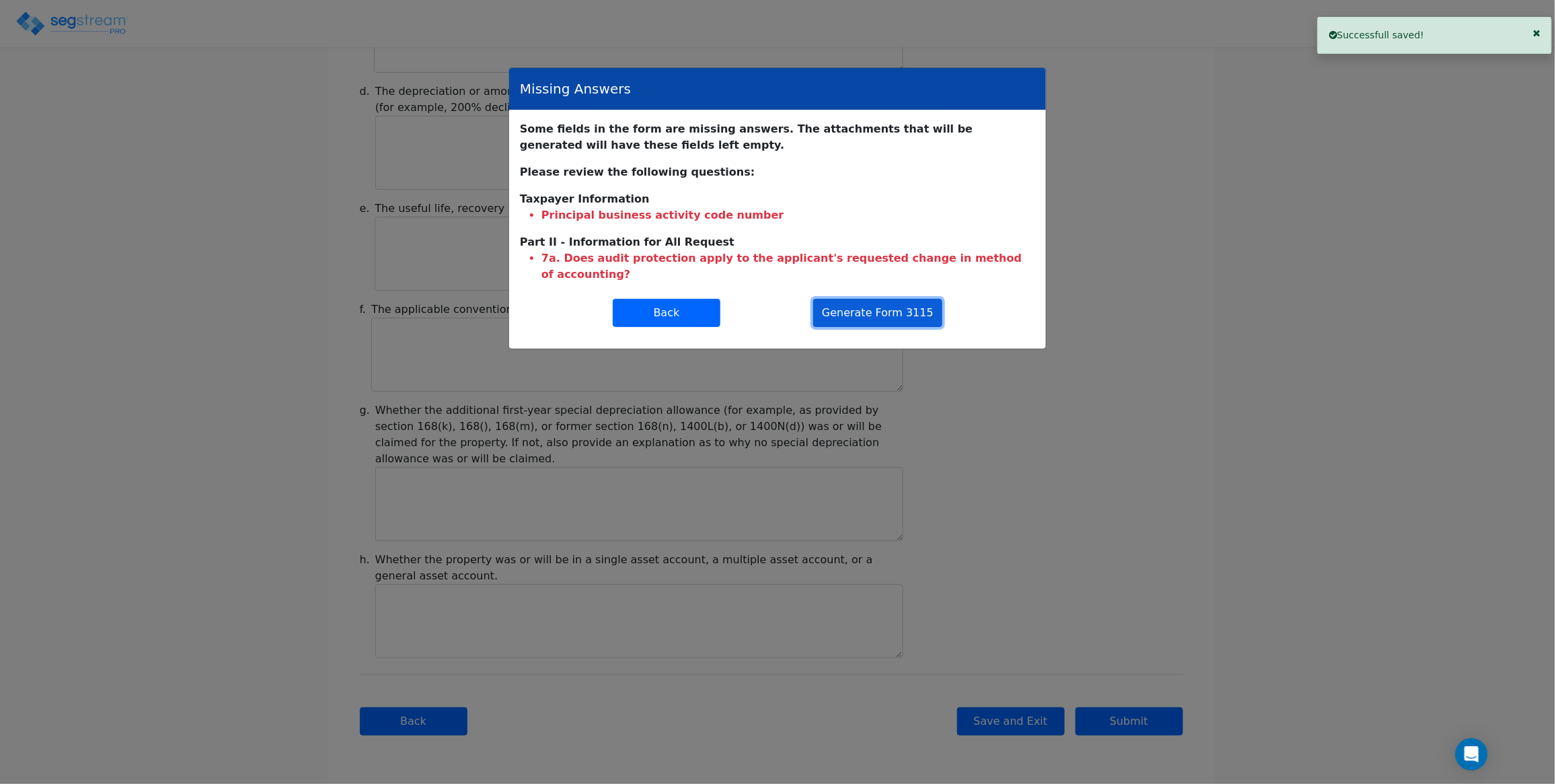
click at [853, 326] on button "Generate Form 3115" at bounding box center [878, 313] width 129 height 28
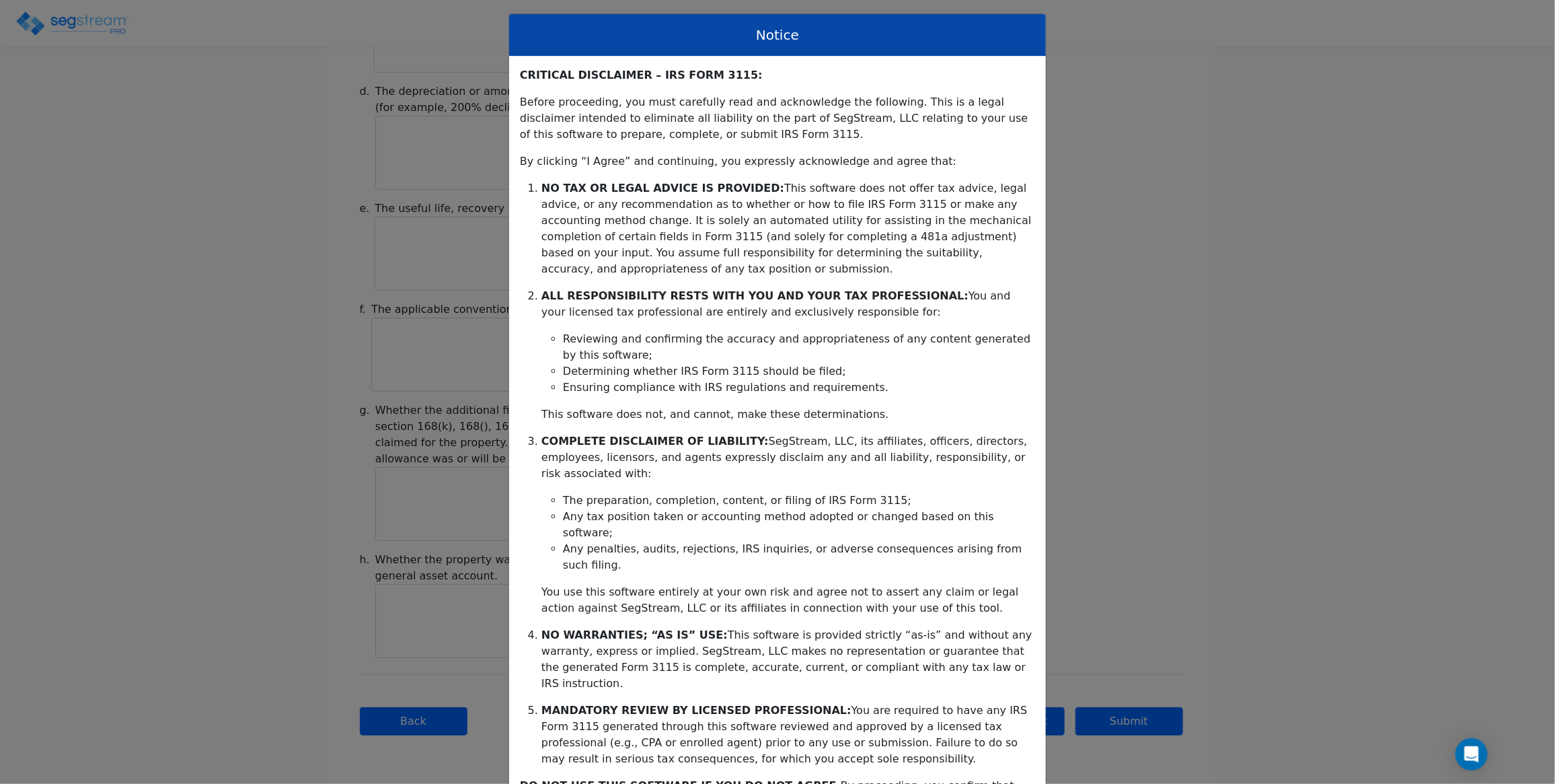
scroll to position [167, 0]
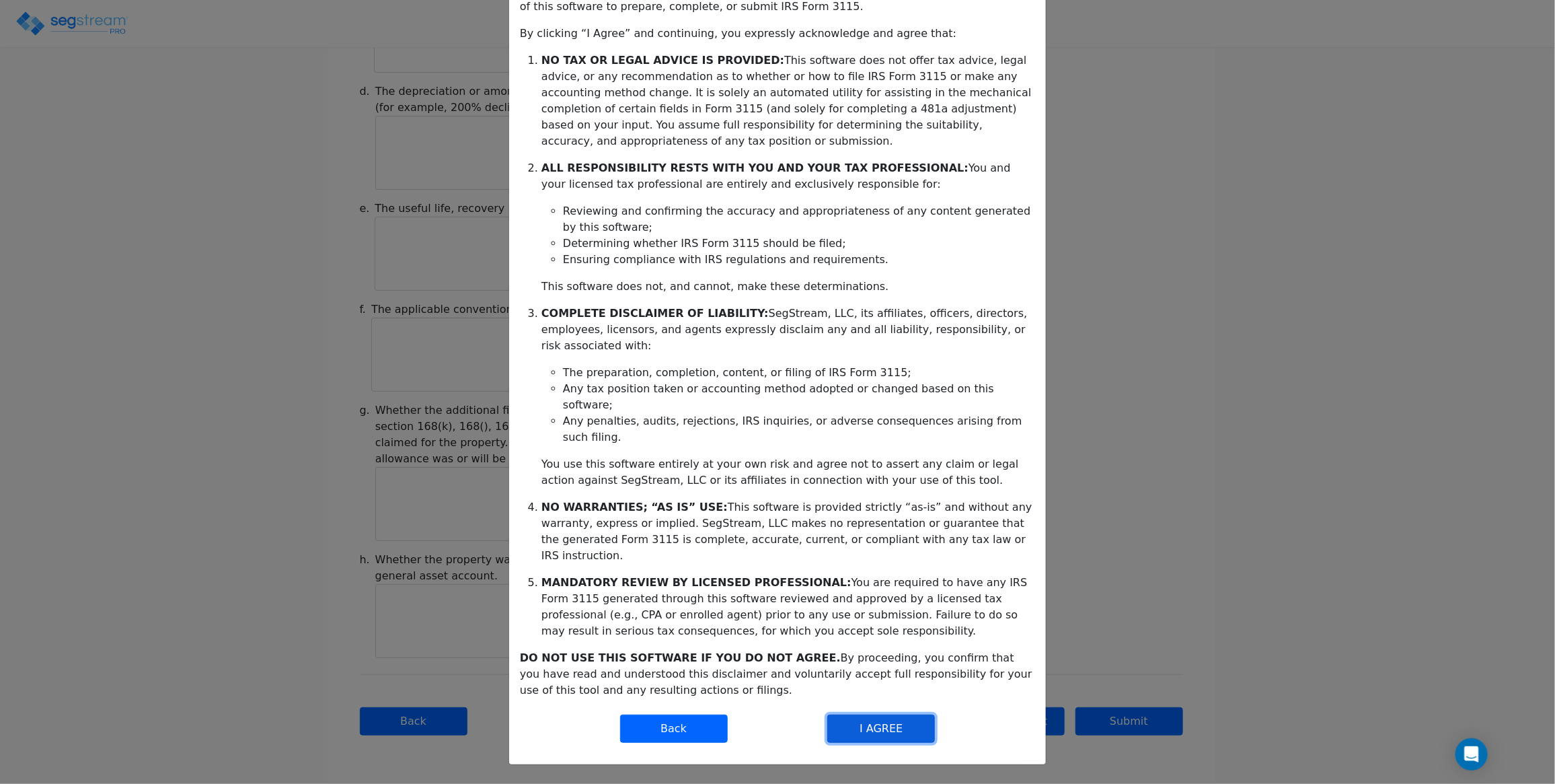
click at [912, 718] on button "I AGREE" at bounding box center [882, 728] width 108 height 28
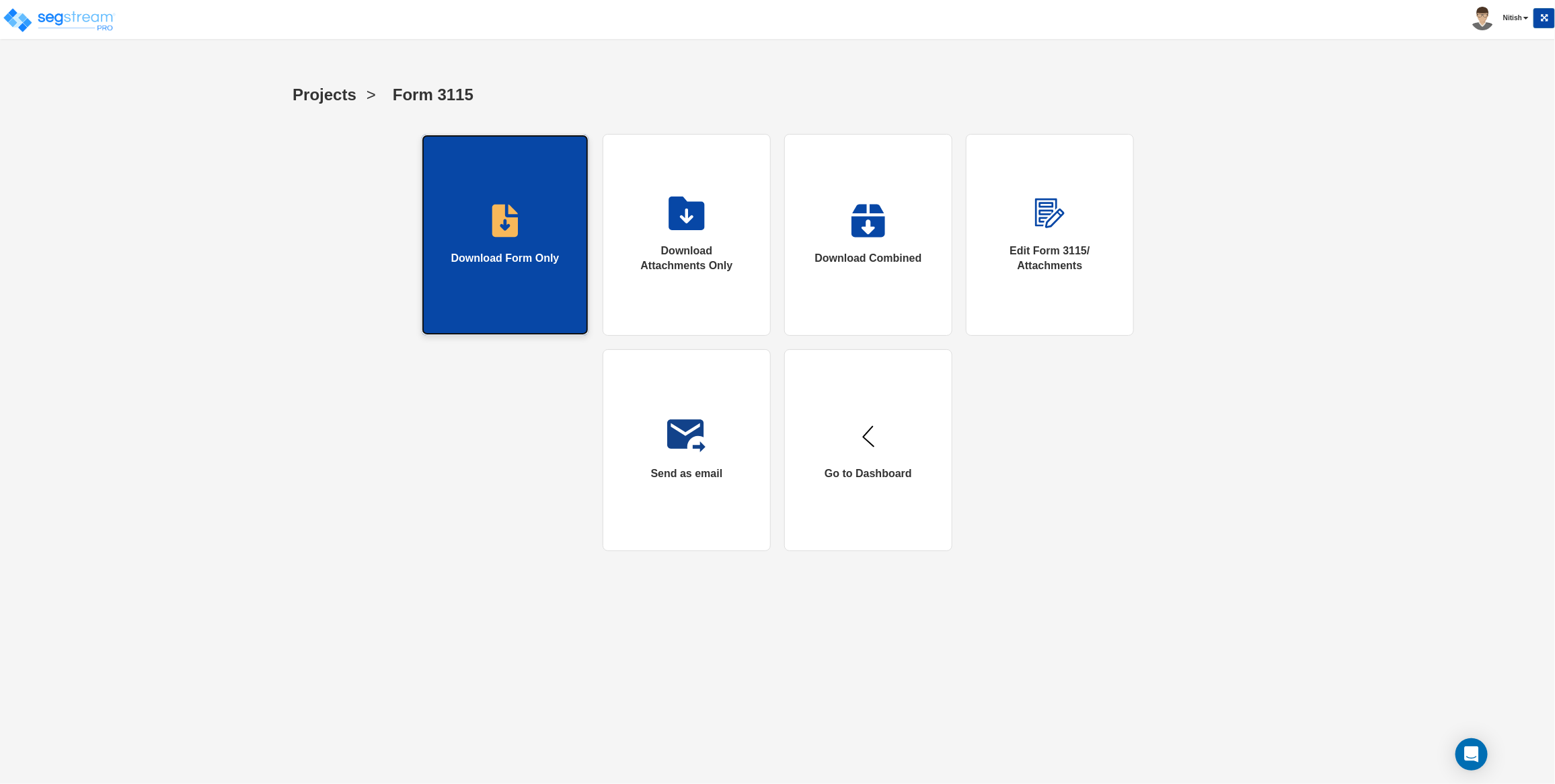
click at [455, 242] on link "Download Form Only" at bounding box center [504, 234] width 168 height 202
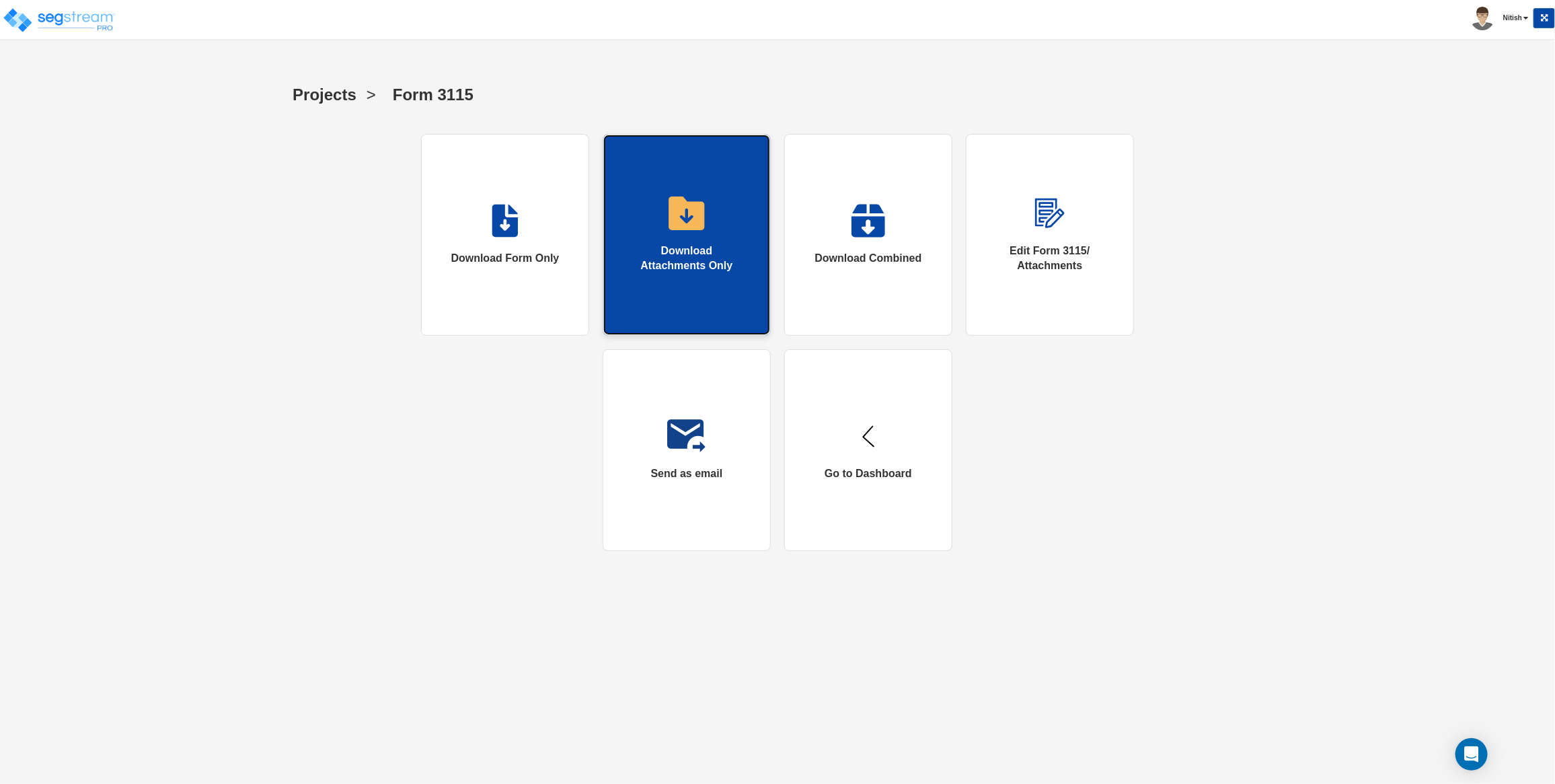
click at [686, 246] on div "Download Attachments Only" at bounding box center [687, 258] width 113 height 31
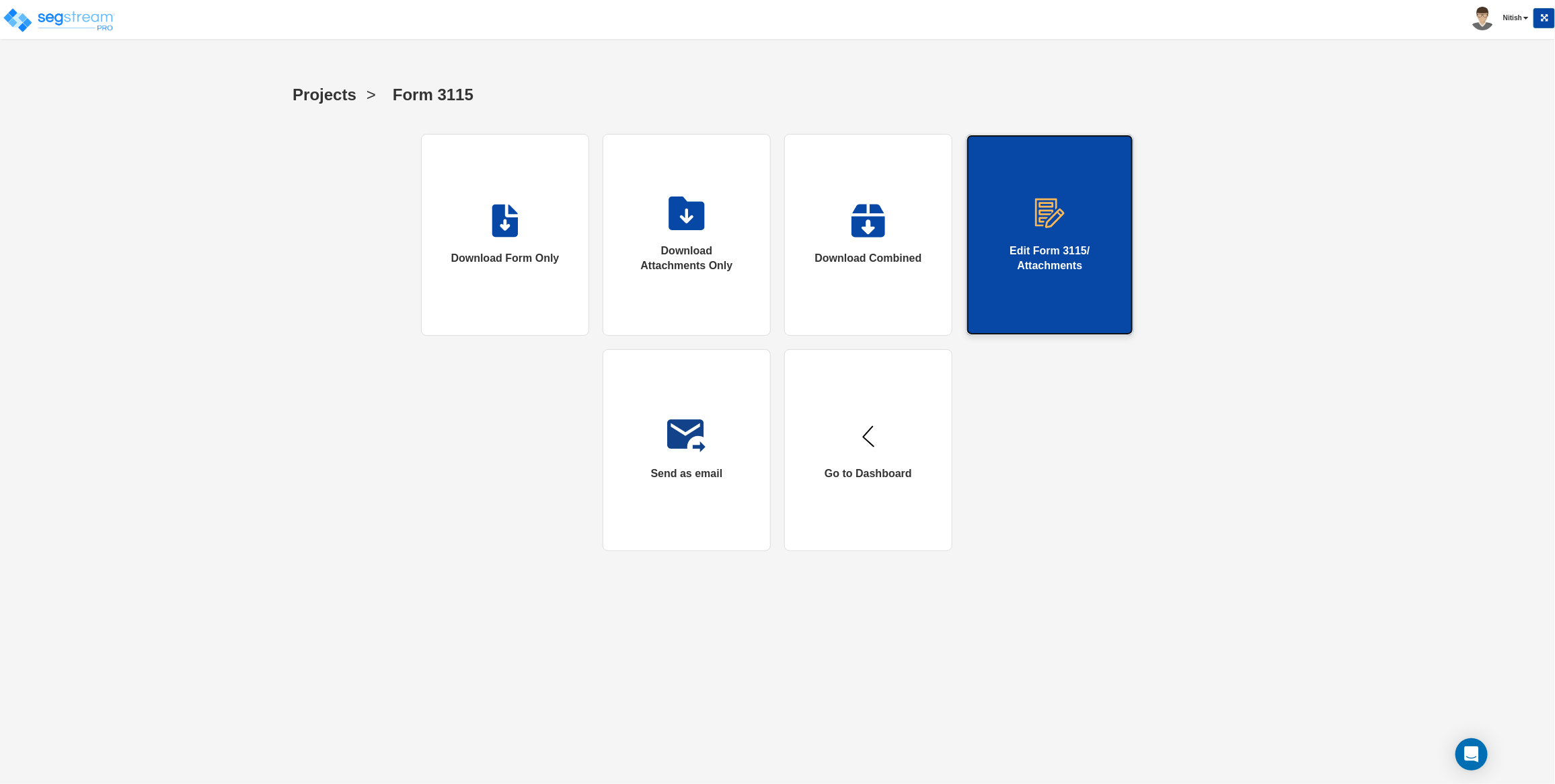
click at [1046, 217] on img at bounding box center [1050, 213] width 34 height 33
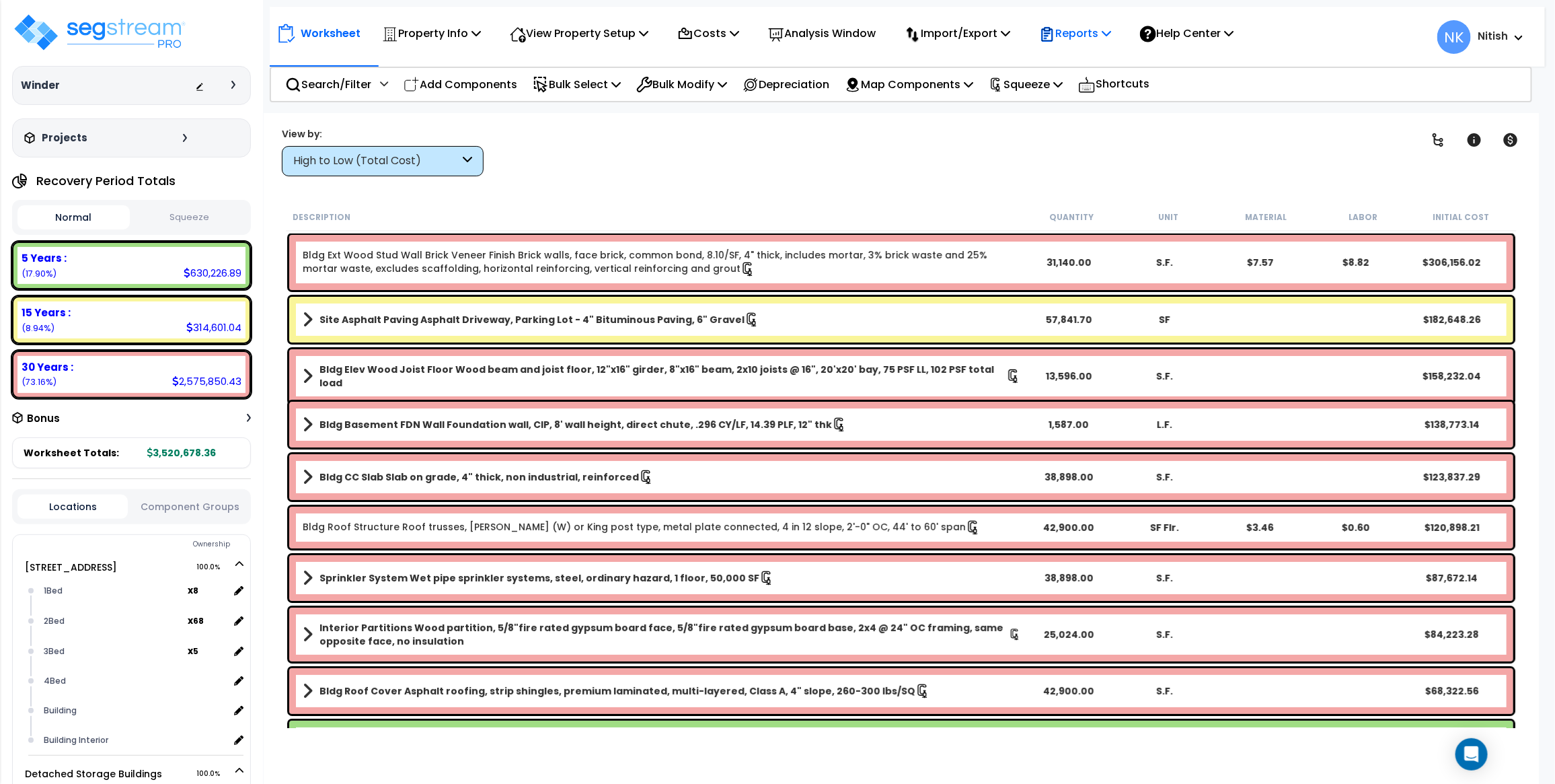
click at [1091, 33] on p "Reports" at bounding box center [1075, 33] width 72 height 19
click at [1085, 55] on link "Get Report" at bounding box center [1099, 63] width 133 height 27
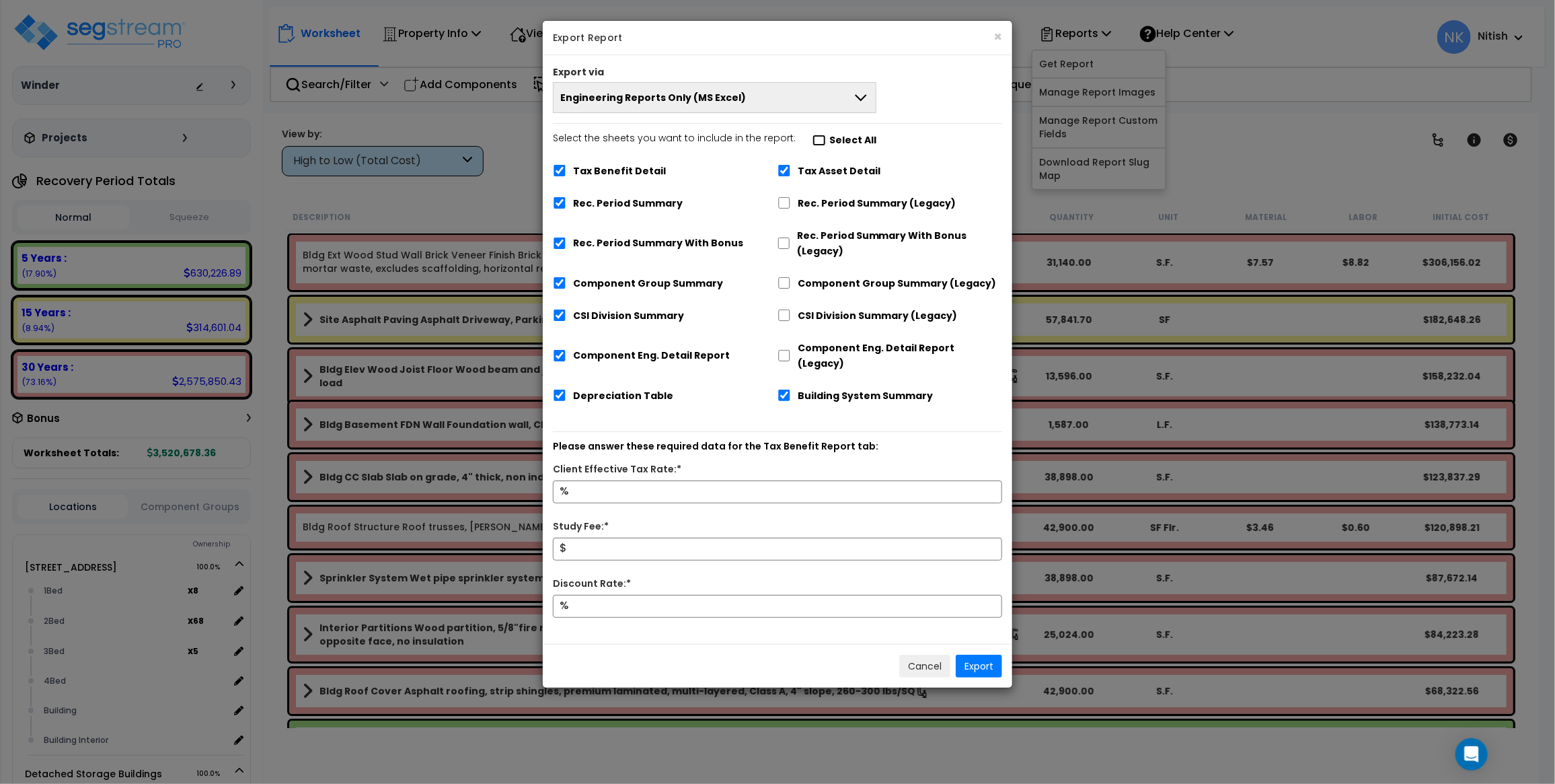
click at [813, 140] on input "Select the sheets you want to include in the report: Select All" at bounding box center [819, 140] width 13 height 11
checkbox input "false"
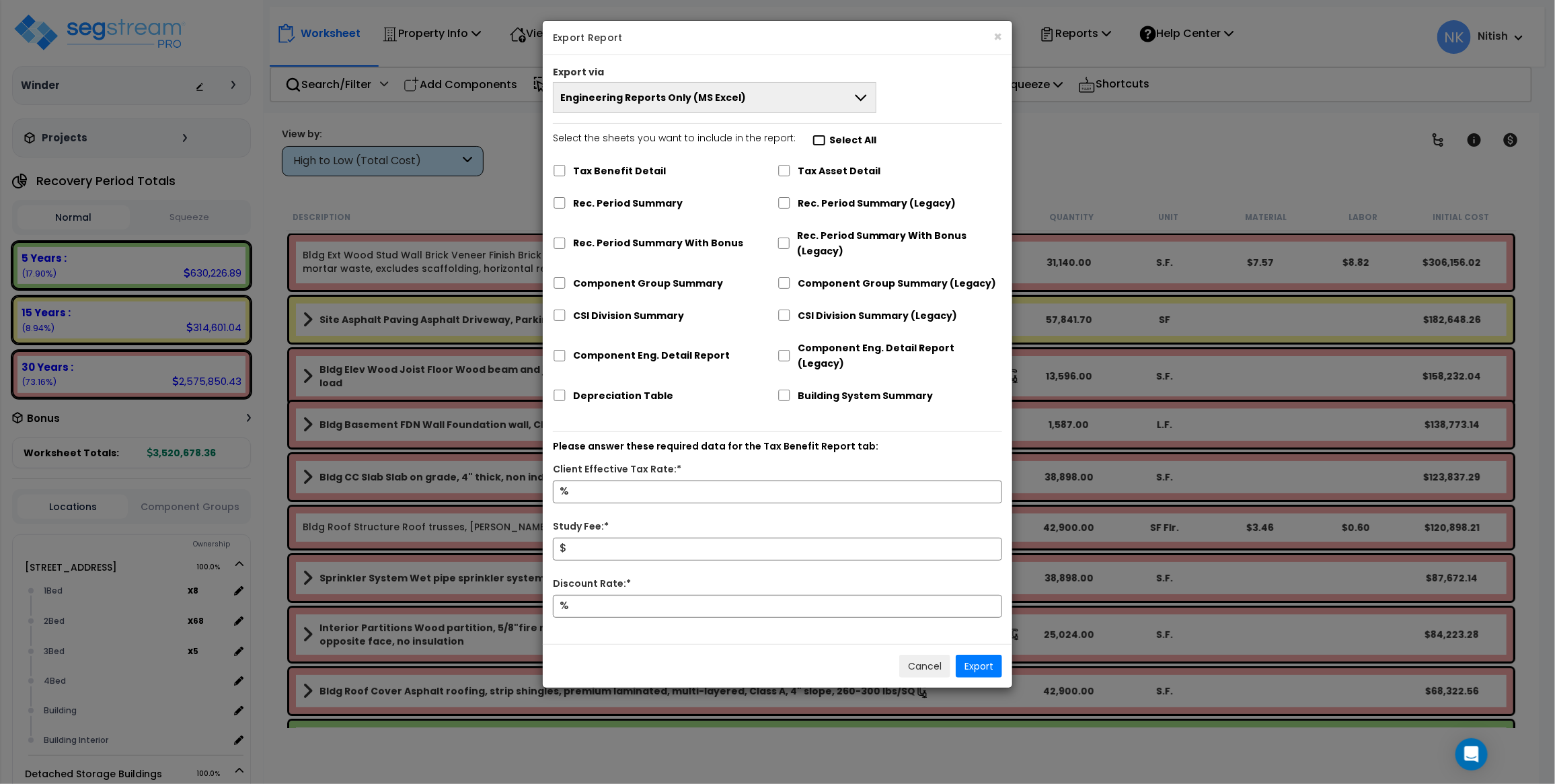
checkbox input "false"
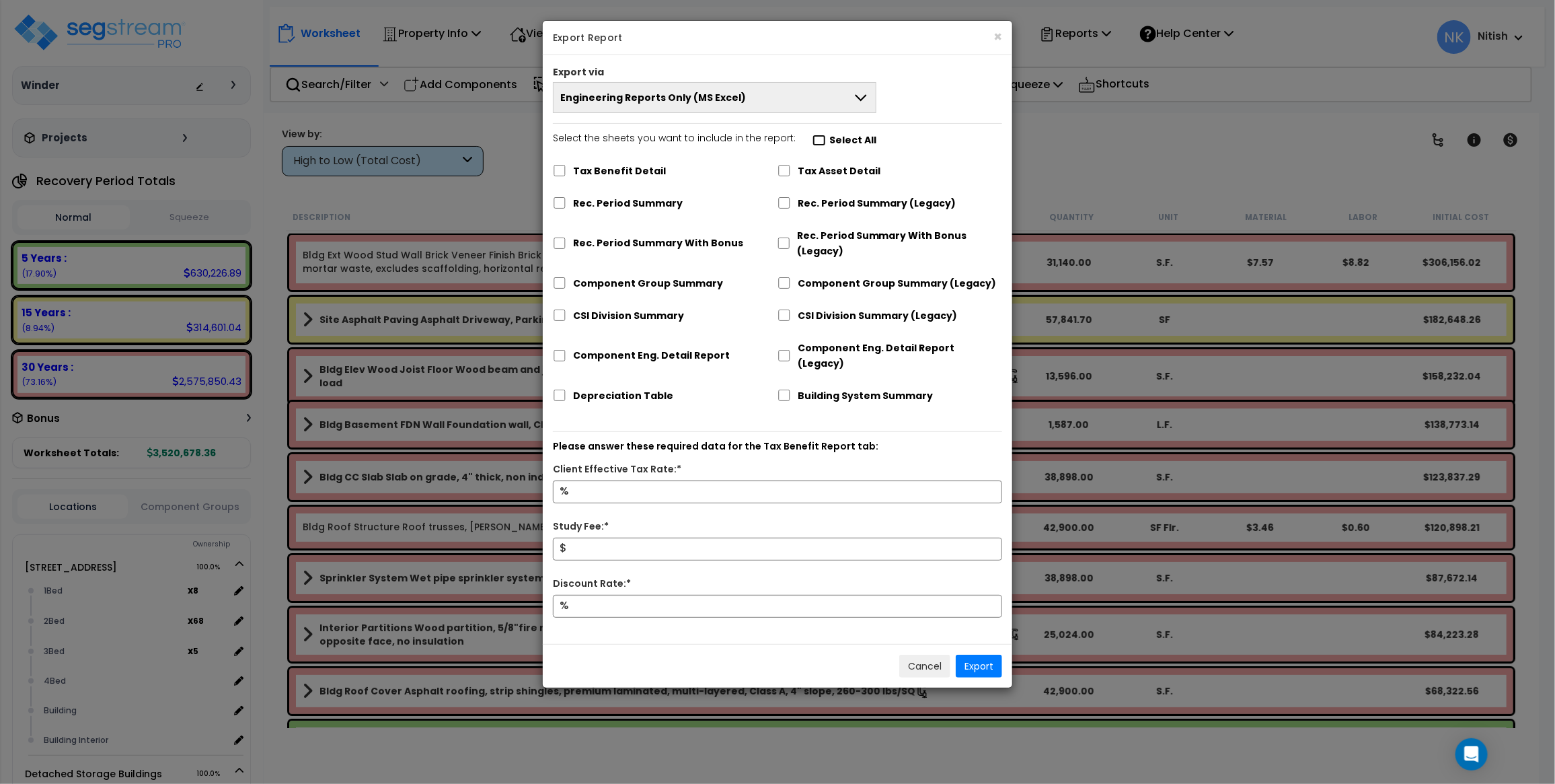
checkbox input "false"
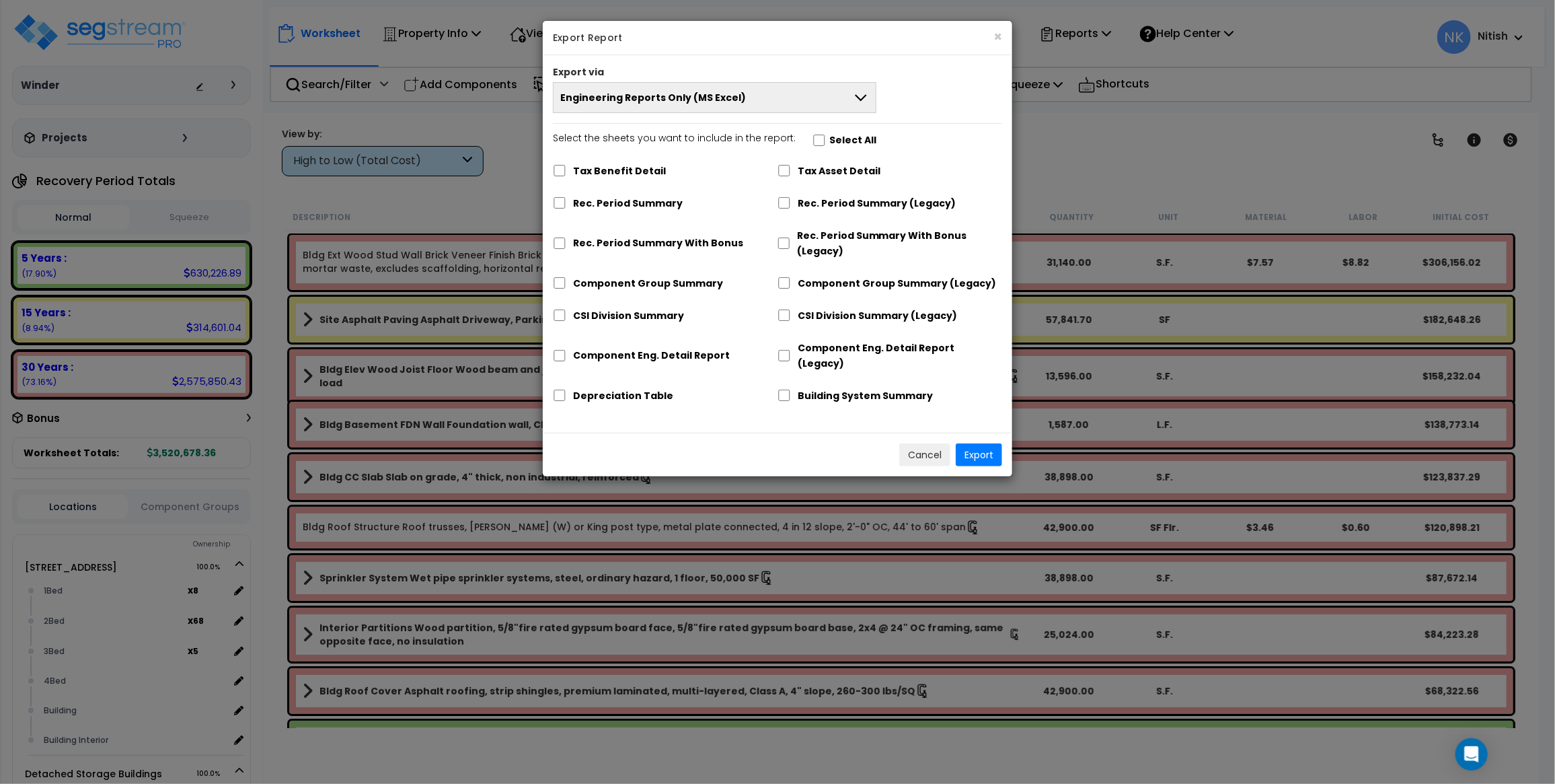
drag, startPoint x: 552, startPoint y: 380, endPoint x: 563, endPoint y: 381, distance: 11.0
click at [553, 380] on div "Select the sheets you want to include in the report: Select All Tax Benefit Det…" at bounding box center [778, 271] width 470 height 283
click at [565, 389] on input "Depreciation Table" at bounding box center [561, 395] width 13 height 11
checkbox input "true"
click at [989, 443] on button "Export" at bounding box center [981, 454] width 46 height 23
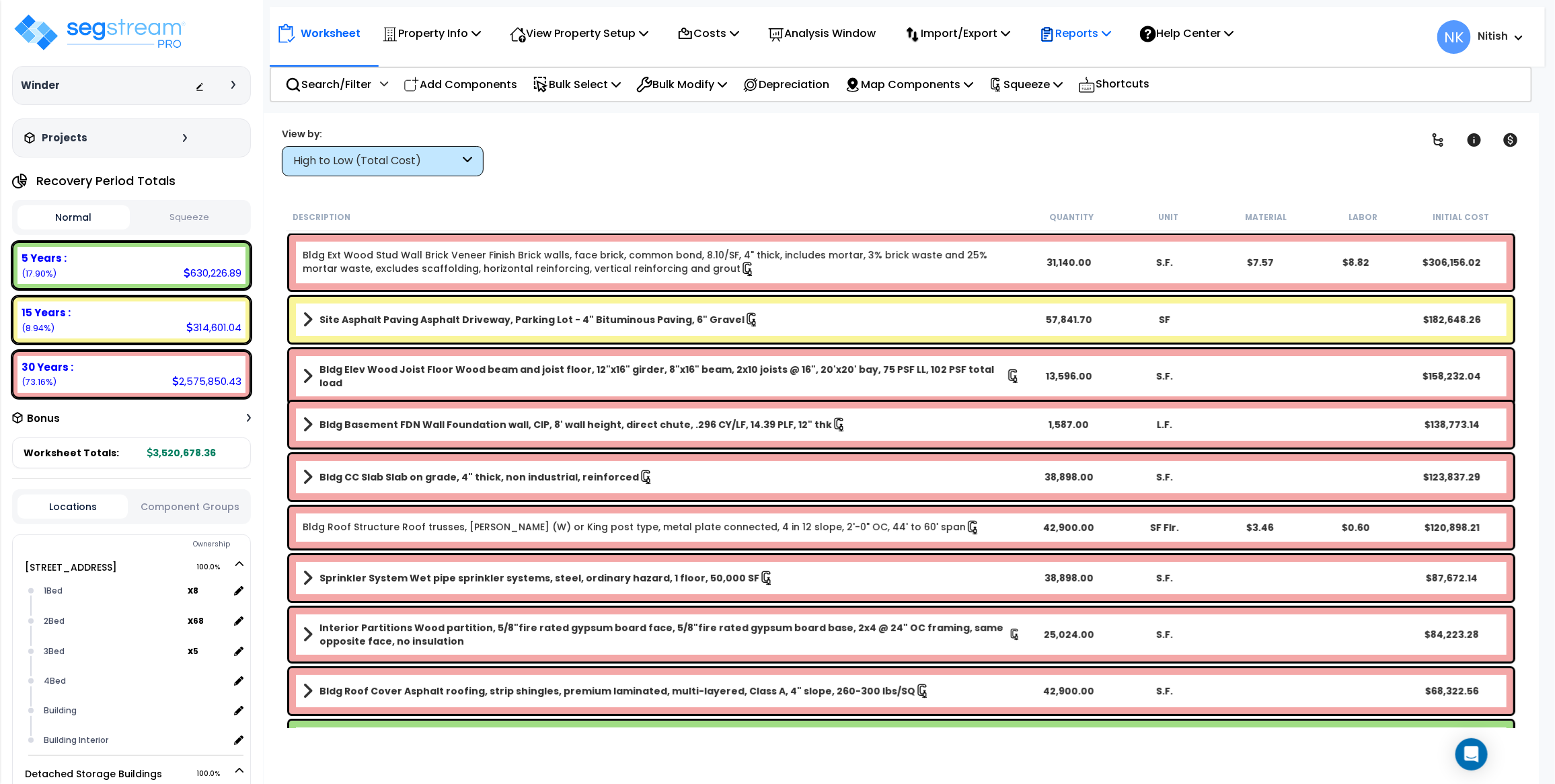
click at [1085, 26] on p "Reports" at bounding box center [1075, 33] width 72 height 19
click at [1090, 62] on link "Get Report" at bounding box center [1099, 63] width 133 height 27
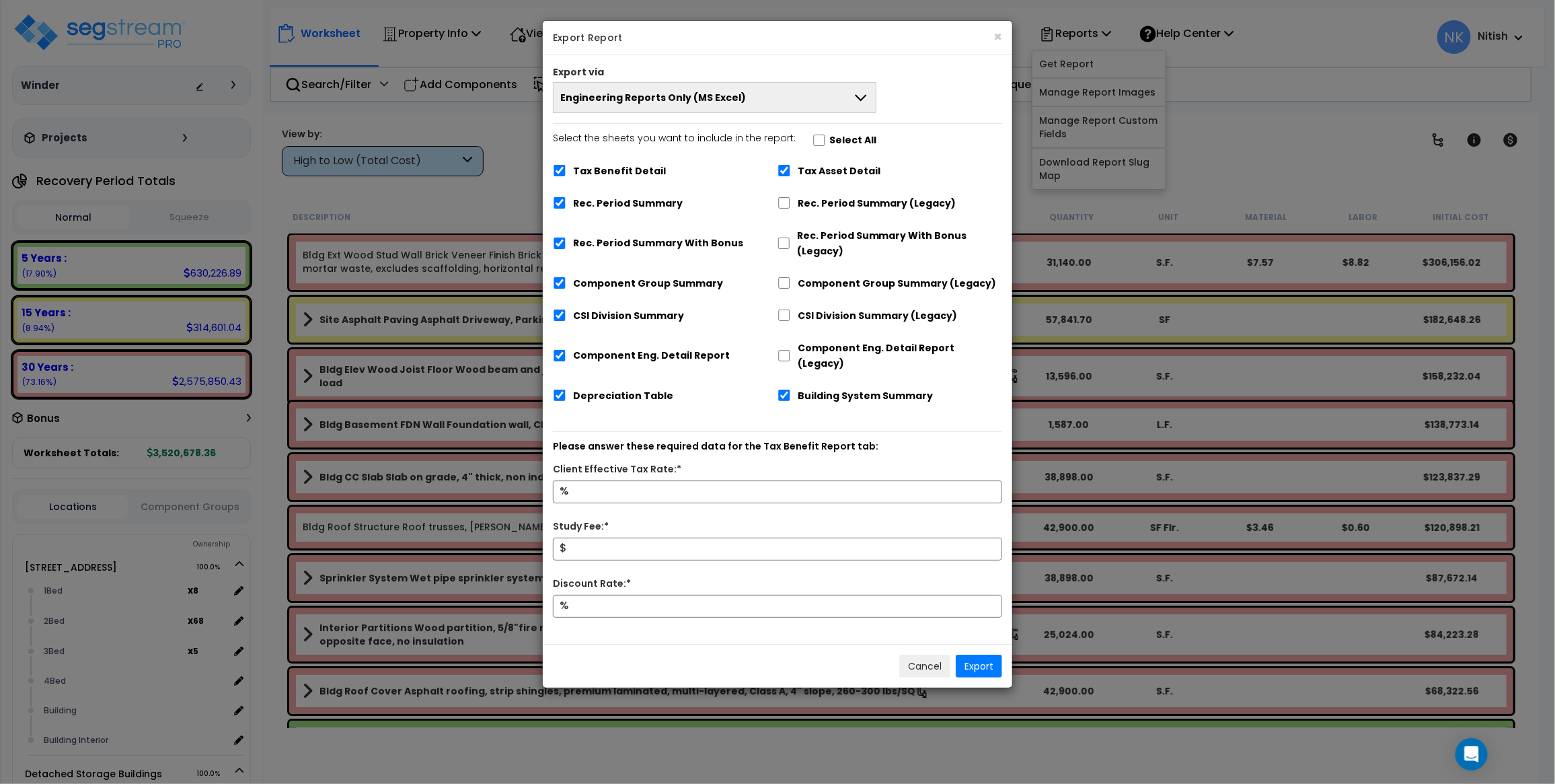
click at [830, 137] on label "Select All" at bounding box center [853, 140] width 47 height 16
click at [826, 137] on input "Select the sheets you want to include in the report: Select All" at bounding box center [819, 140] width 13 height 11
click at [809, 147] on label "Select the sheets you want to include in the report: Select All" at bounding box center [714, 141] width 323 height 23
click at [813, 146] on input "Select the sheets you want to include in the report: Select All" at bounding box center [819, 140] width 13 height 11
checkbox input "false"
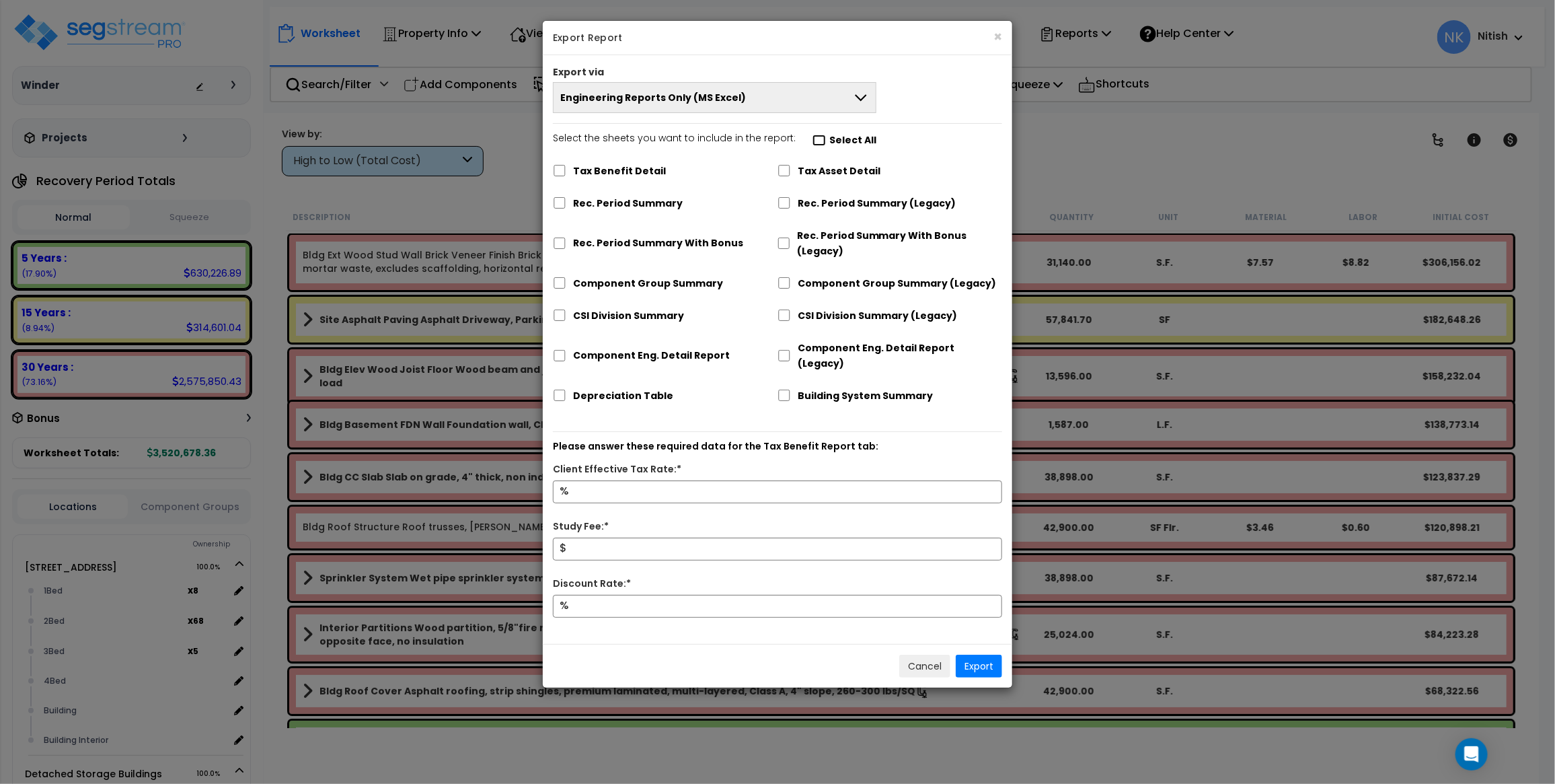
checkbox input "false"
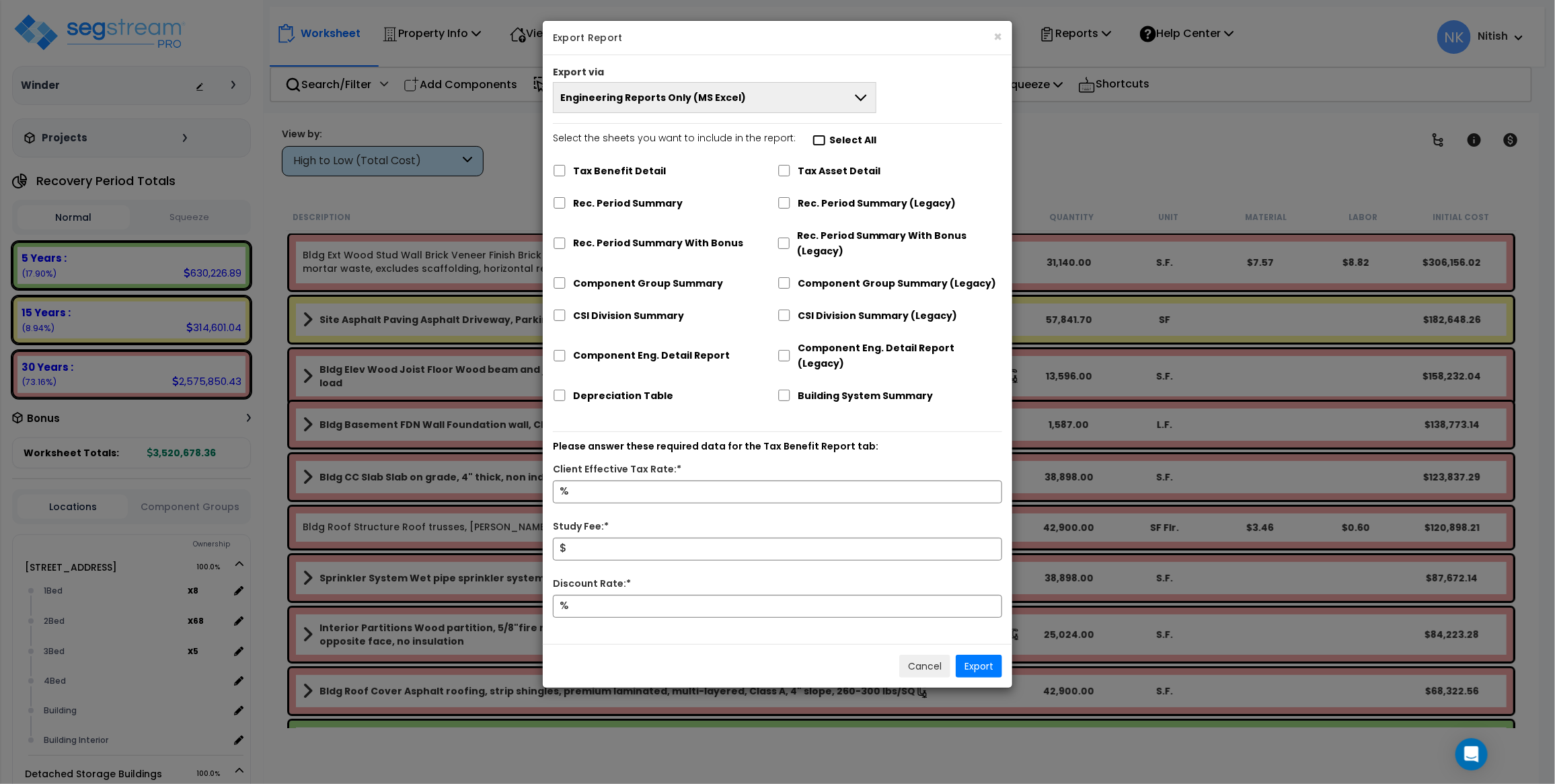
checkbox input "false"
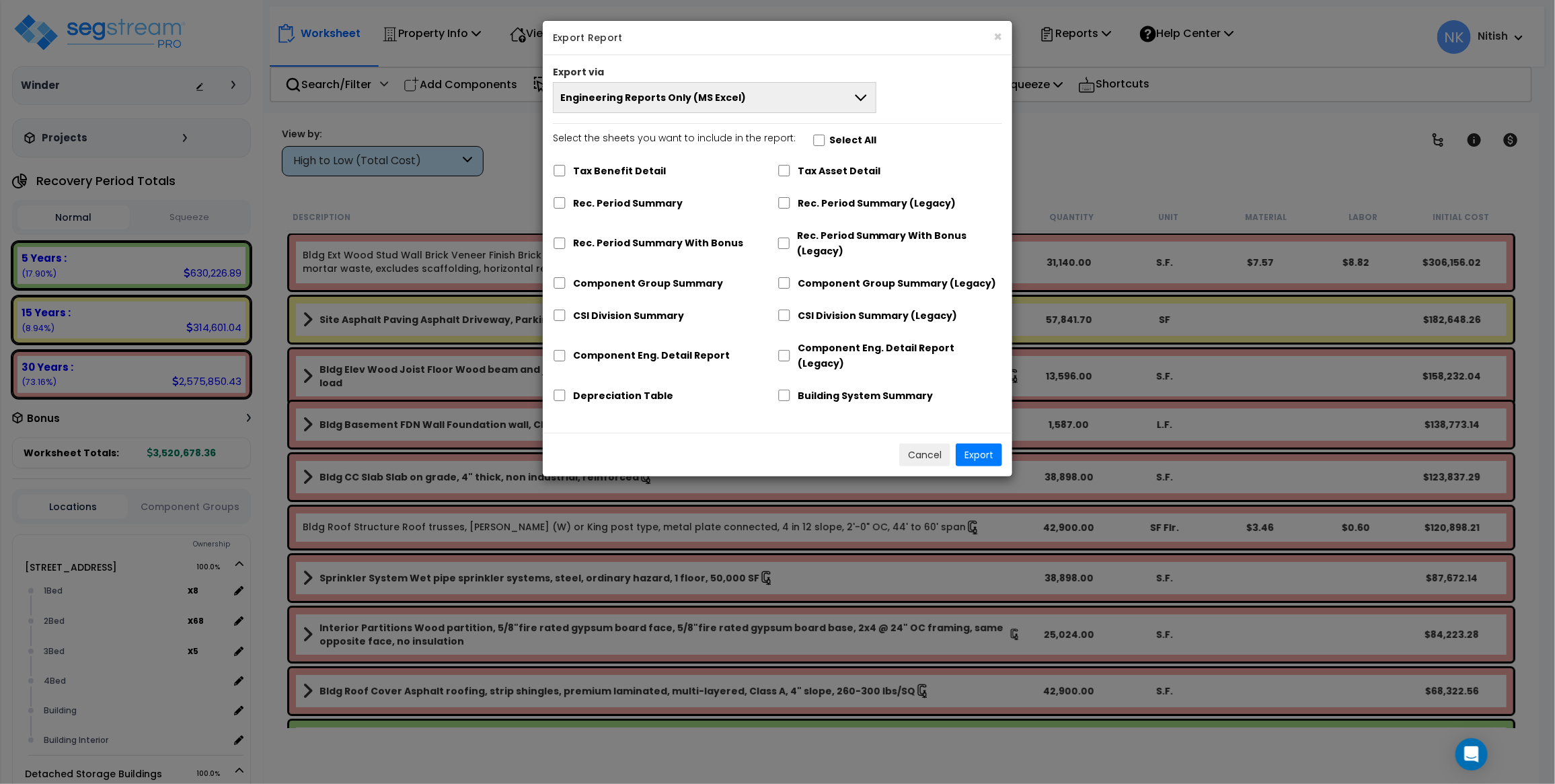
click at [568, 382] on div "Depreciation Table" at bounding box center [665, 395] width 225 height 26
click at [562, 389] on input "Depreciation Table" at bounding box center [559, 395] width 13 height 11
checkbox input "true"
click at [982, 443] on button "Export" at bounding box center [979, 454] width 46 height 23
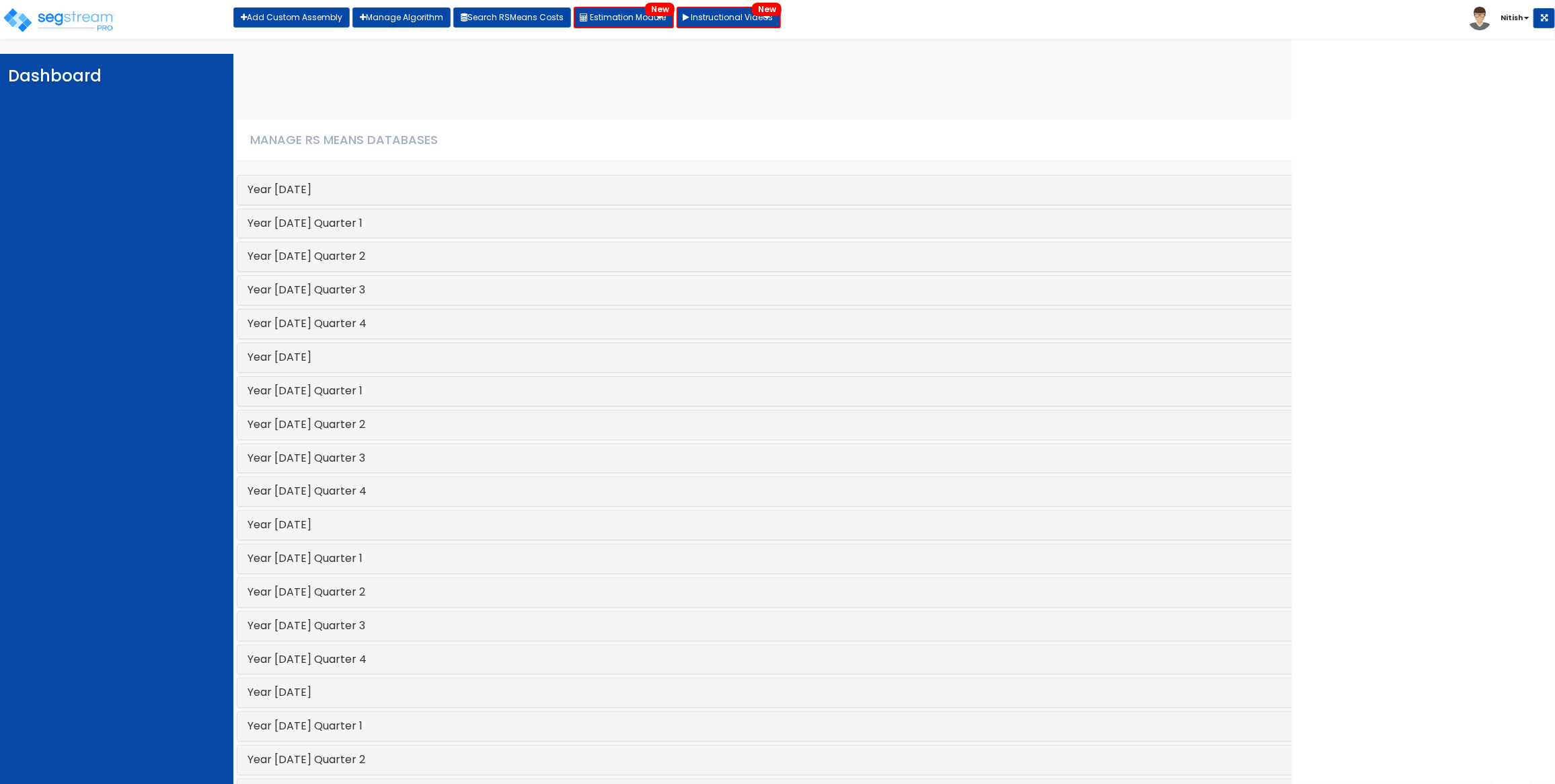
scroll to position [1026, 0]
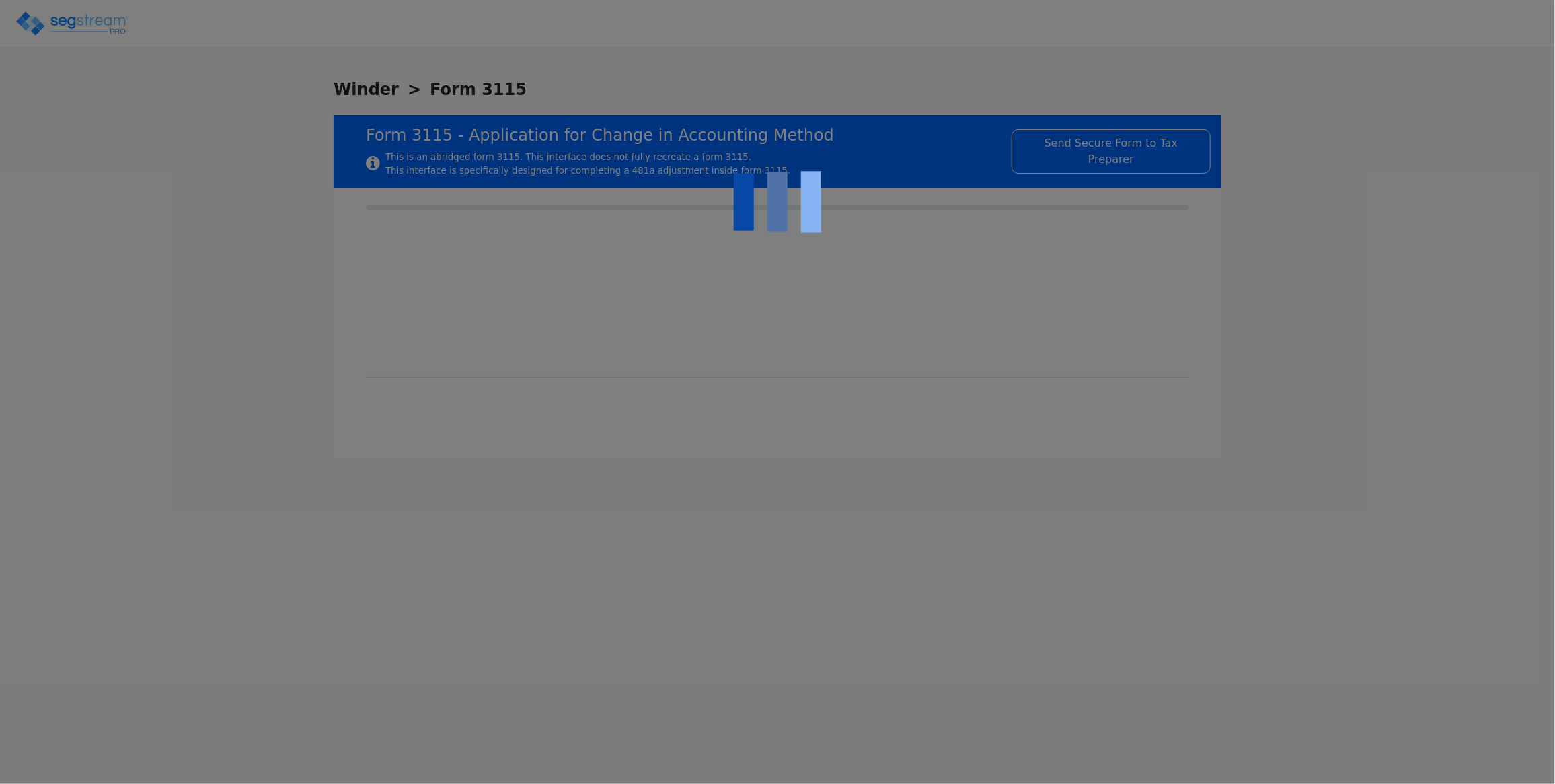
checkbox input "true"
type input "RESIDENTIAL NURSING FACILITY"
type input "RESIDENTIAL"
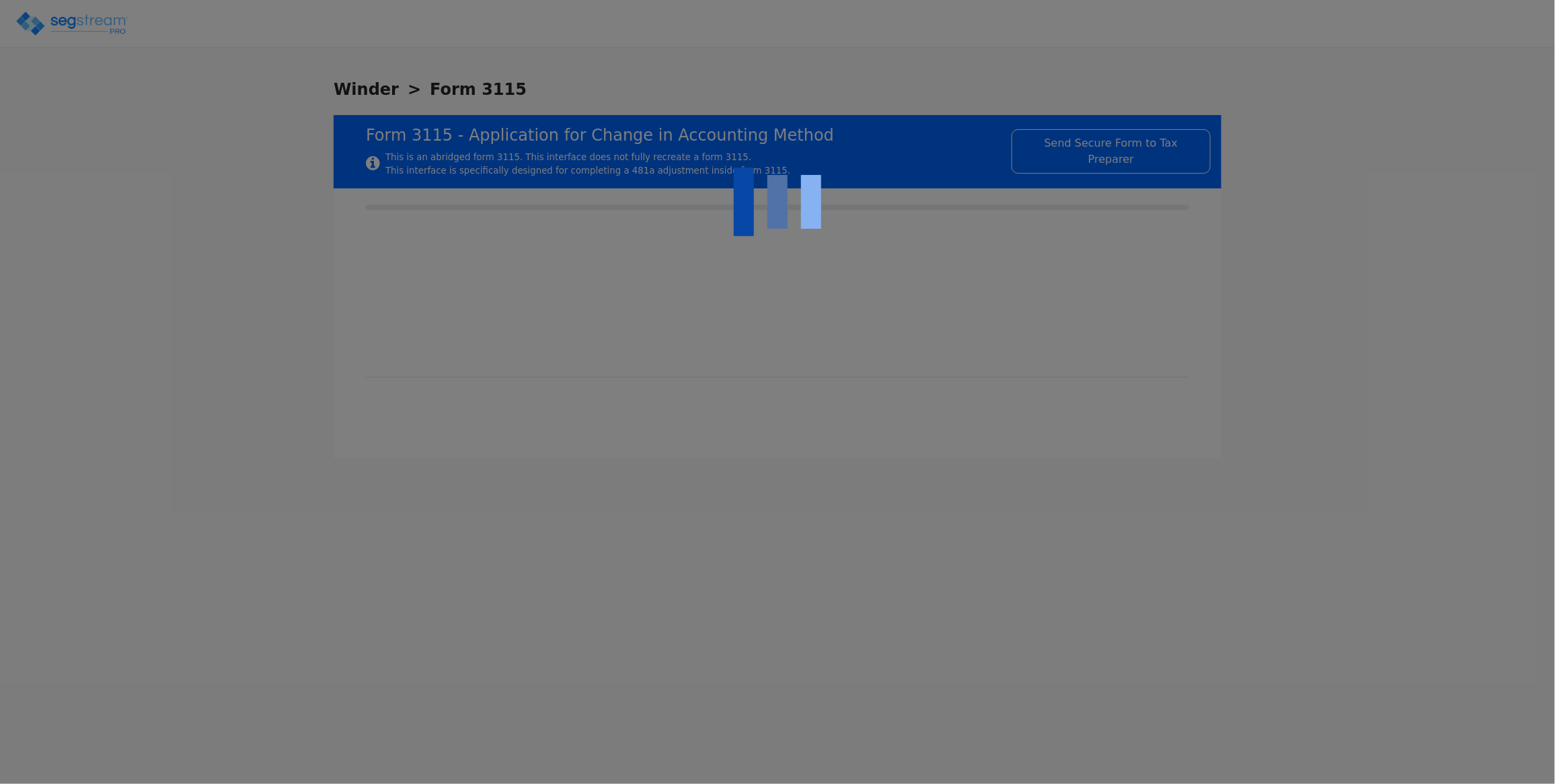
type input "2023"
type input "RENTAL"
type input "N/A"
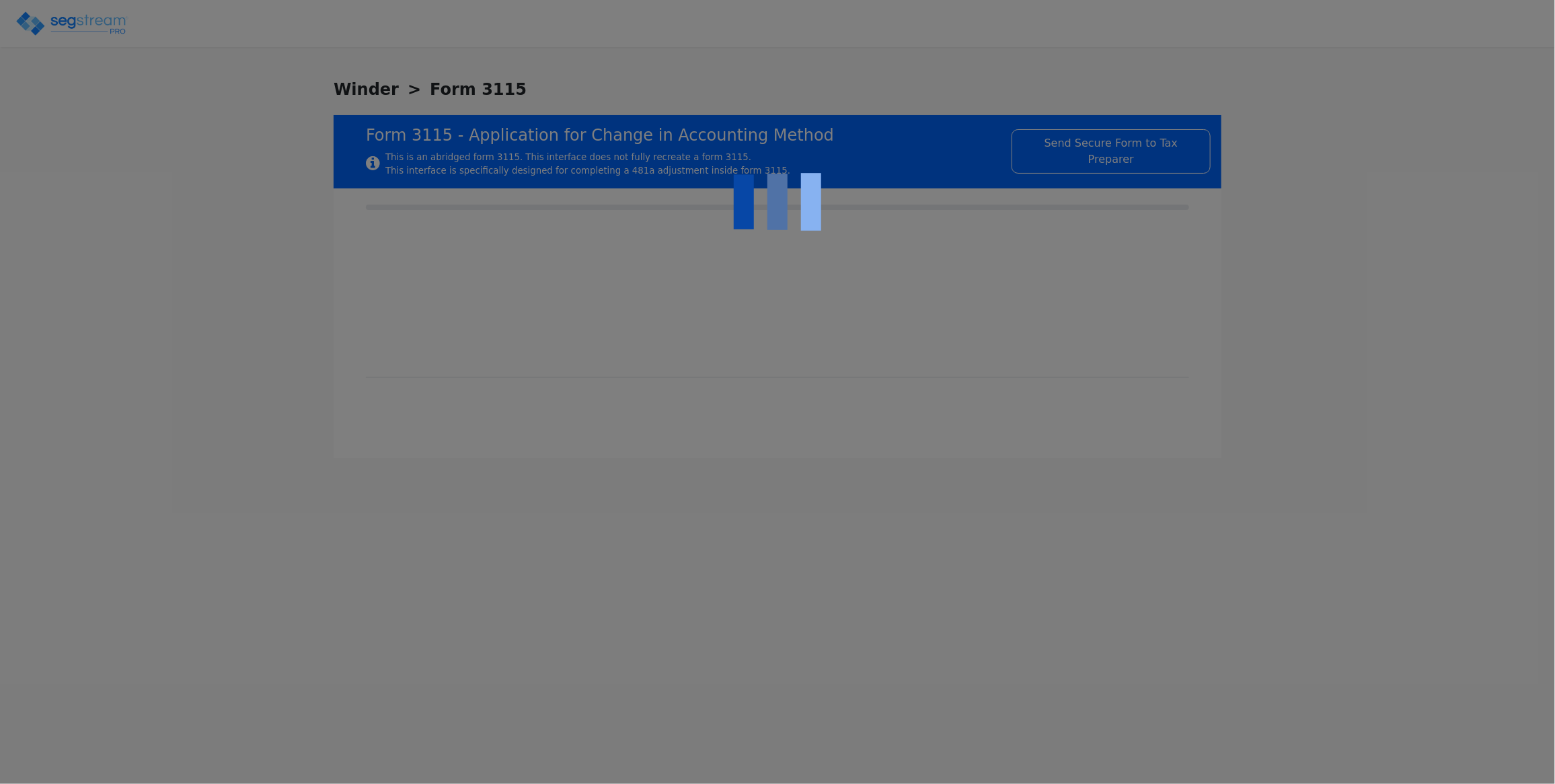
checkbox input "true"
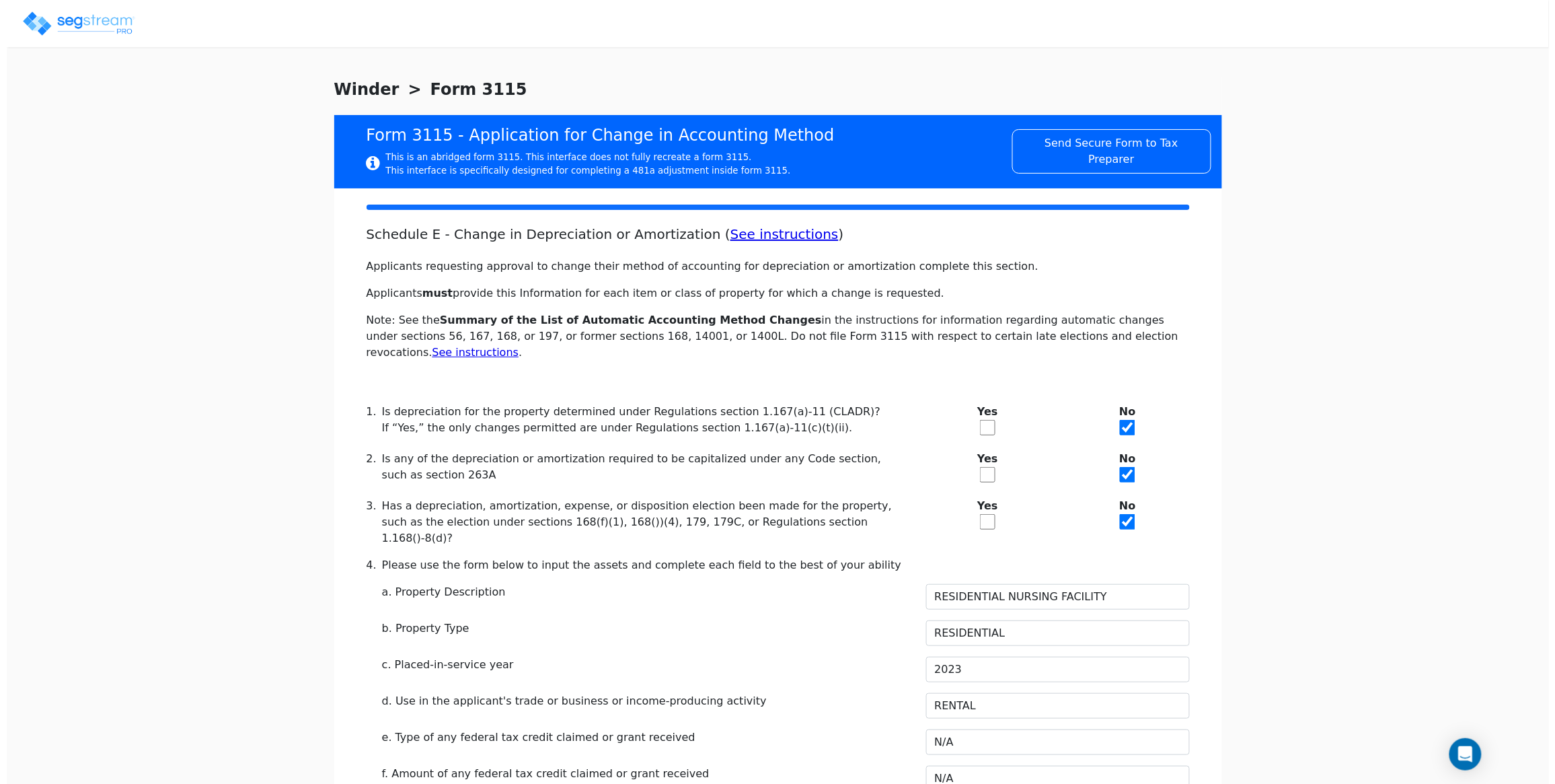
scroll to position [1514, 0]
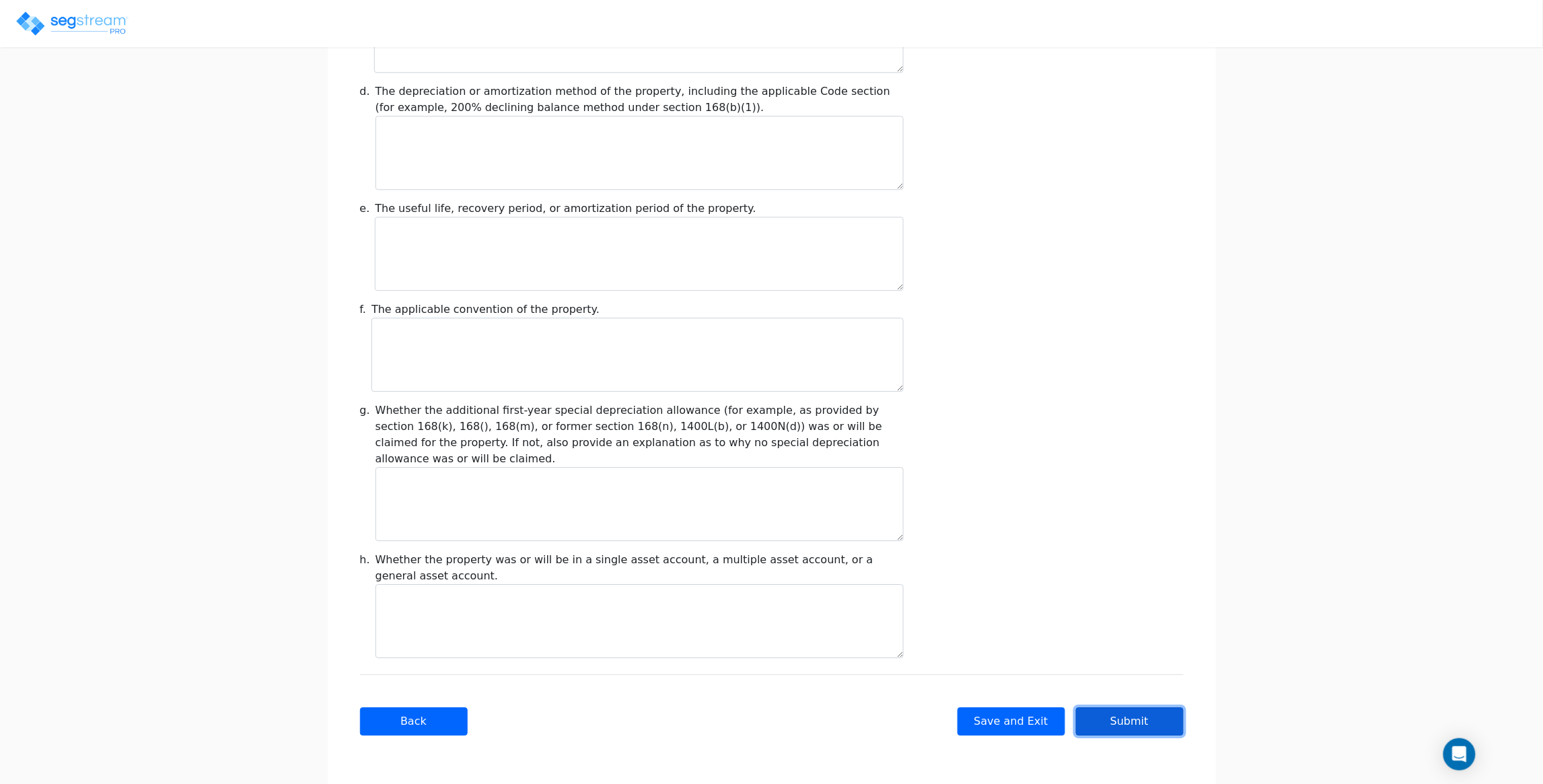
click at [1111, 718] on button "Submit" at bounding box center [1130, 721] width 108 height 28
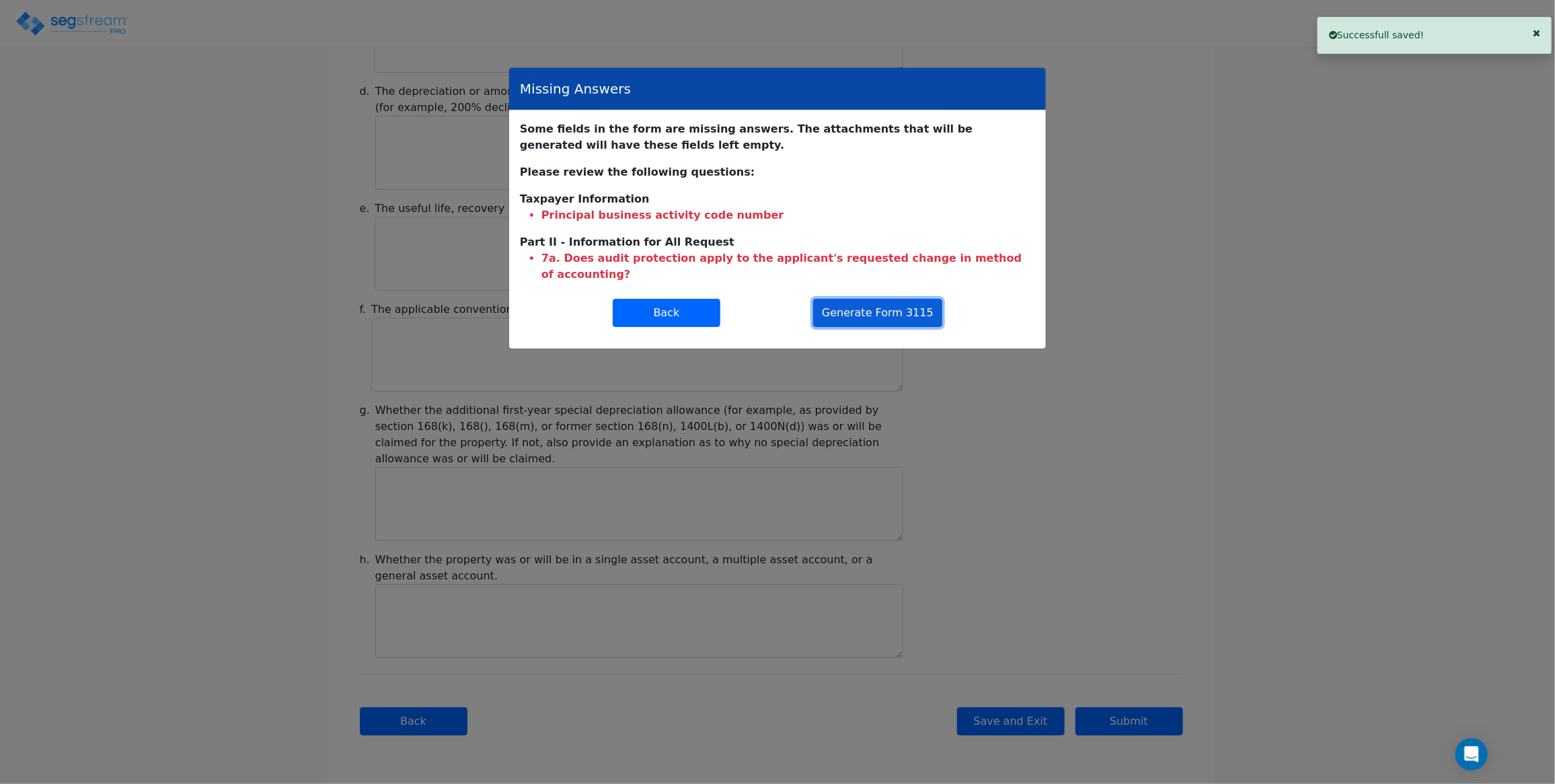
click at [871, 327] on button "Generate Form 3115" at bounding box center [878, 313] width 129 height 28
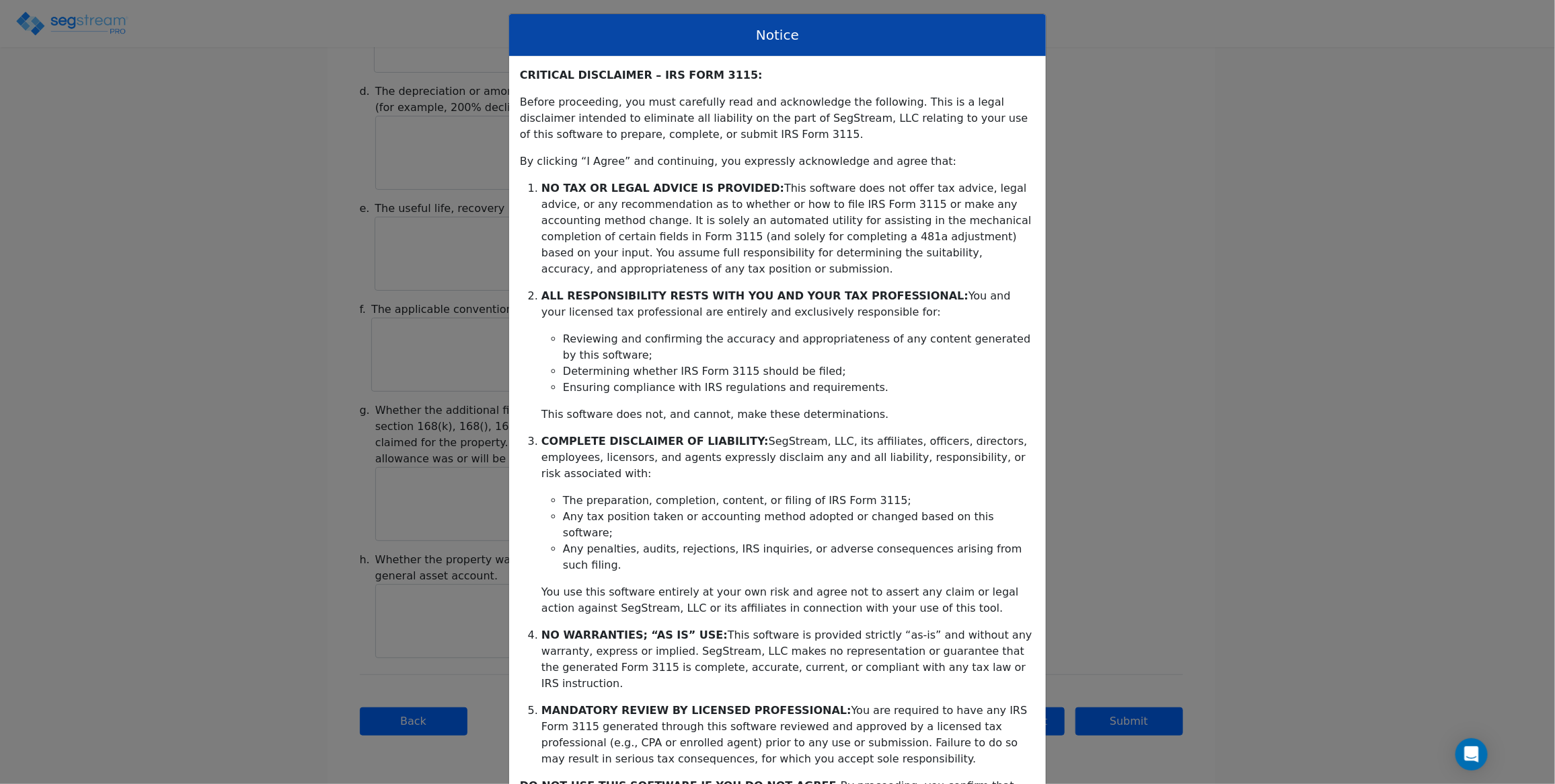
scroll to position [167, 0]
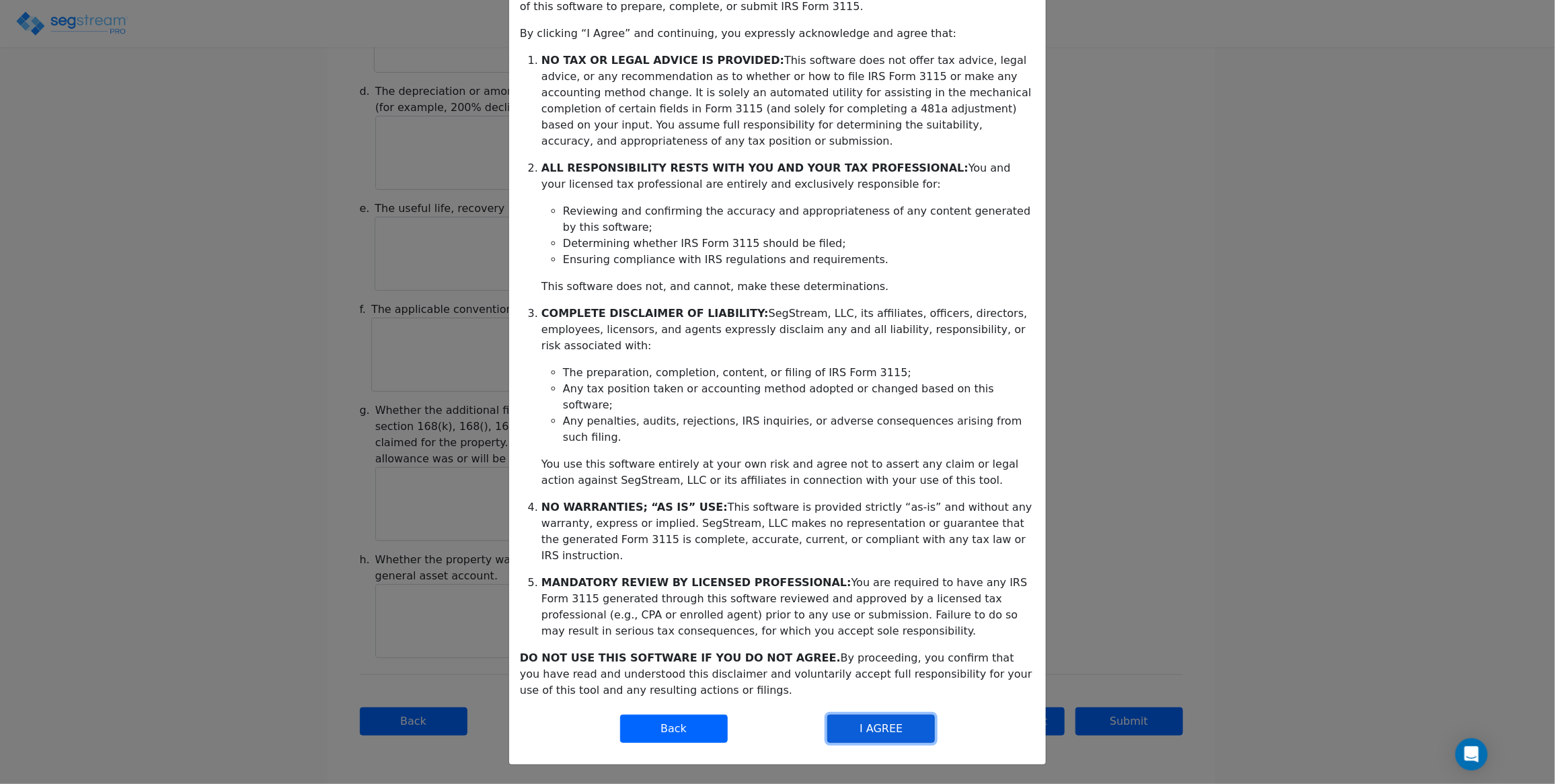
click at [869, 726] on button "I AGREE" at bounding box center [882, 728] width 108 height 28
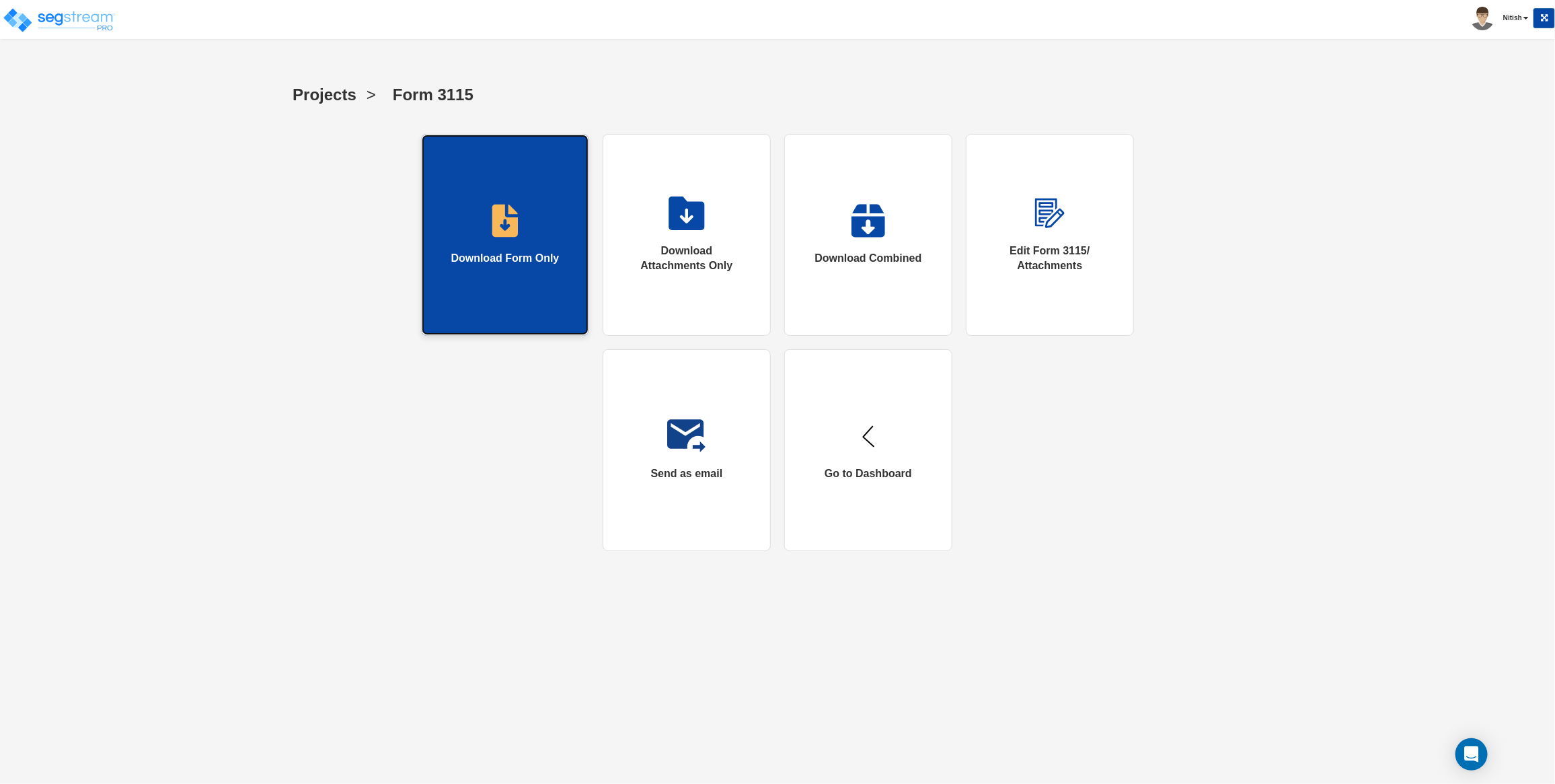
click at [509, 259] on div "Download Form Only" at bounding box center [505, 258] width 109 height 16
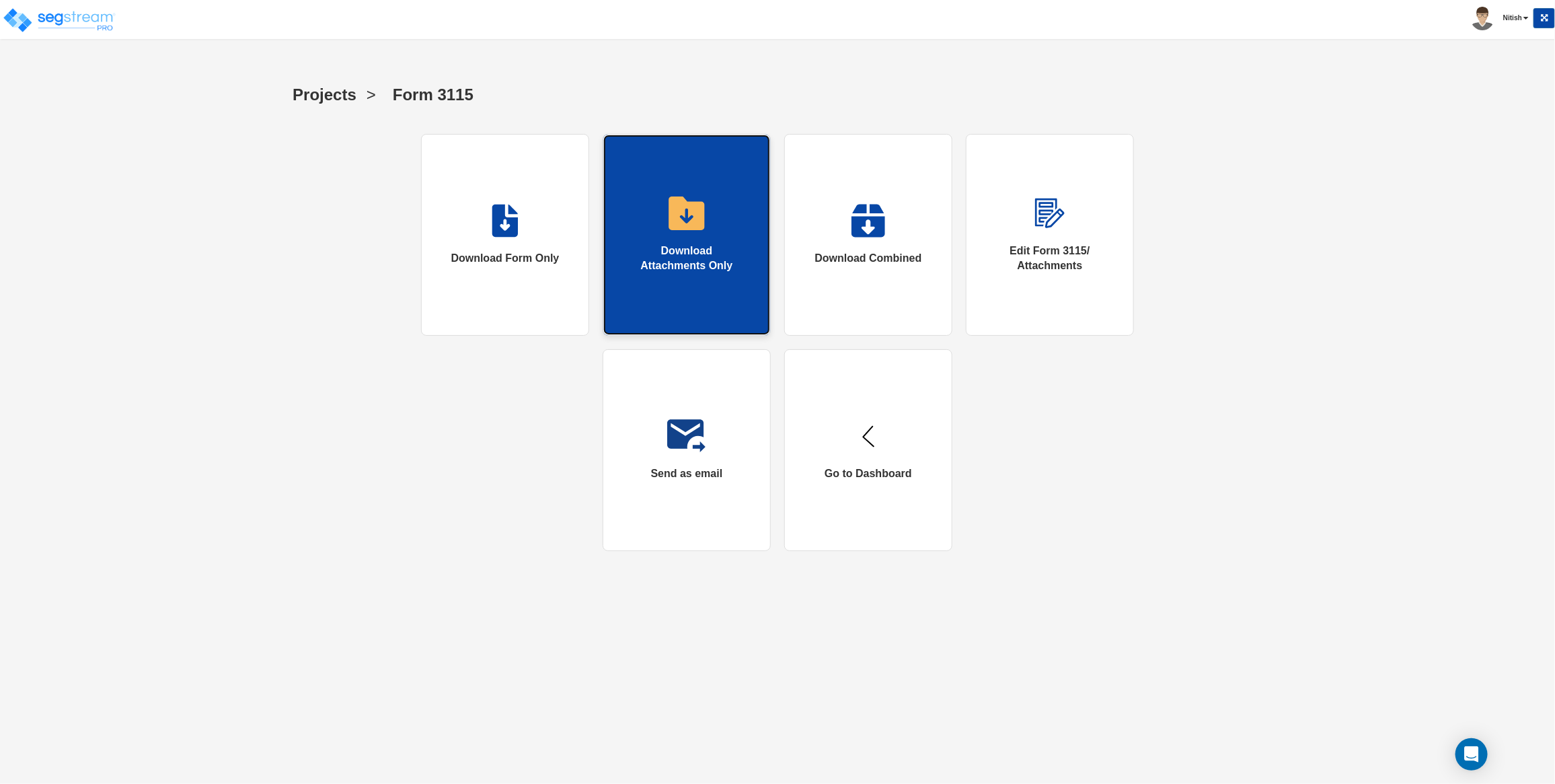
click at [687, 189] on link "Download Attachments Only" at bounding box center [686, 234] width 168 height 202
